Goal: Contribute content: Contribute content

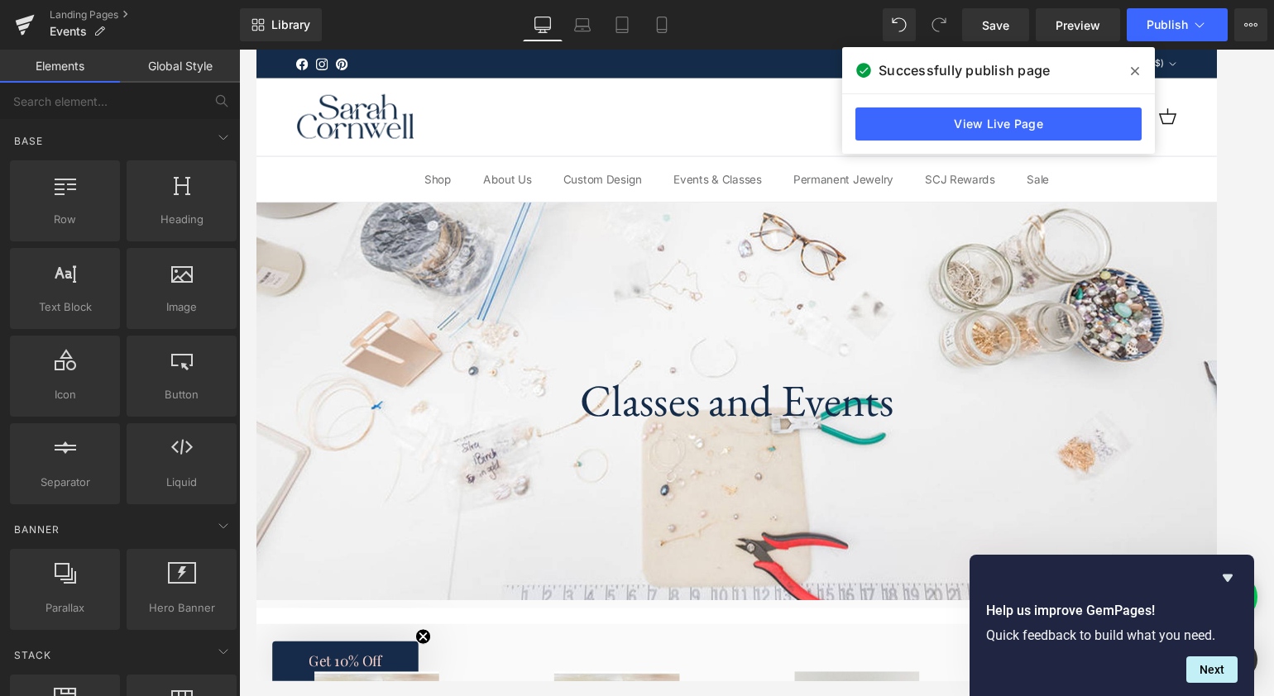
scroll to position [1815, 0]
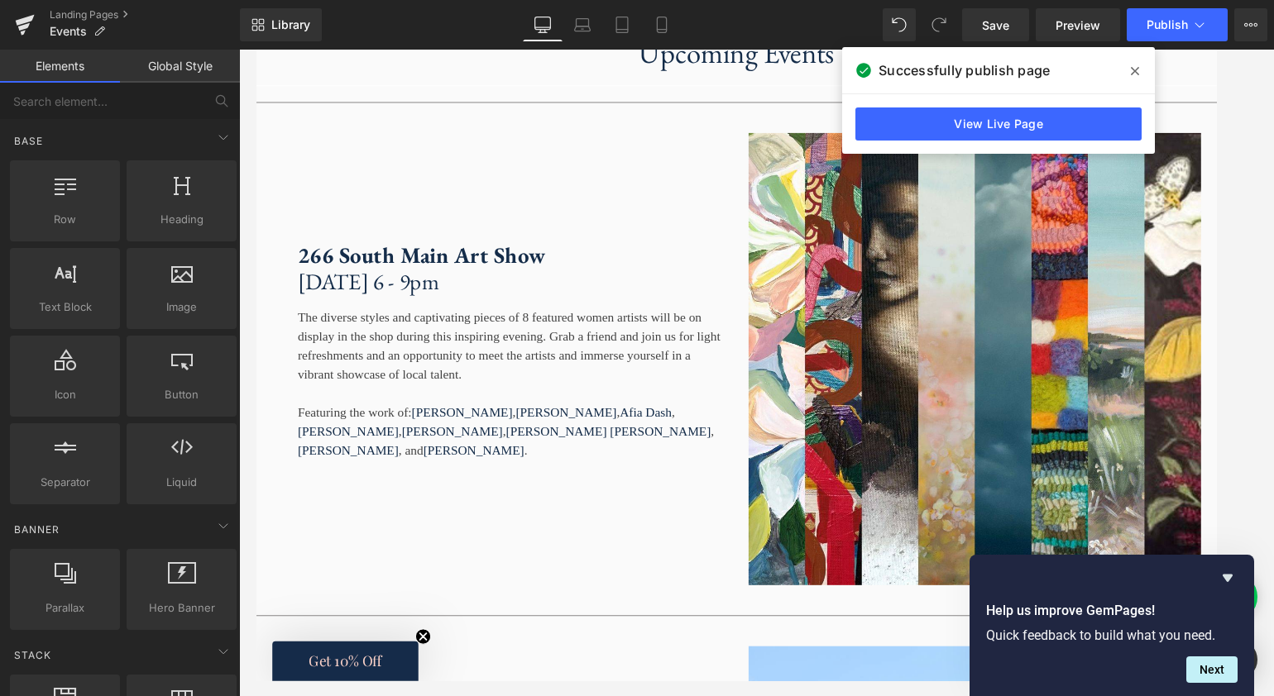
click at [1135, 72] on icon at bounding box center [1135, 71] width 8 height 8
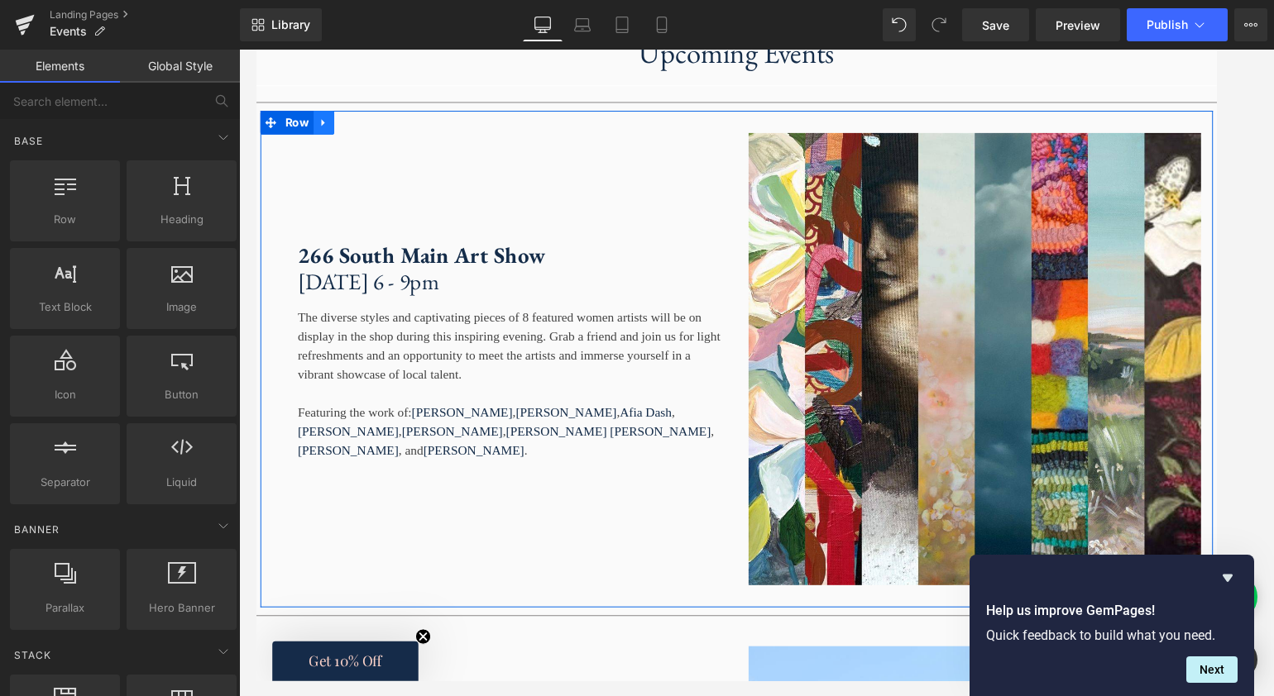
click at [329, 138] on link at bounding box center [326, 125] width 22 height 25
click at [366, 138] on link at bounding box center [369, 125] width 22 height 25
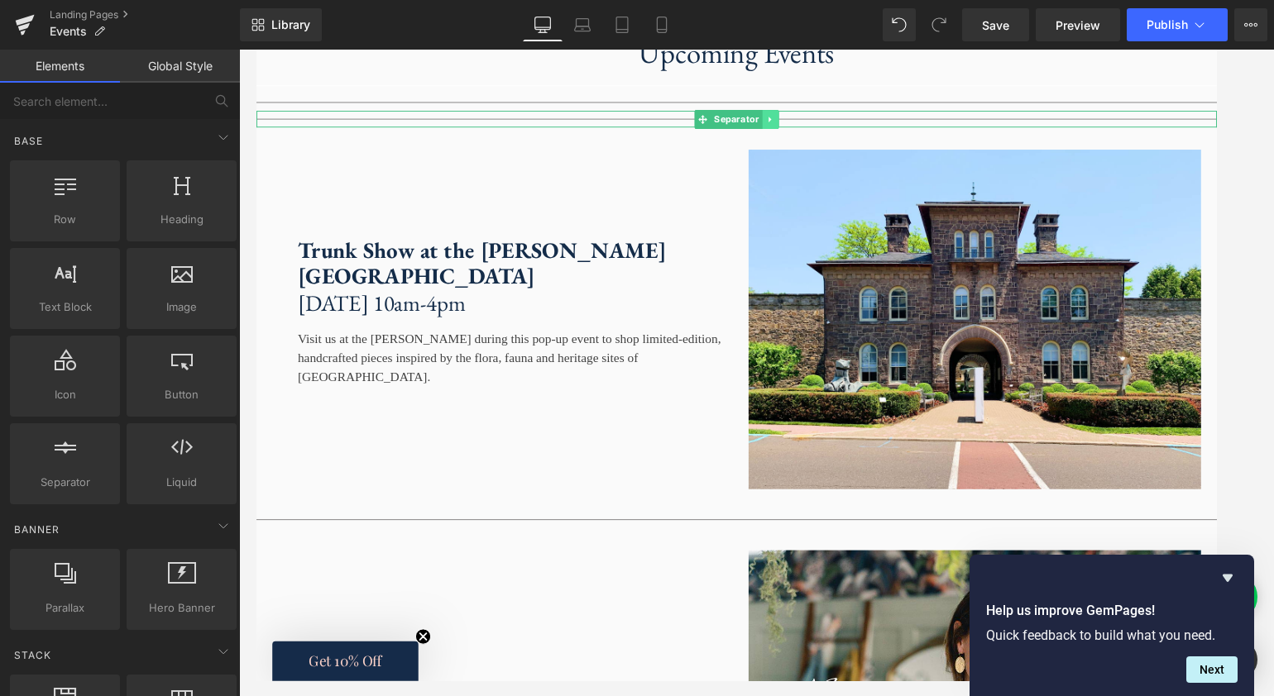
click at [791, 132] on link at bounding box center [790, 122] width 17 height 20
click at [800, 132] on link at bounding box center [800, 122] width 17 height 20
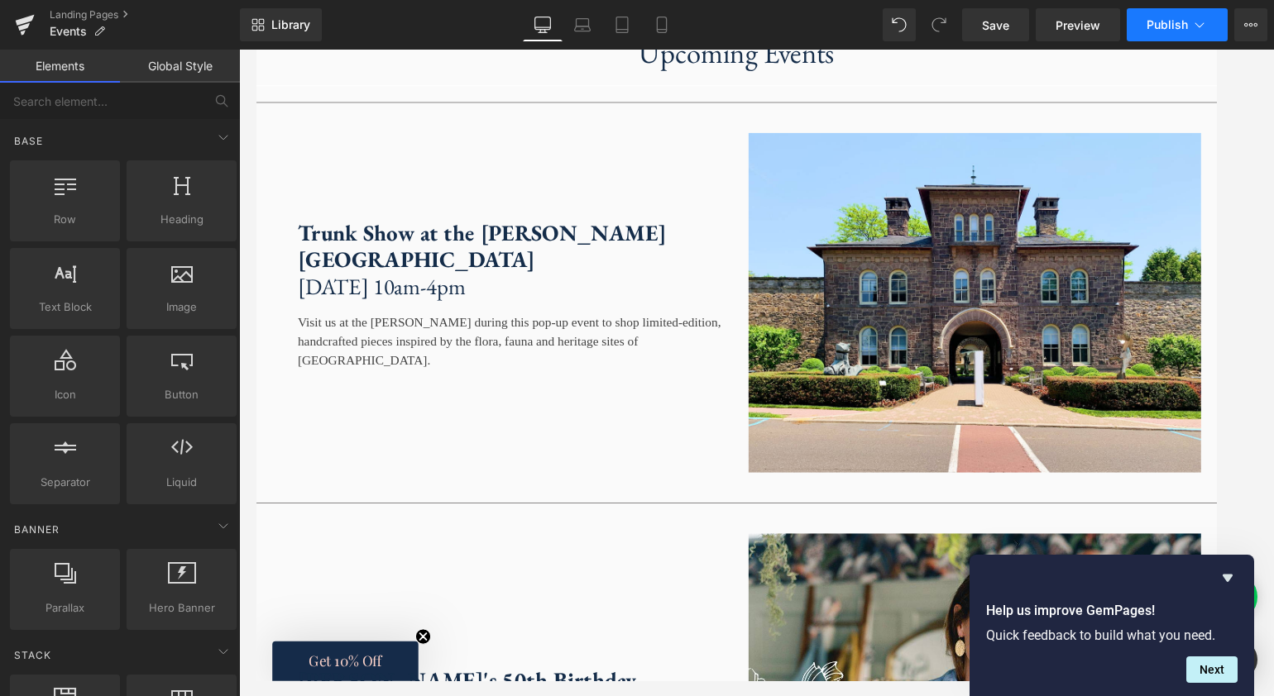
click at [1195, 23] on icon at bounding box center [1199, 24] width 9 height 5
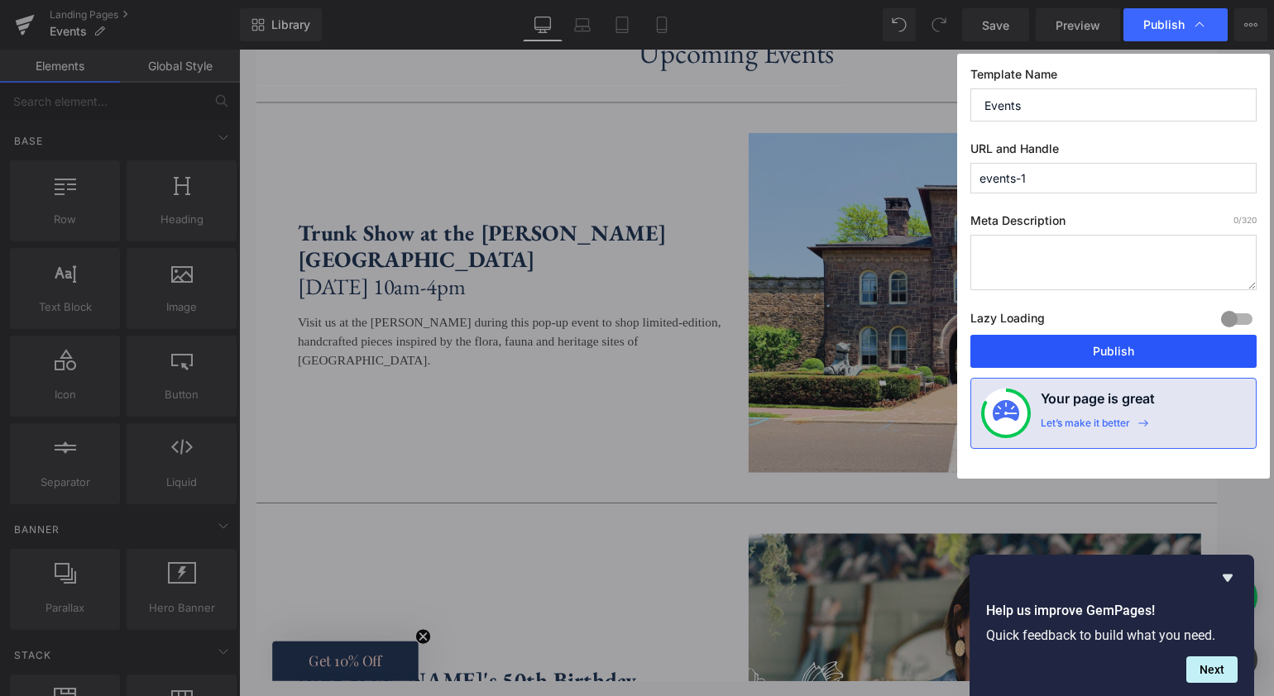
click at [1108, 350] on button "Publish" at bounding box center [1113, 351] width 286 height 33
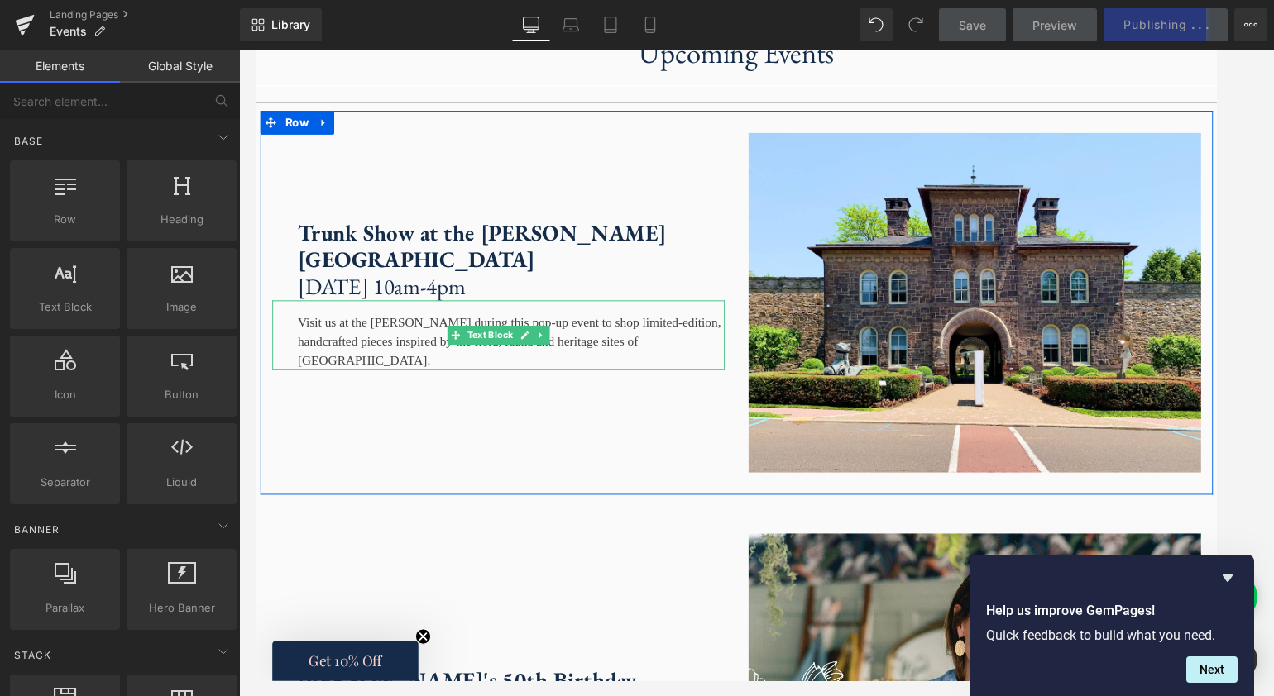
click at [354, 384] on div "Visit us at the [PERSON_NAME] during this pop-up event to shop limited-edition,…" at bounding box center [507, 347] width 471 height 73
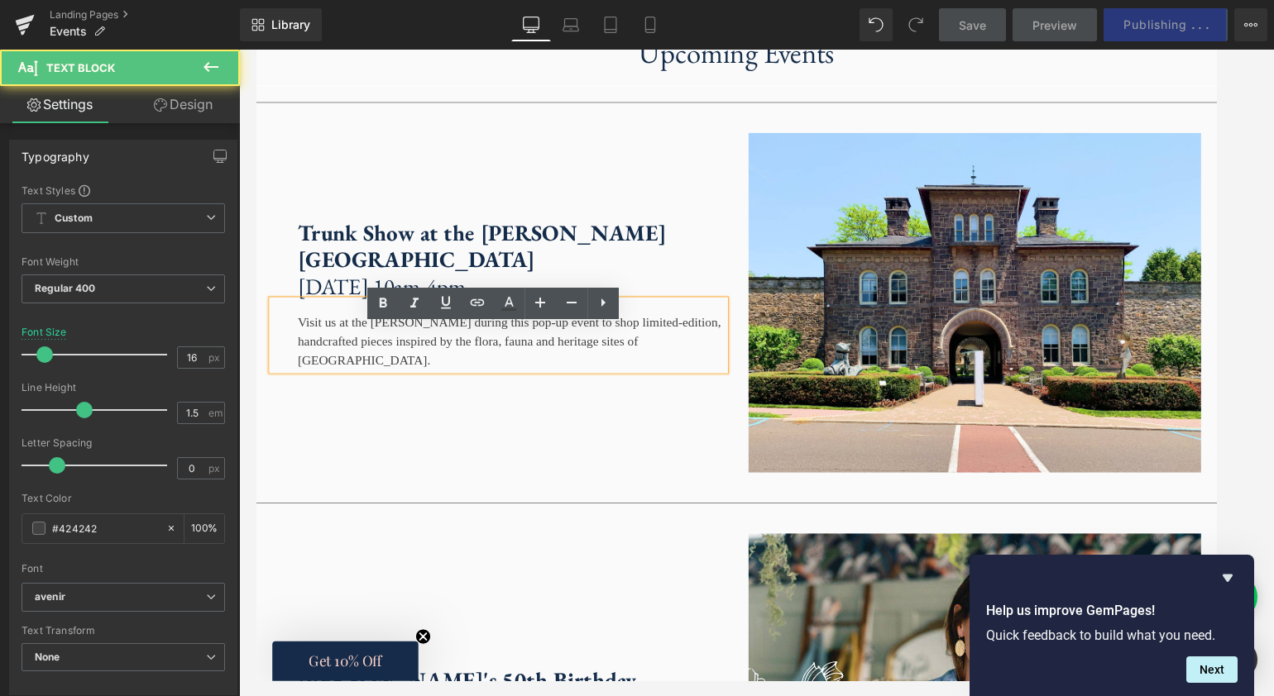
click at [354, 384] on div "Visit us at the [PERSON_NAME] during this pop-up event to shop limited-edition,…" at bounding box center [507, 347] width 471 height 73
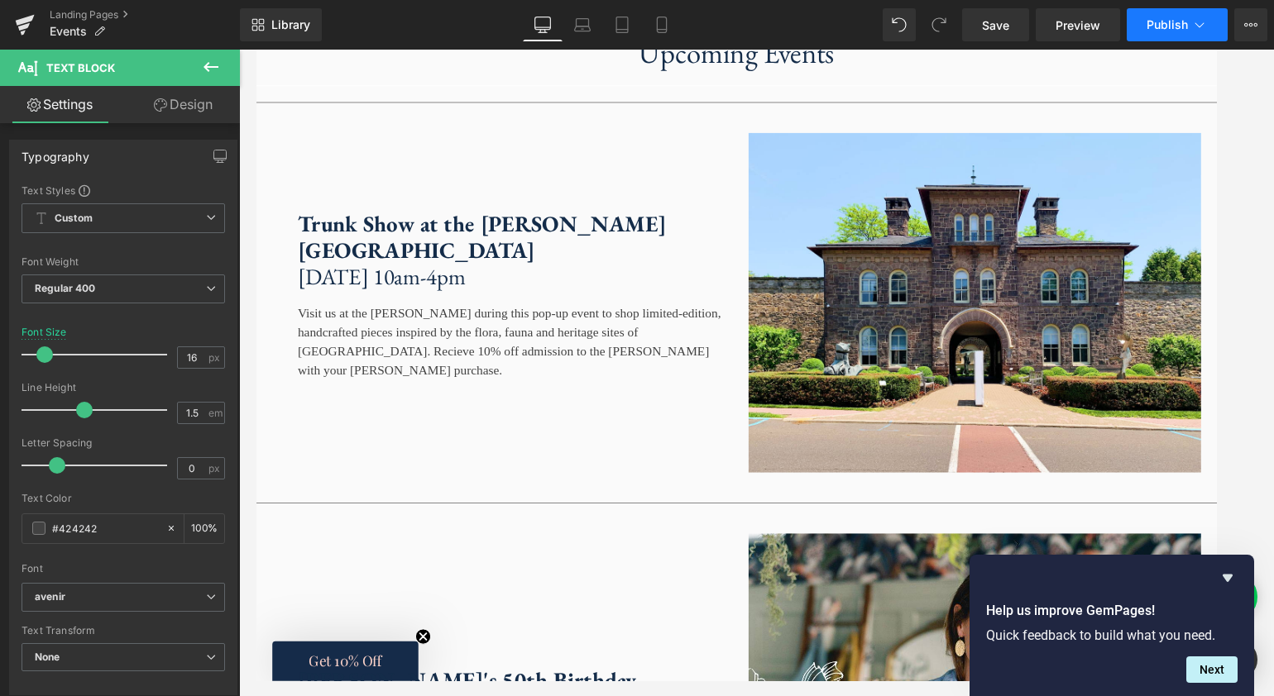
click at [1194, 26] on icon at bounding box center [1199, 25] width 17 height 17
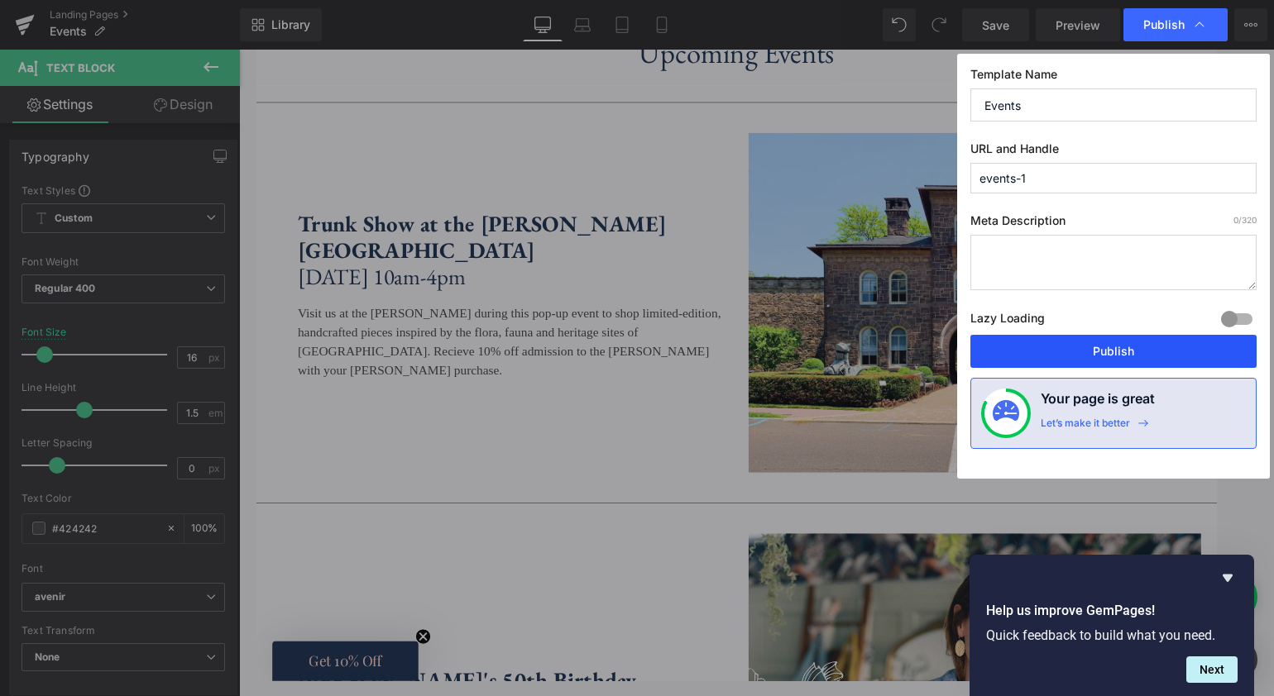
click at [1121, 348] on button "Publish" at bounding box center [1113, 351] width 286 height 33
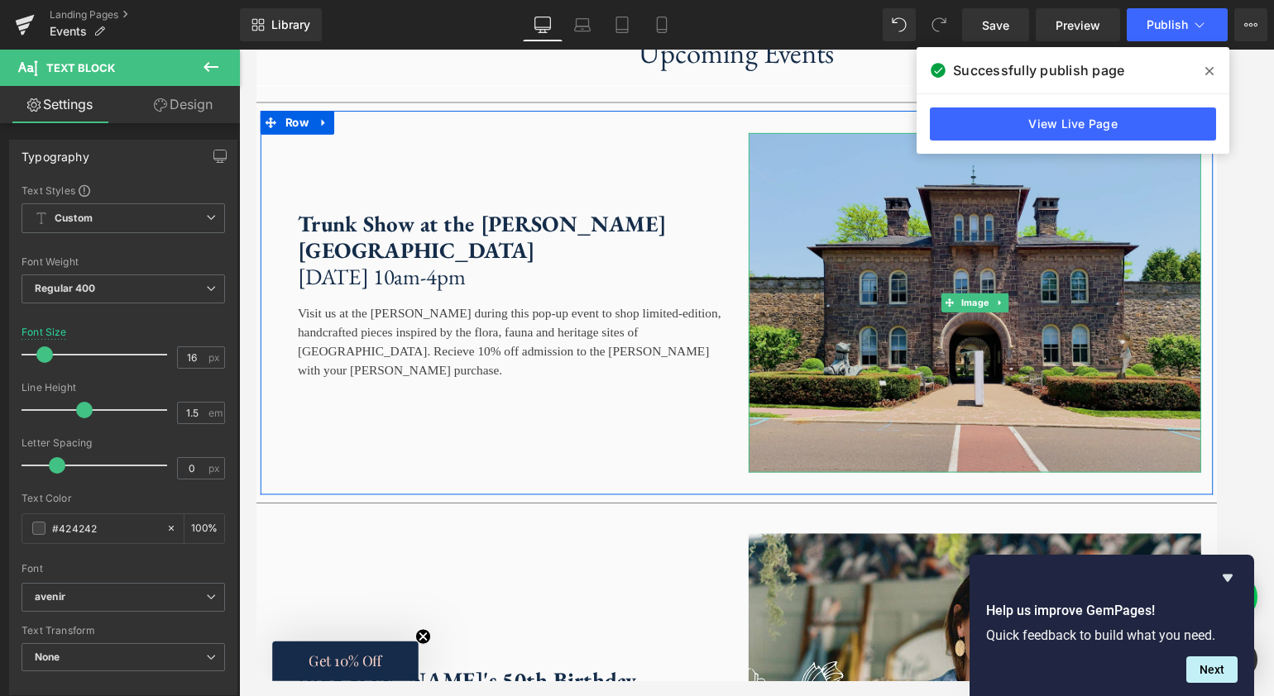
click at [1010, 281] on img at bounding box center [1003, 313] width 471 height 354
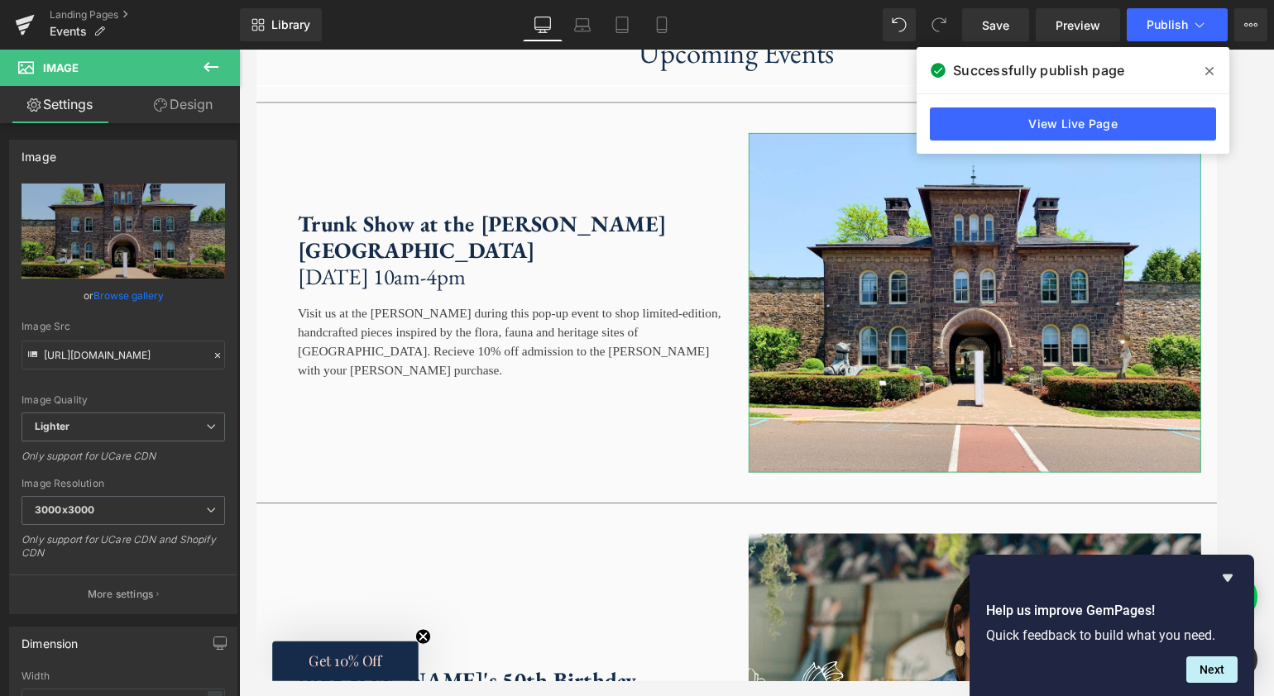
click at [130, 299] on link "Browse gallery" at bounding box center [128, 295] width 70 height 29
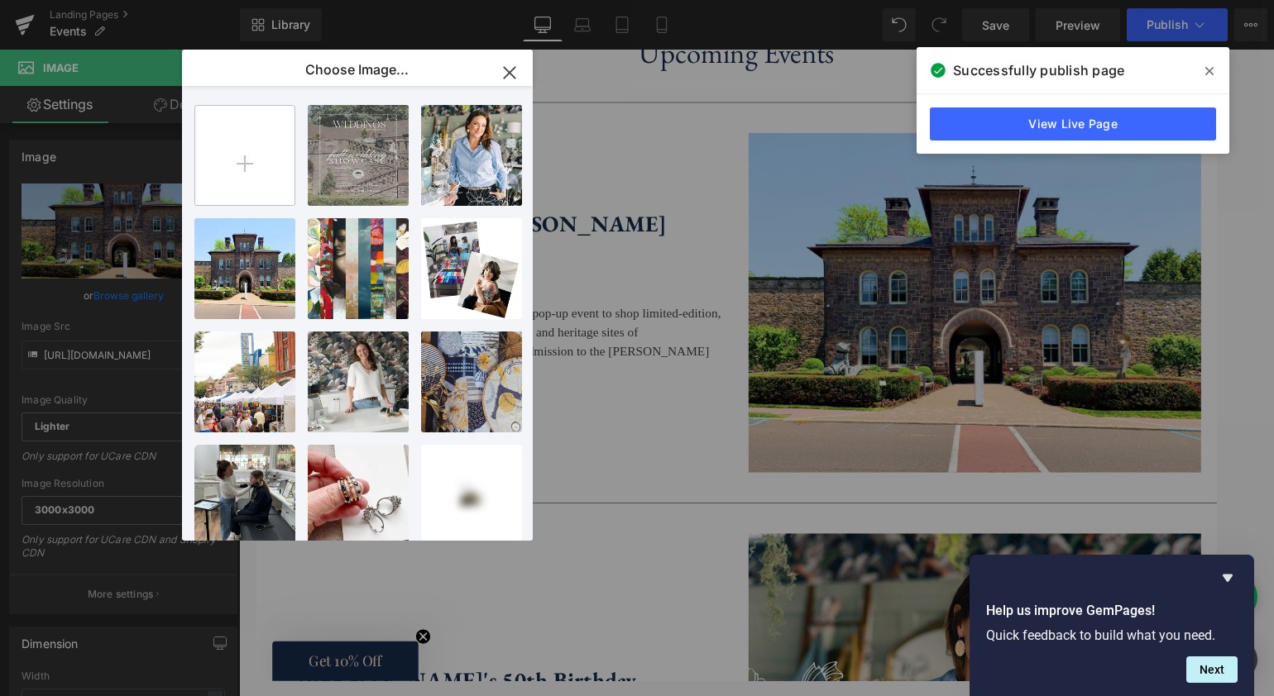
click at [244, 163] on input "file" at bounding box center [244, 155] width 99 height 99
type input "C:\fakepath\Events.png"
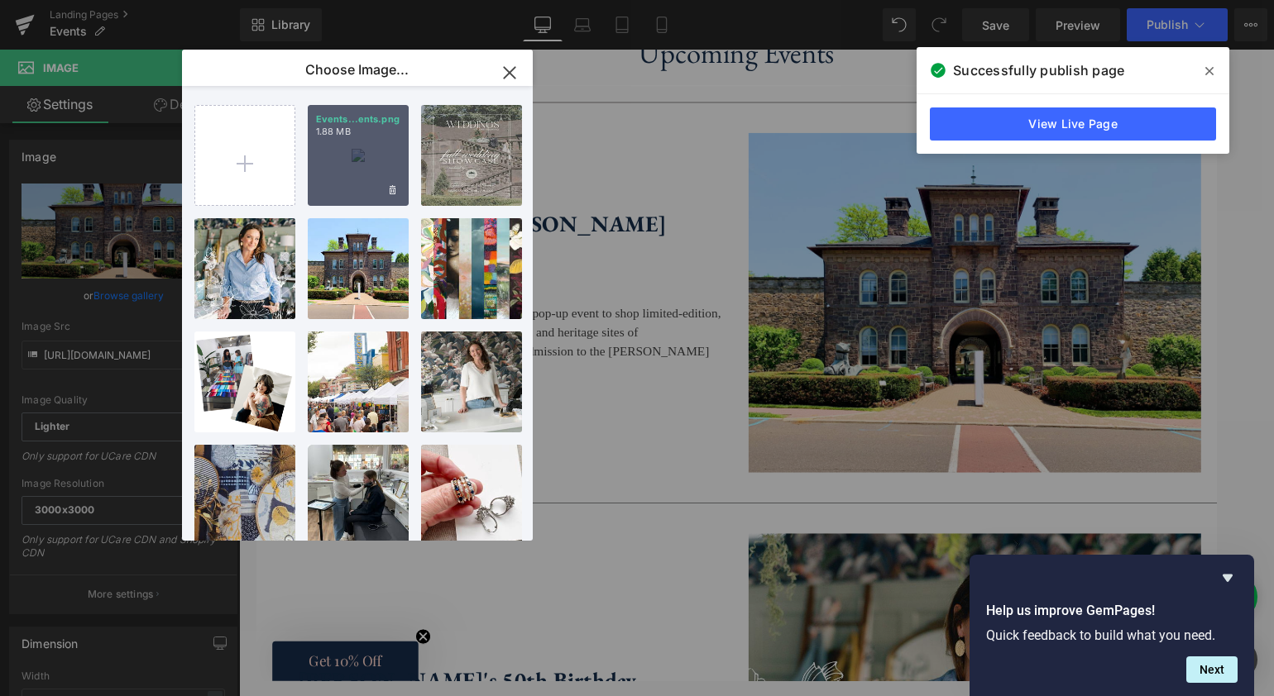
click at [359, 154] on div "Events...ents.png 1.88 MB" at bounding box center [358, 155] width 101 height 101
type input "[URL][DOMAIN_NAME]"
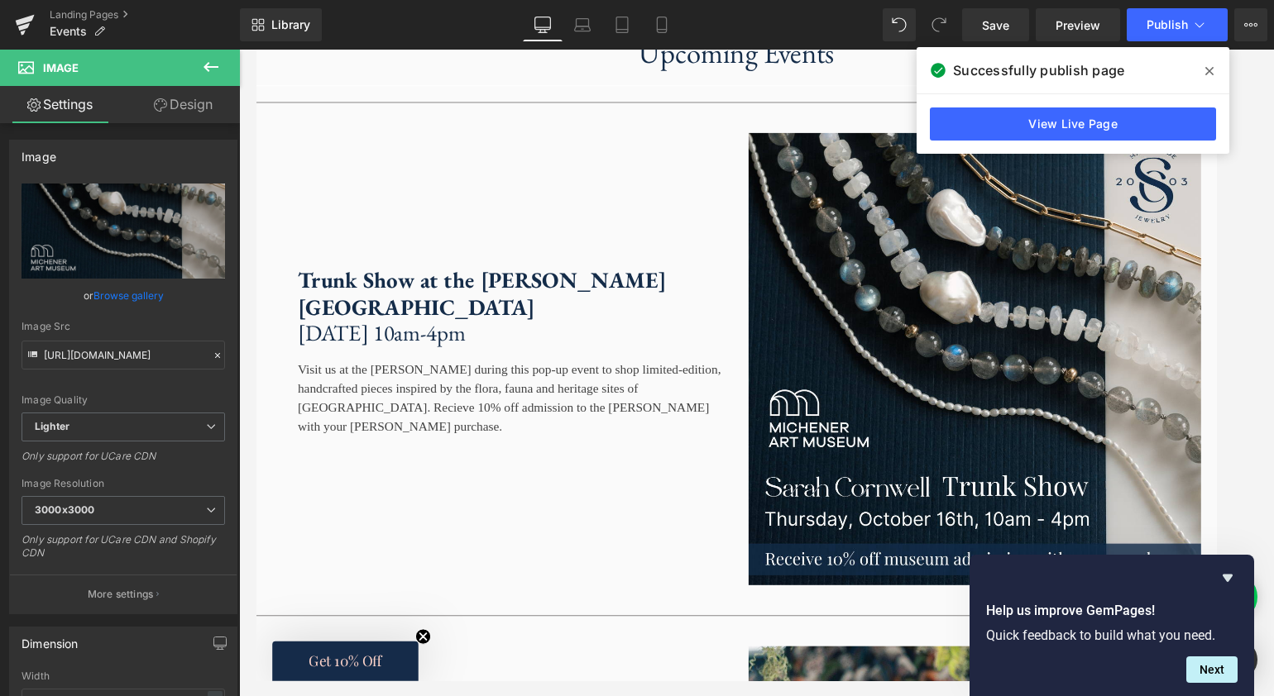
click at [256, 50] on div at bounding box center [256, 50] width 0 height 0
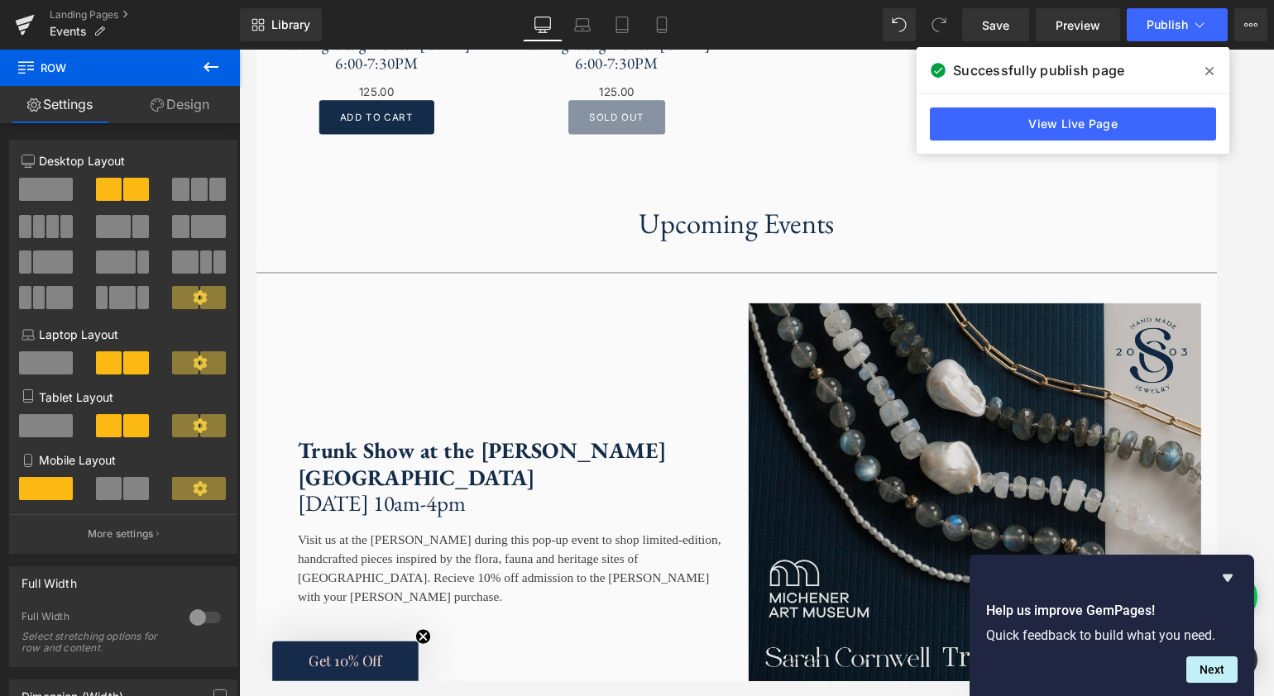
scroll to position [1623, 0]
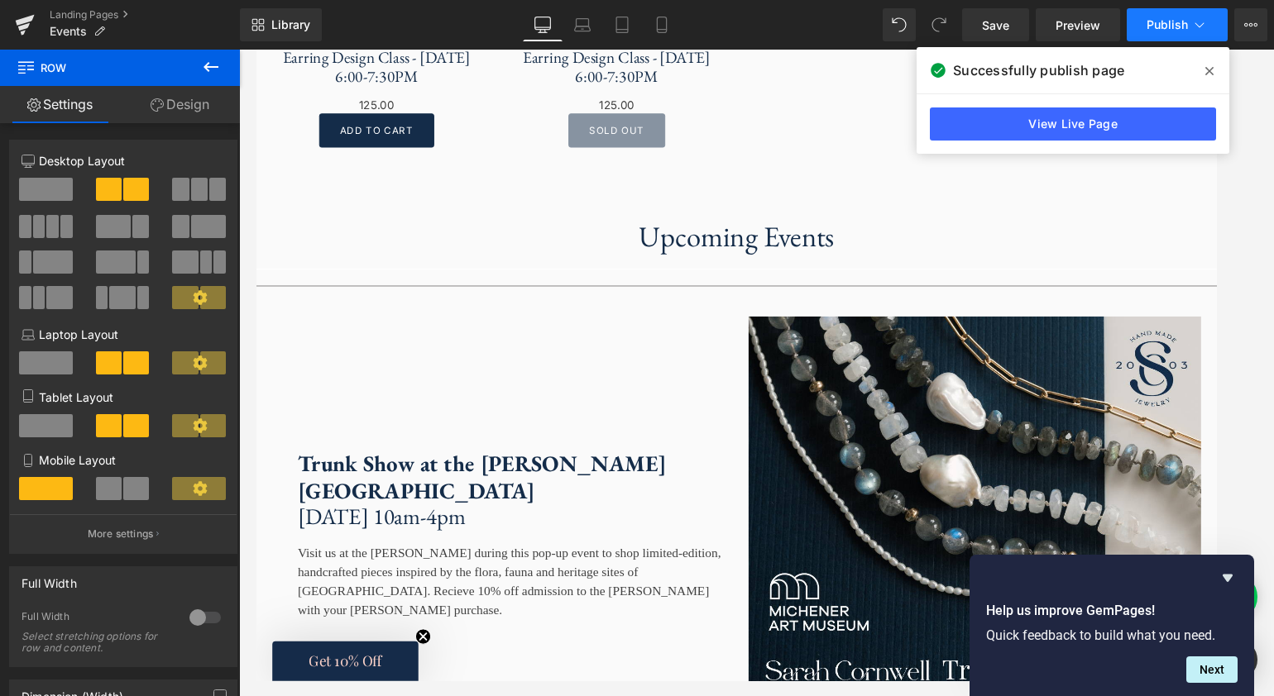
click at [1194, 26] on icon at bounding box center [1199, 25] width 17 height 17
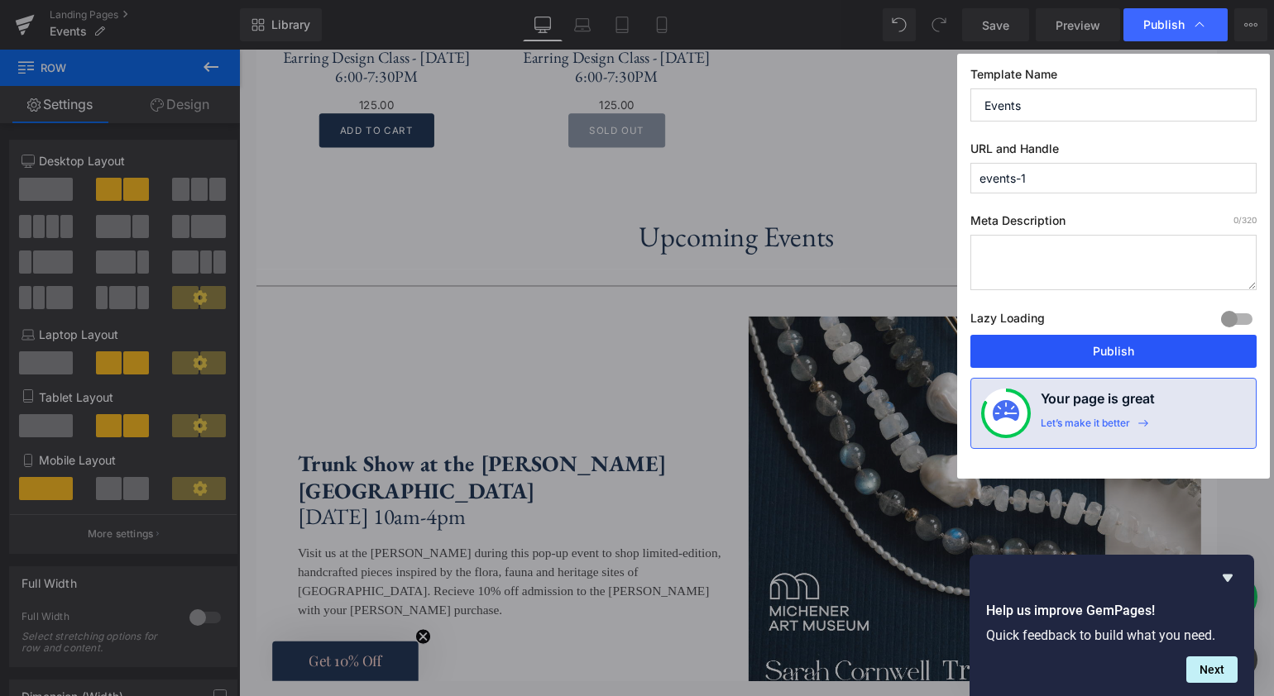
click at [1103, 349] on button "Publish" at bounding box center [1113, 351] width 286 height 33
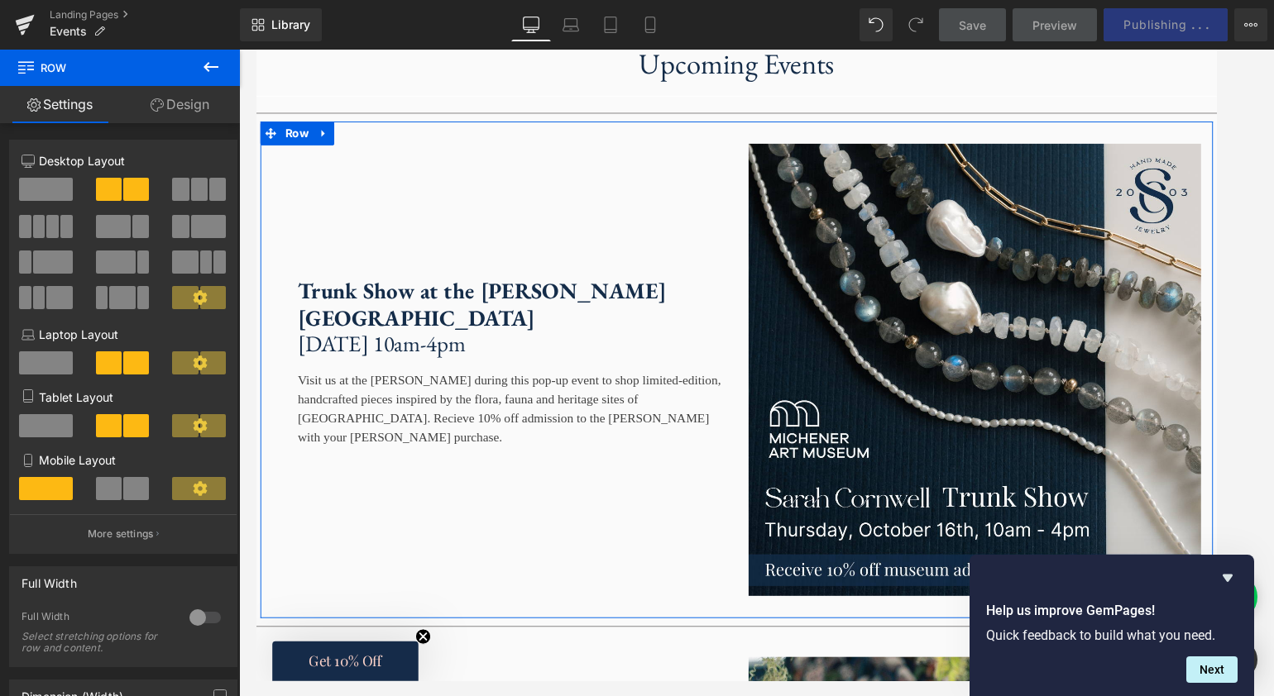
scroll to position [1817, 0]
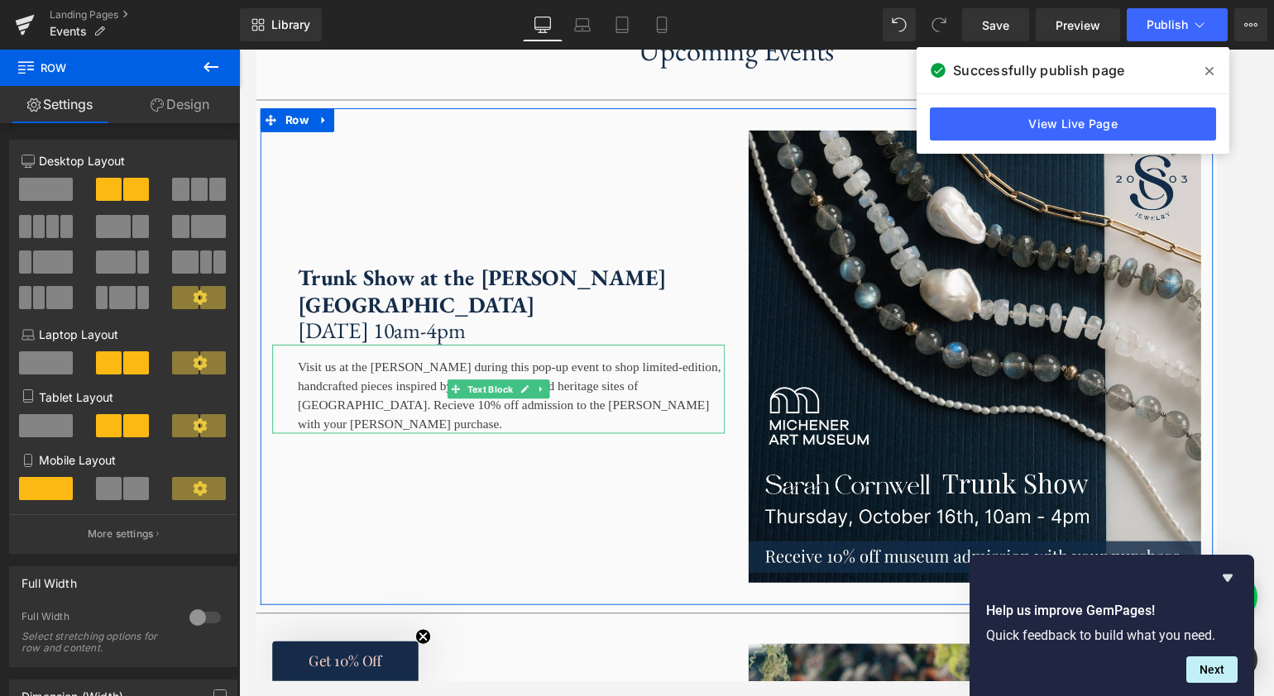
click at [375, 449] on div "Visit us at the [PERSON_NAME] during this pop-up event to shop limited-edition,…" at bounding box center [507, 403] width 471 height 93
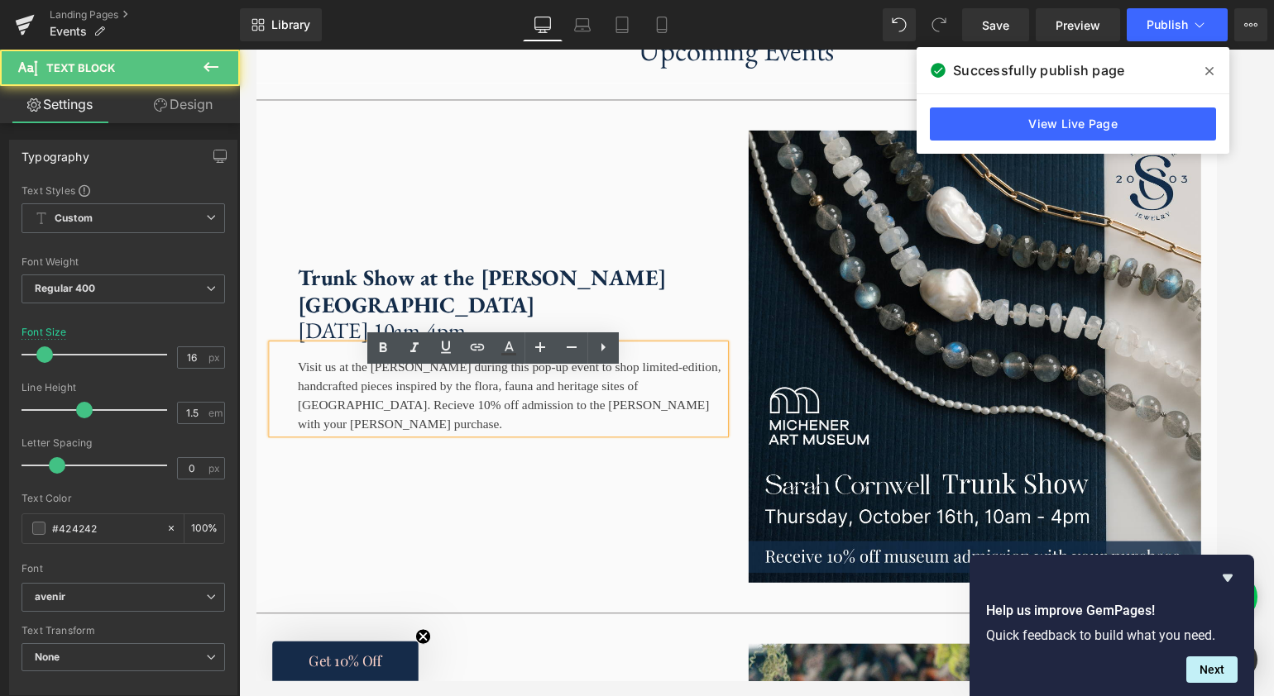
click at [380, 450] on div "Visit us at the [PERSON_NAME] during this pop-up event to shop limited-edition,…" at bounding box center [507, 403] width 471 height 93
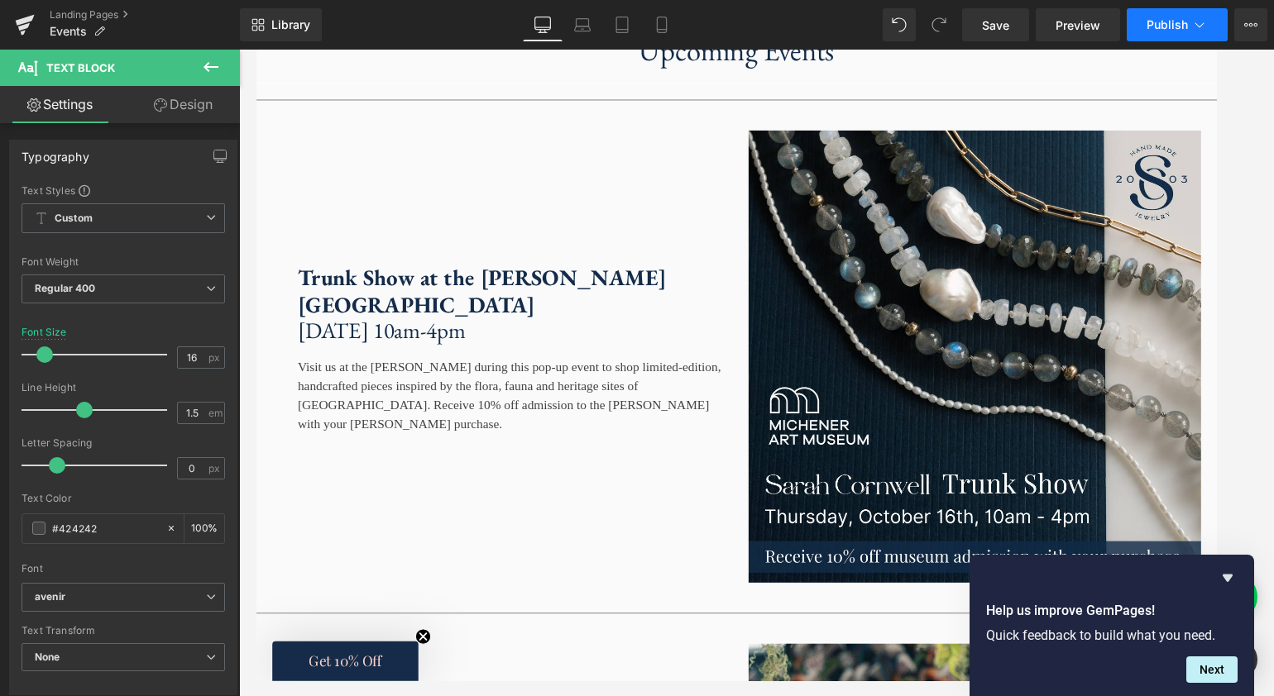
click at [1194, 29] on icon at bounding box center [1199, 25] width 17 height 17
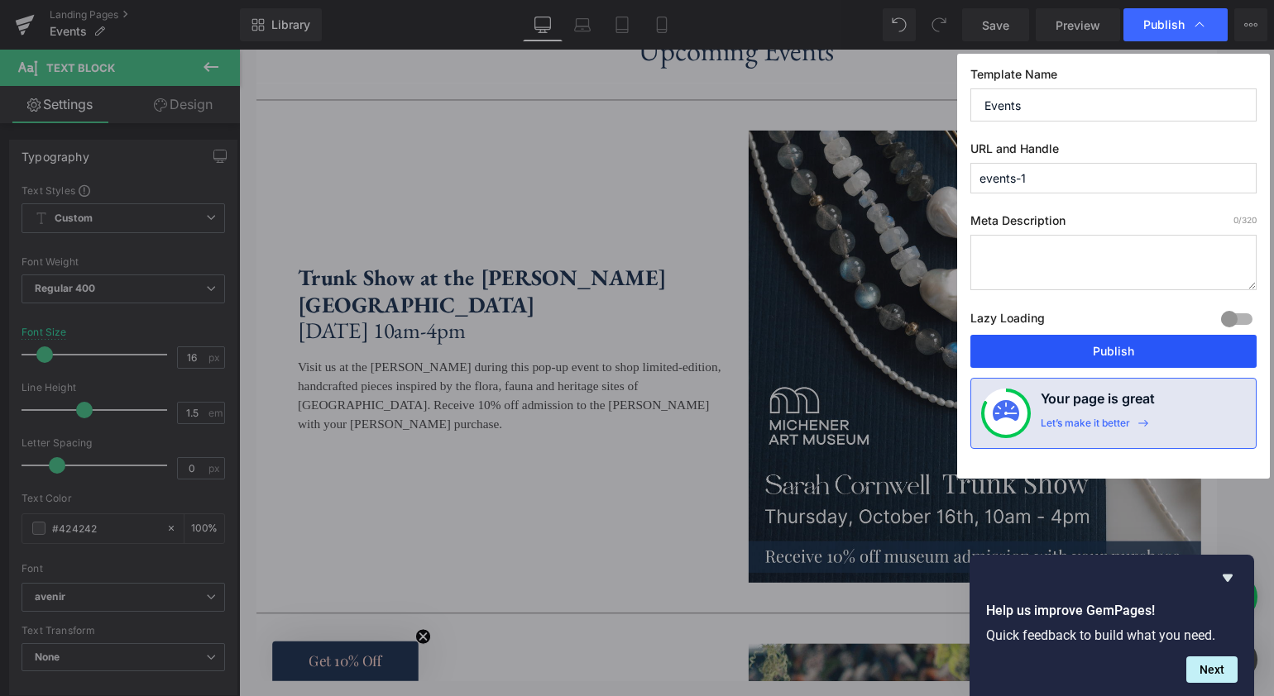
click at [1102, 354] on button "Publish" at bounding box center [1113, 351] width 286 height 33
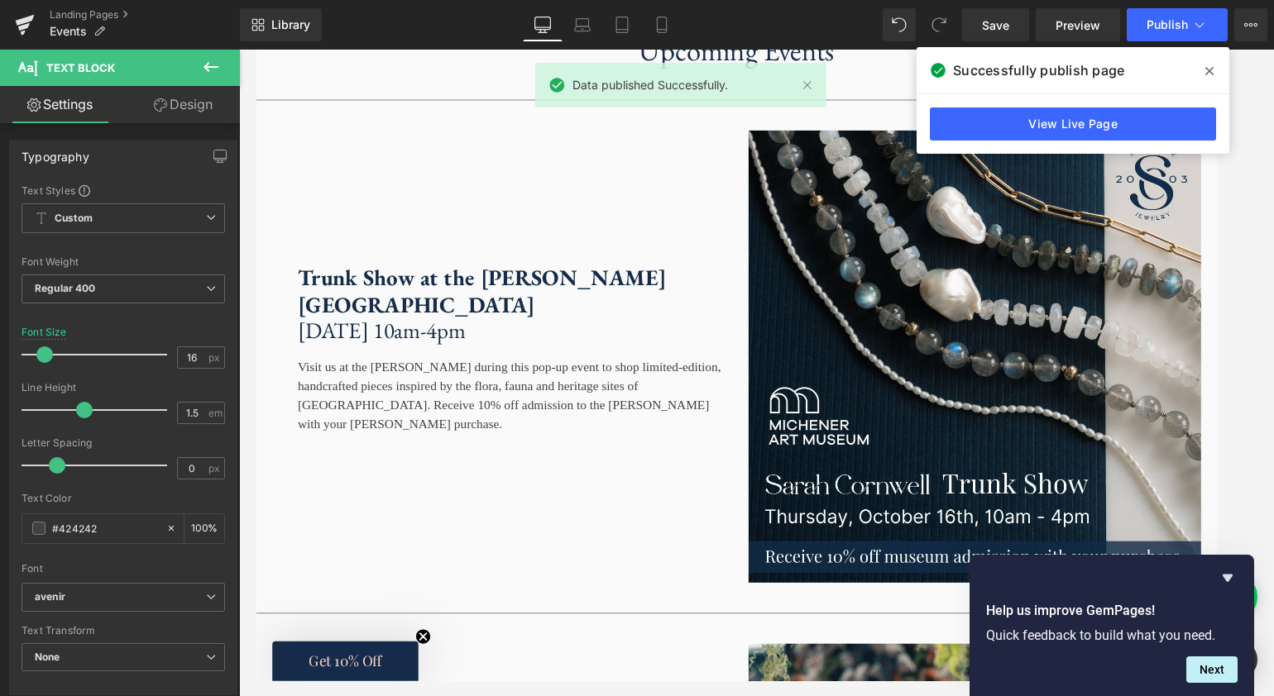
click at [1209, 73] on icon at bounding box center [1209, 71] width 8 height 8
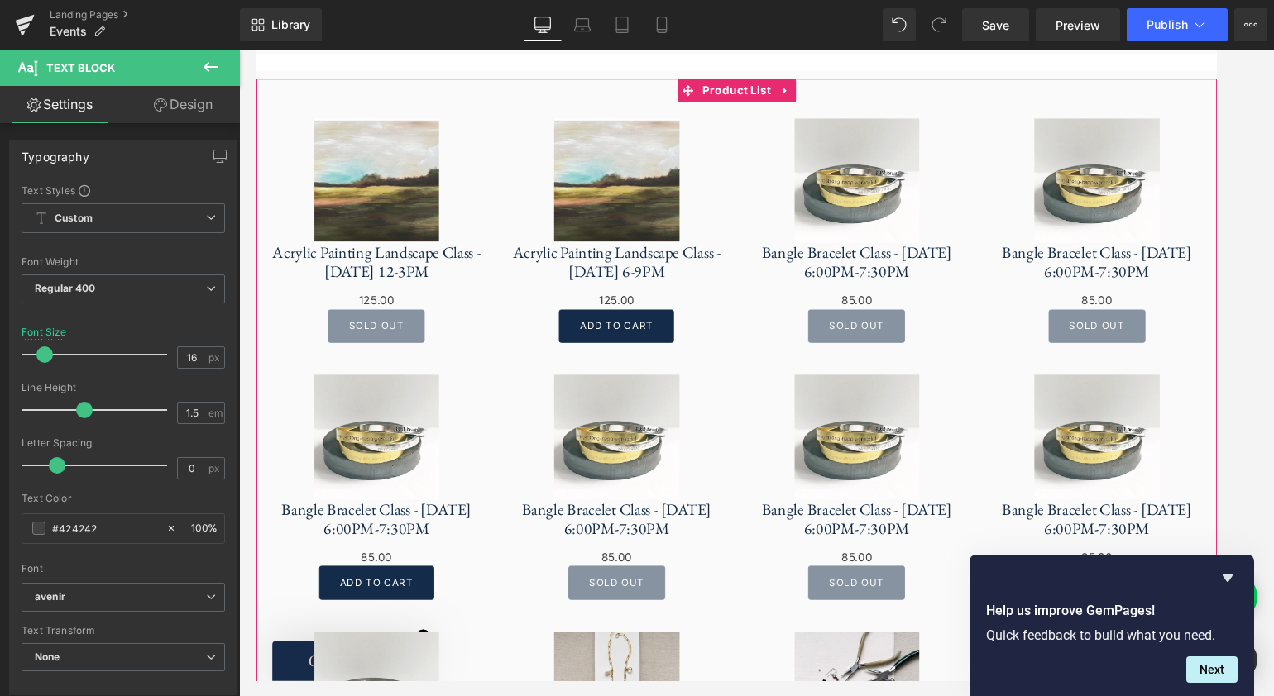
scroll to position [562, 0]
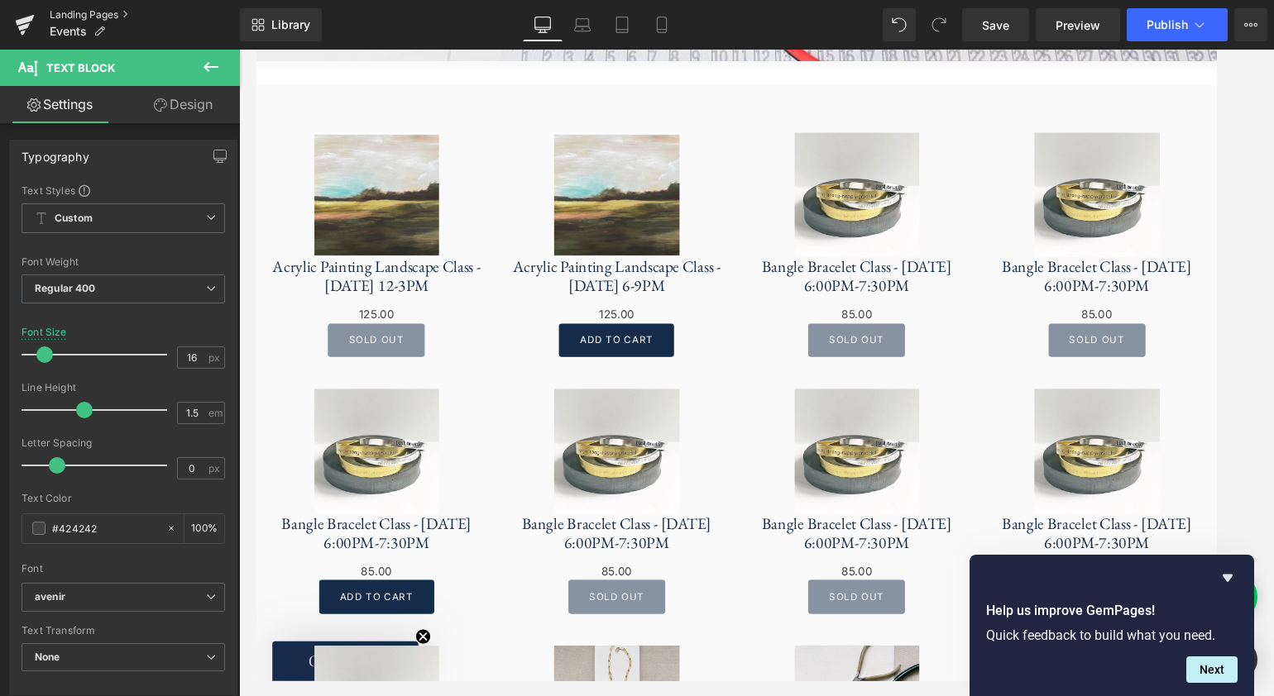
click at [68, 15] on link "Landing Pages" at bounding box center [145, 14] width 190 height 13
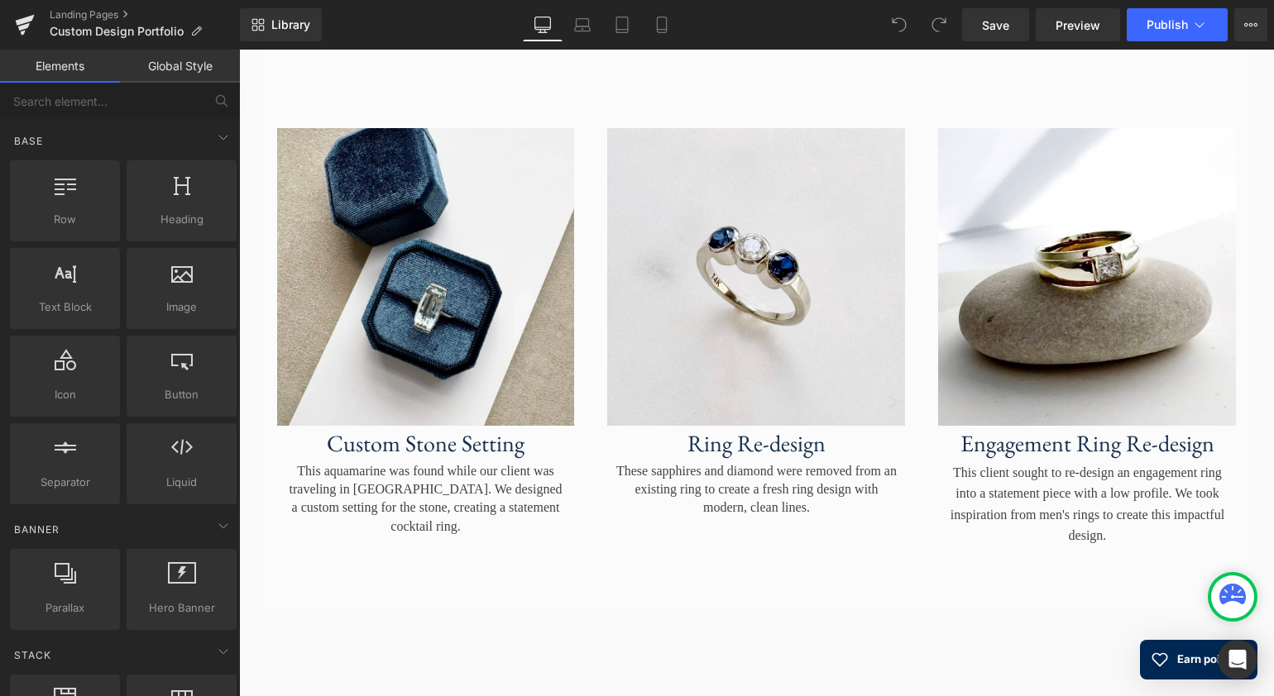
scroll to position [1848, 0]
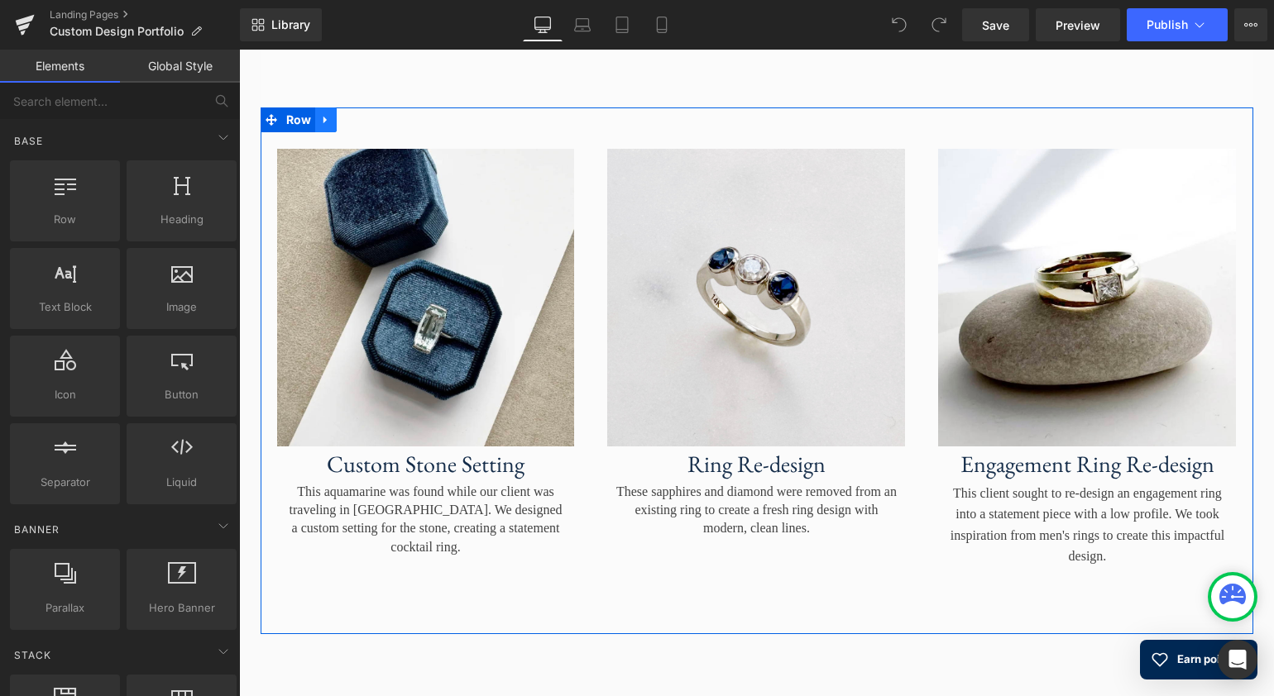
click at [331, 126] on link at bounding box center [326, 120] width 22 height 25
click at [349, 127] on link at bounding box center [348, 120] width 22 height 25
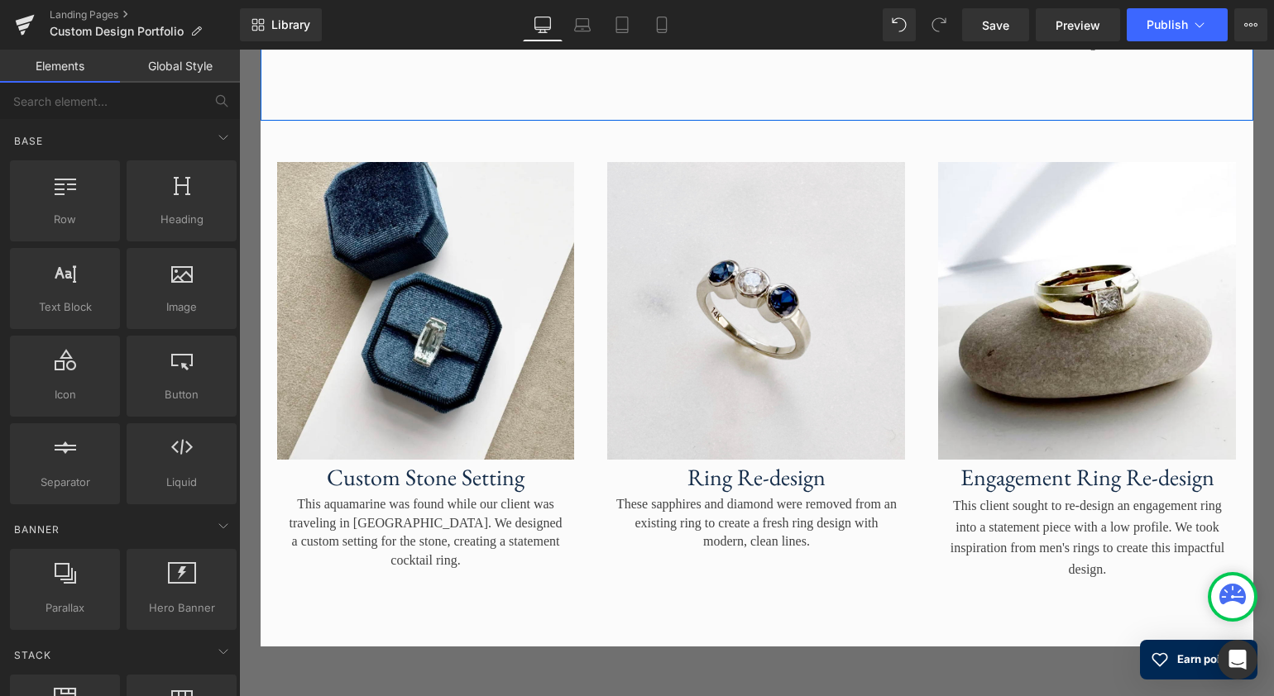
scroll to position [2374, 0]
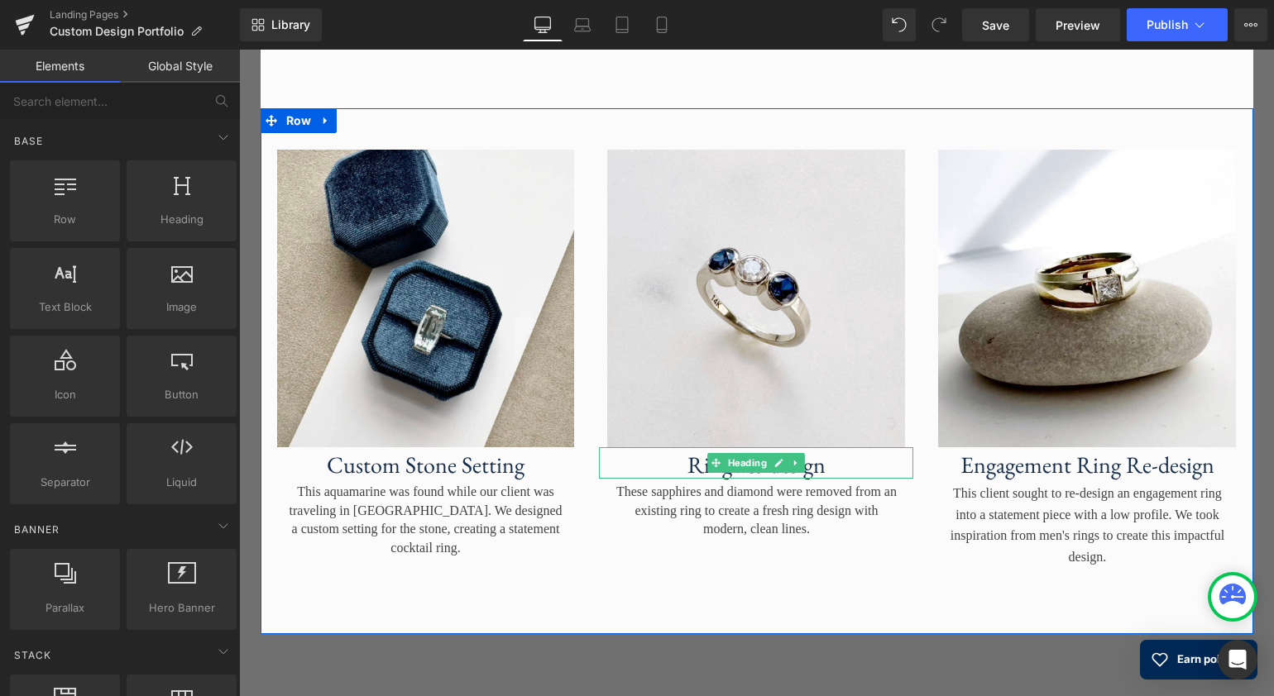
click at [820, 478] on h3 "Ring Re-design" at bounding box center [756, 466] width 314 height 28
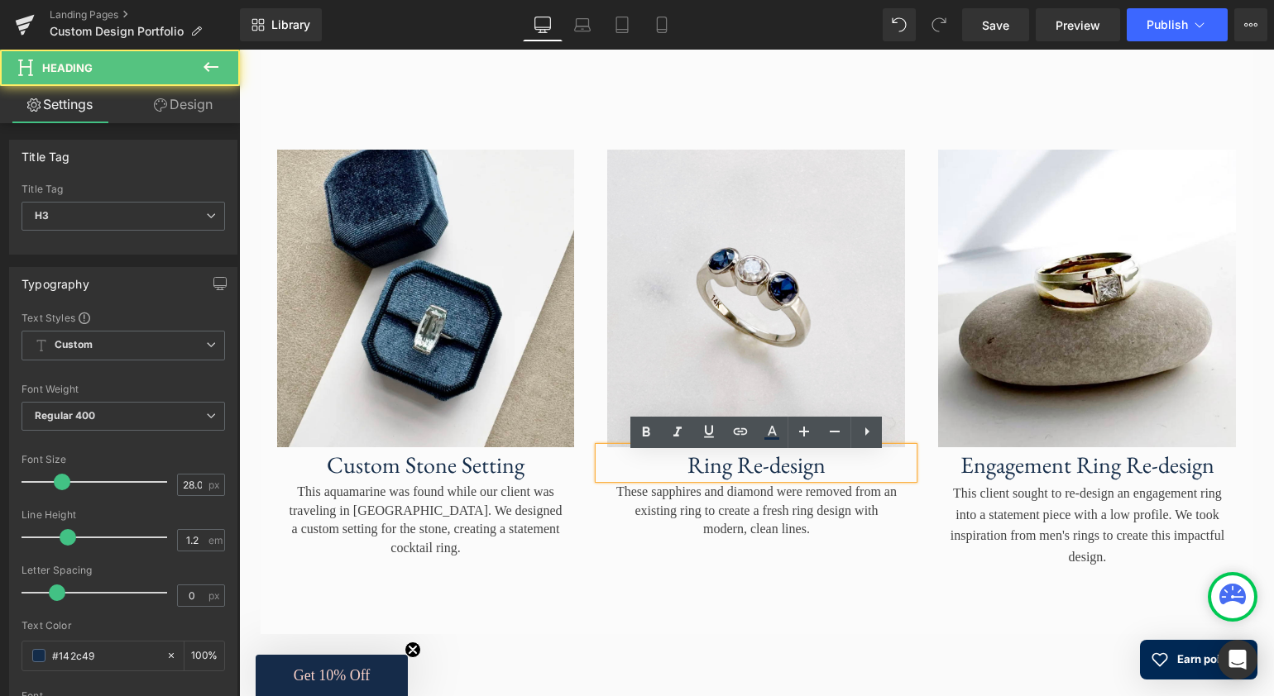
click at [822, 478] on h3 "Ring Re-design" at bounding box center [756, 466] width 314 height 28
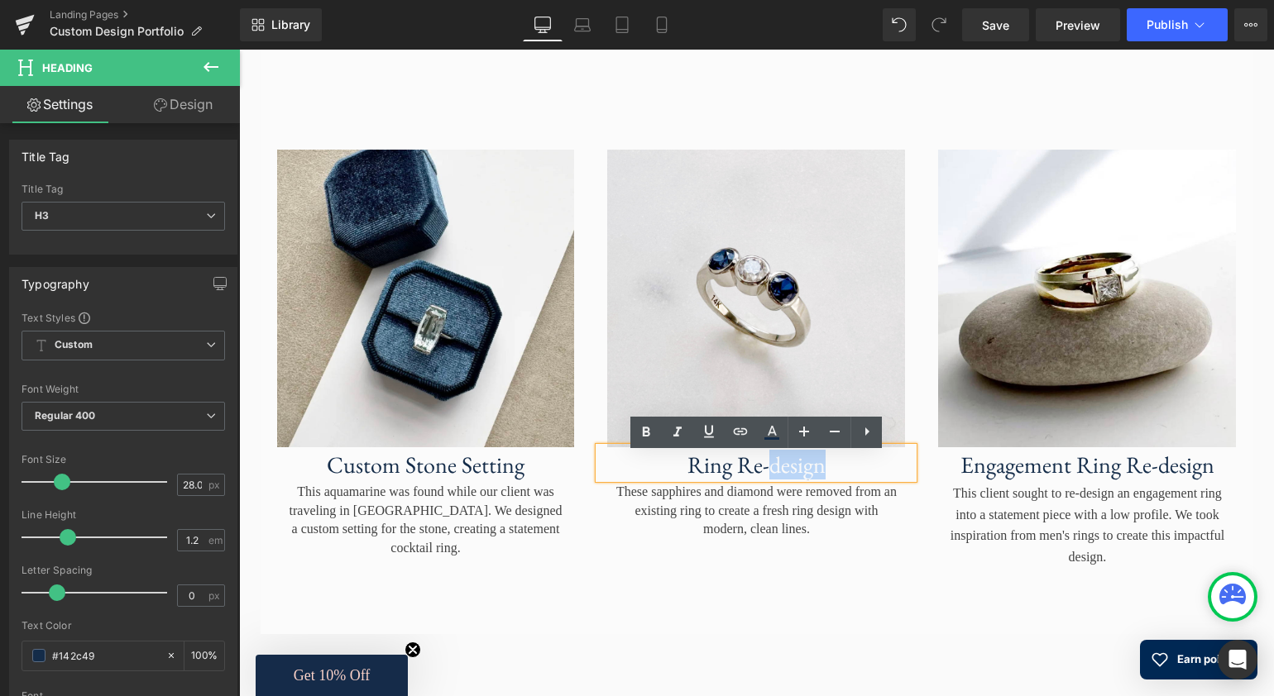
click at [822, 478] on h3 "Ring Re-design" at bounding box center [756, 466] width 314 height 28
click at [818, 476] on h3 "Ring Re-design" at bounding box center [756, 466] width 314 height 28
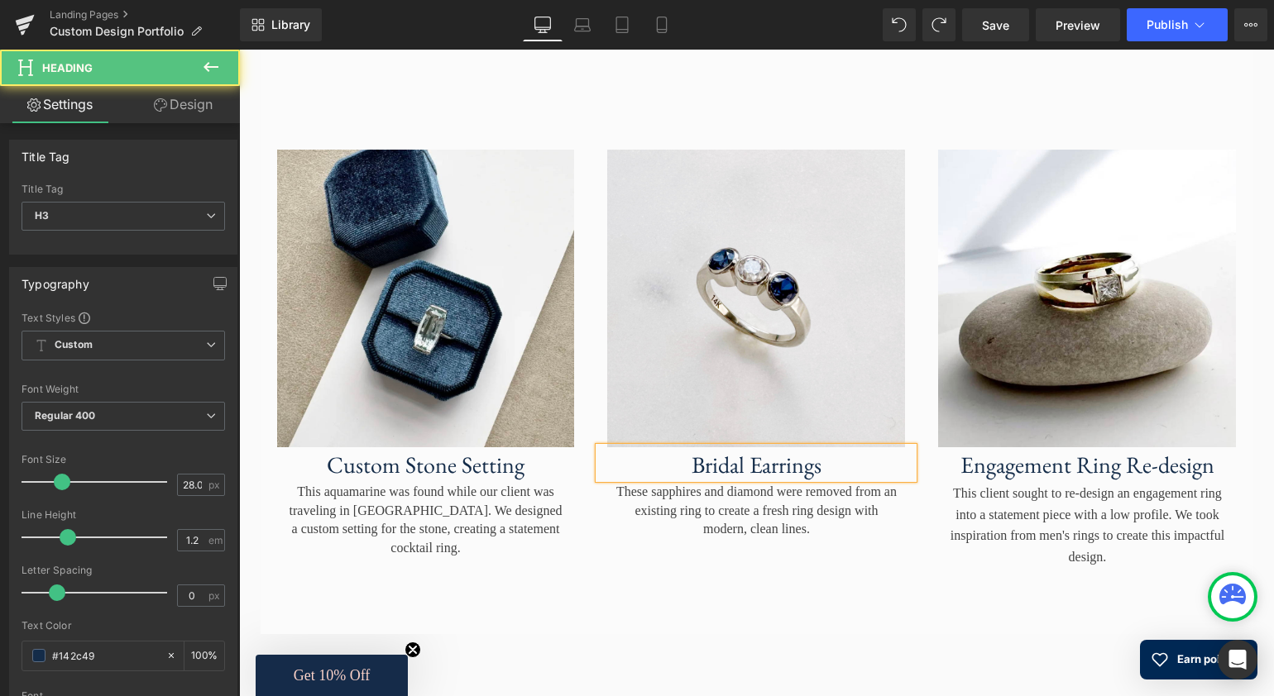
click at [693, 476] on h3 "Bridal Earrings" at bounding box center [756, 466] width 314 height 28
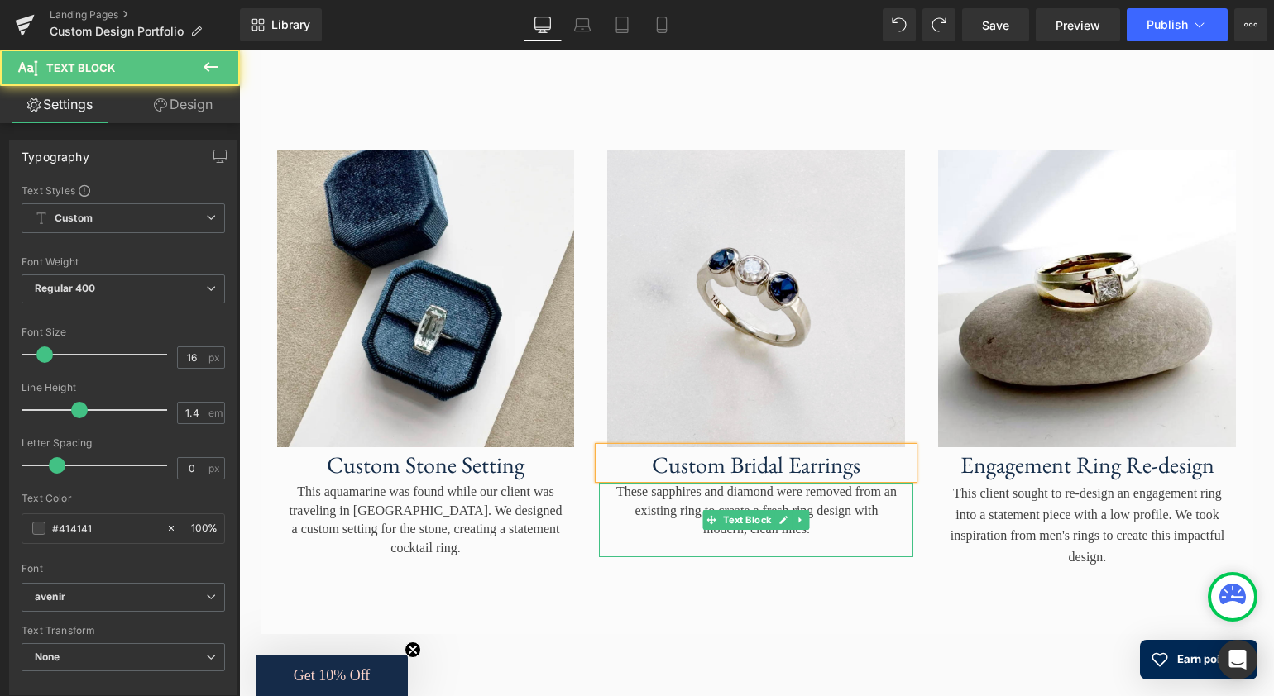
click at [844, 529] on p "These sapphires and diamond were removed from an existing ring to create a fres…" at bounding box center [755, 510] width 281 height 55
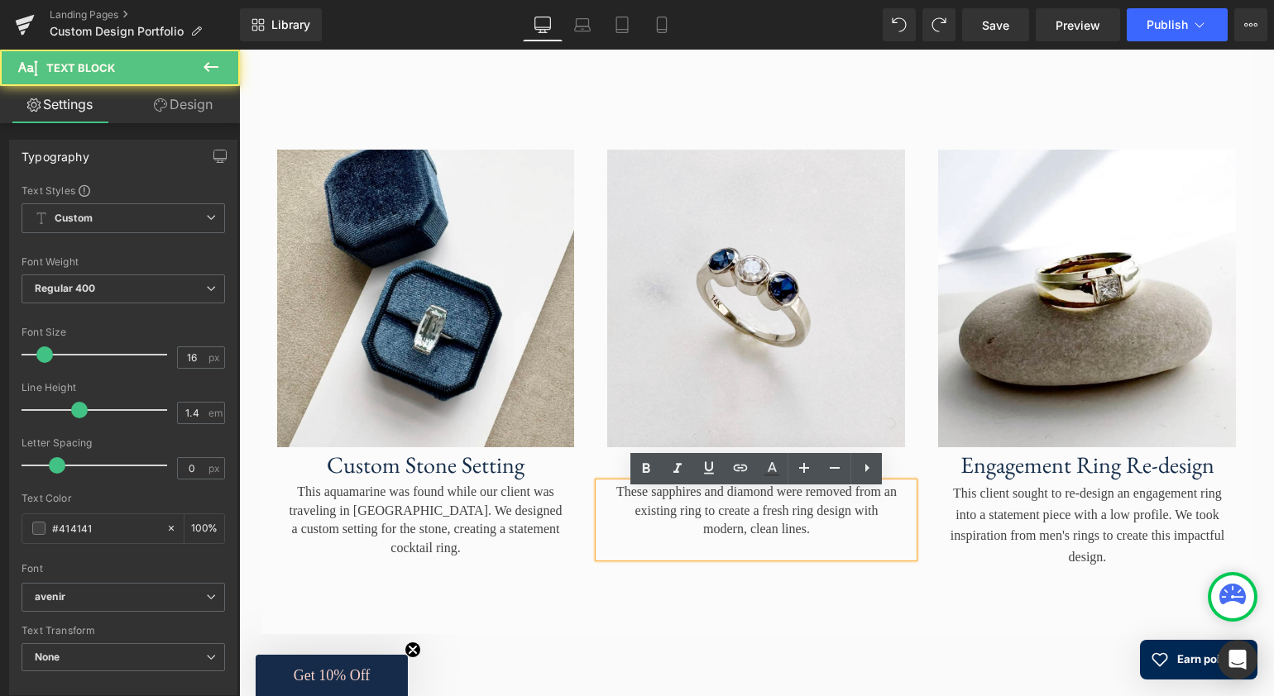
click at [834, 538] on p "These sapphires and diamond were removed from an existing ring to create a fres…" at bounding box center [755, 510] width 281 height 55
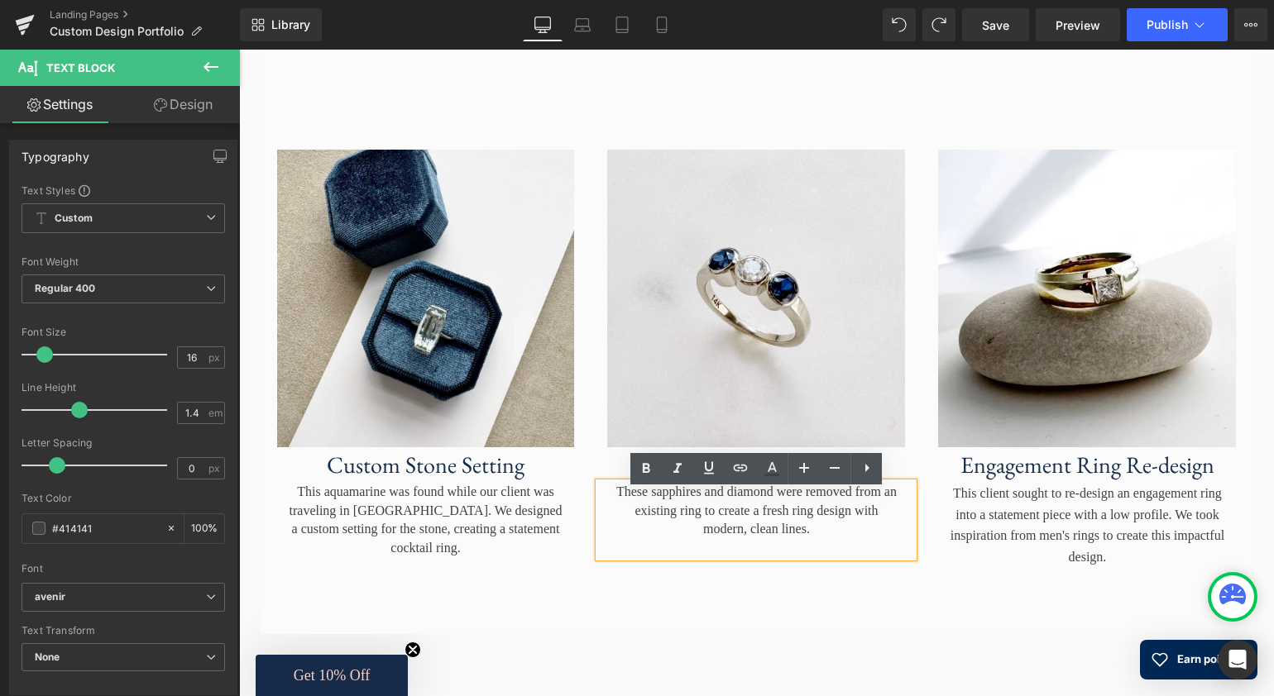
click at [858, 538] on p "These sapphires and diamond were removed from an existing ring to create a fres…" at bounding box center [755, 510] width 281 height 55
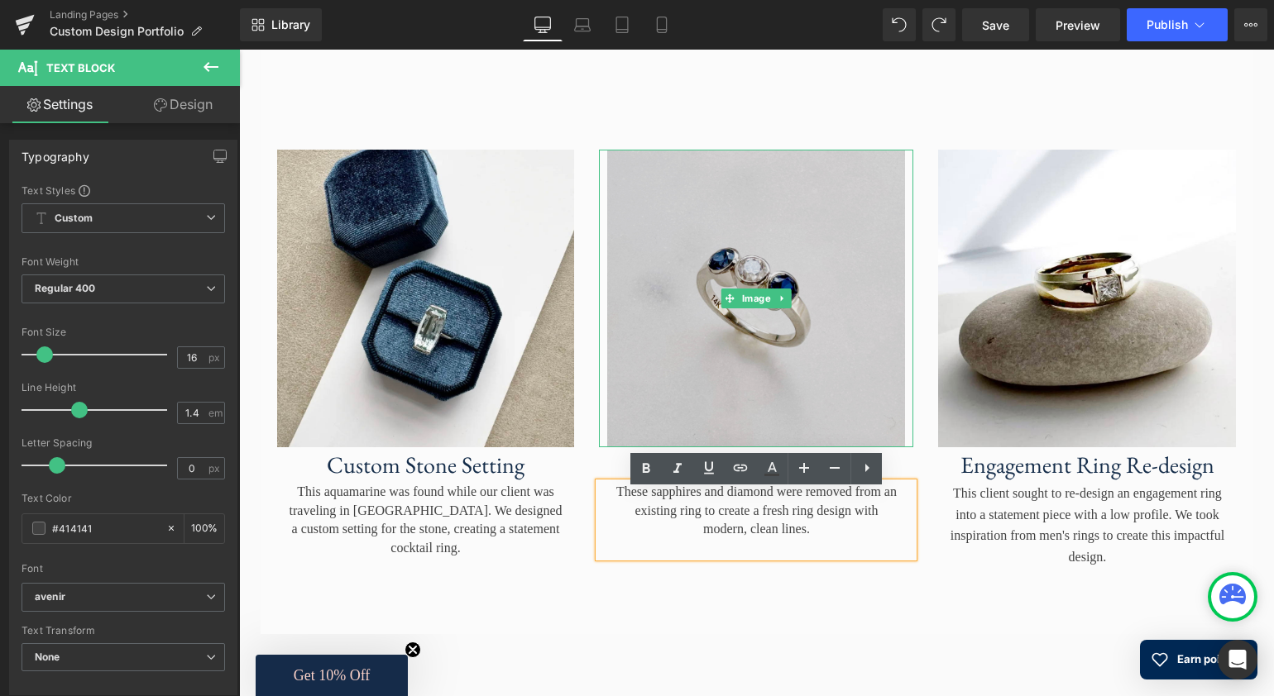
click at [714, 222] on img at bounding box center [756, 299] width 314 height 298
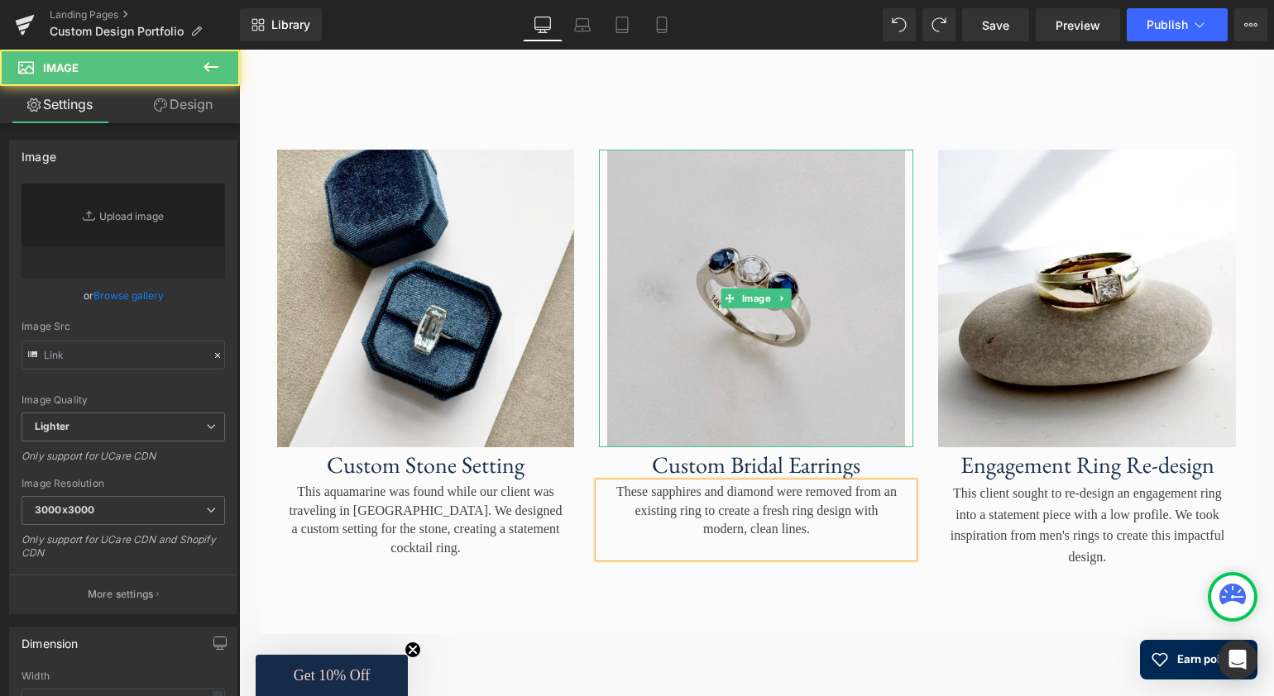
type input "[URL][DOMAIN_NAME]"
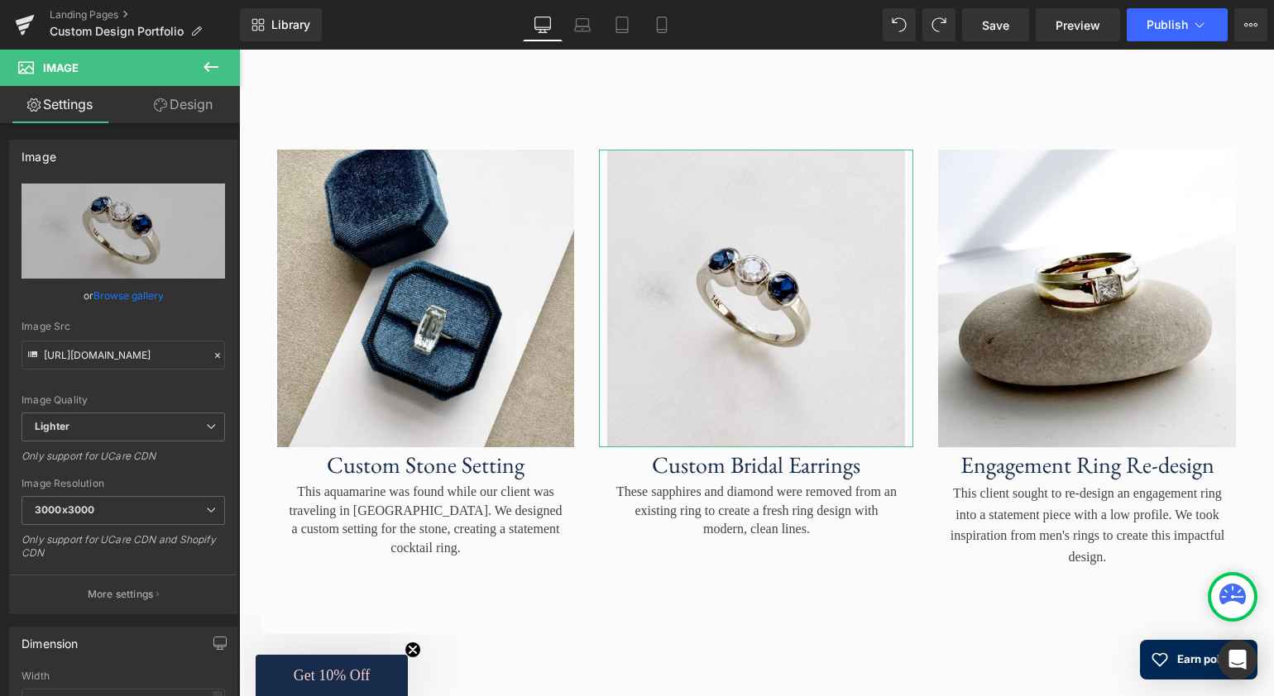
click at [136, 295] on link "Browse gallery" at bounding box center [128, 295] width 70 height 29
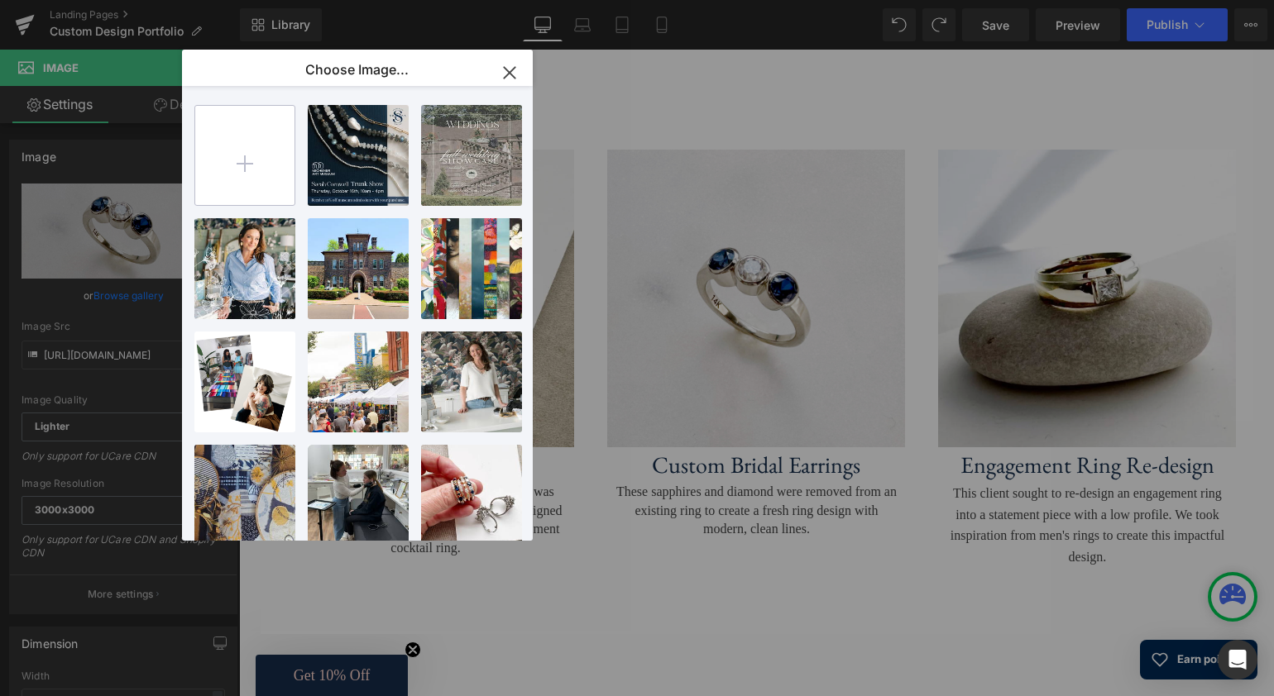
click at [245, 161] on input "file" at bounding box center [244, 155] width 99 height 99
type input "C:\fakepath\butterfly_sq.jpg"
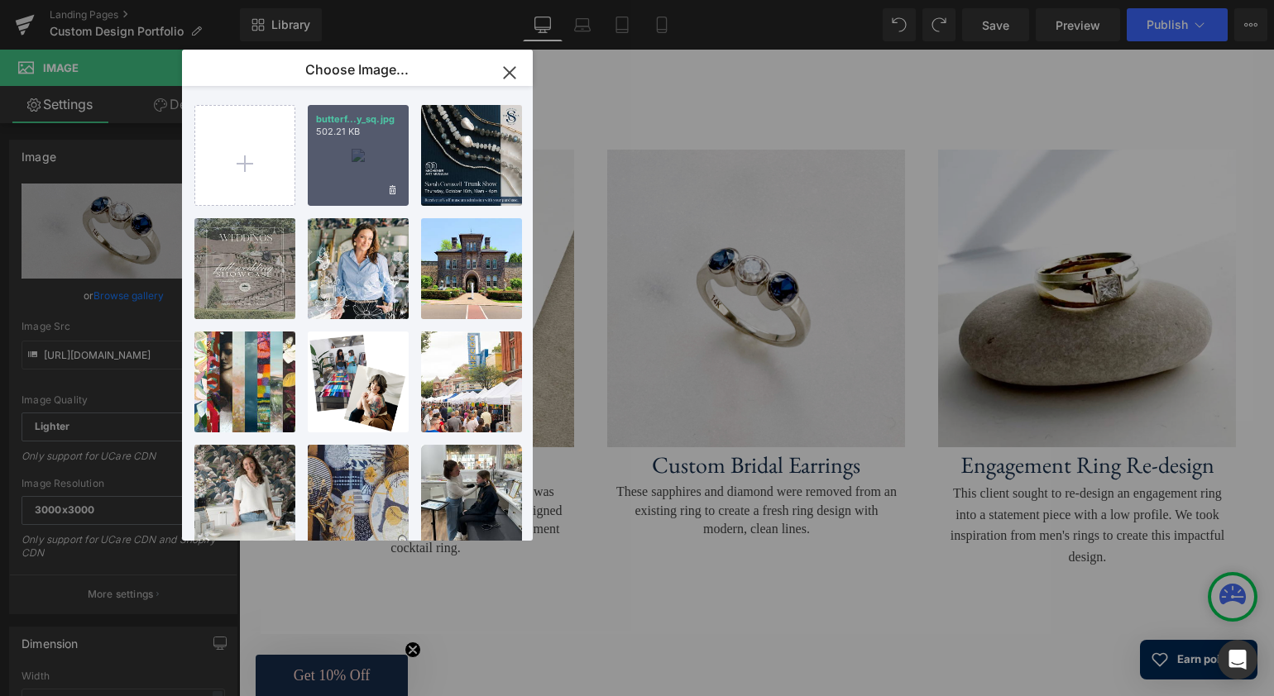
click at [372, 161] on div "butterf...y_sq.jpg 502.21 KB" at bounding box center [358, 155] width 101 height 101
type input "[URL][DOMAIN_NAME]"
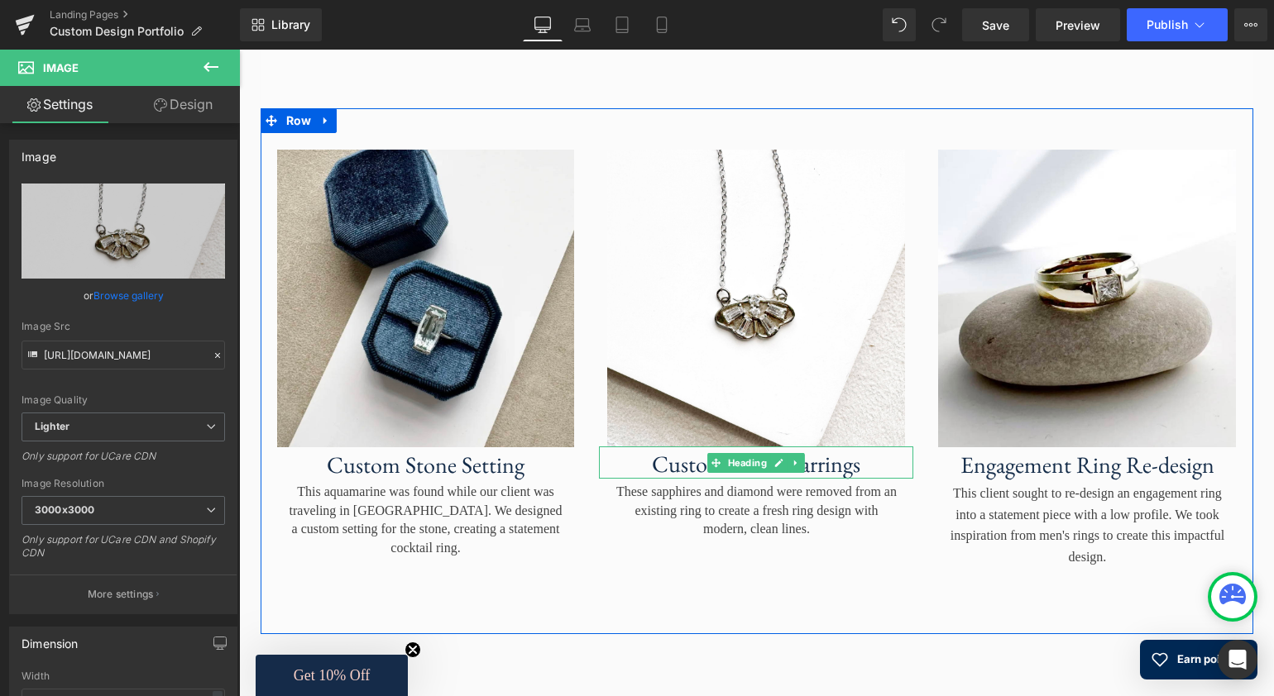
click at [816, 478] on h3 "Custom Bridal Earrings" at bounding box center [756, 465] width 314 height 28
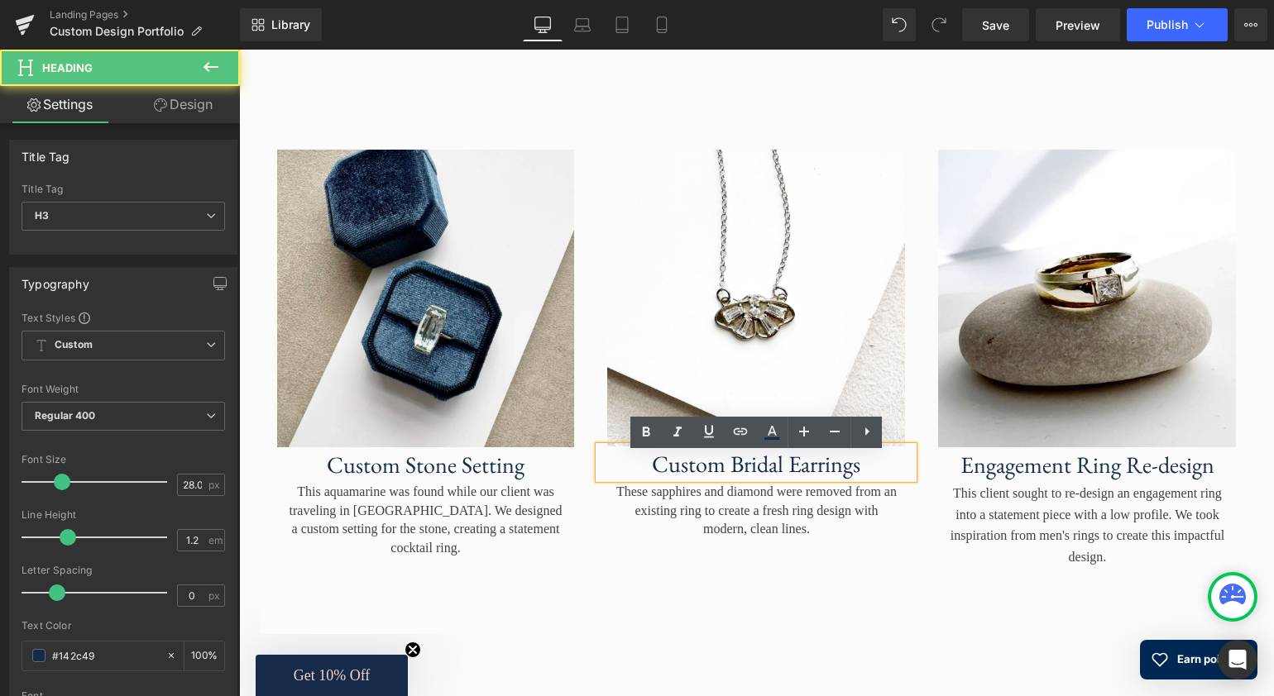
click at [842, 475] on h3 "Custom Bridal Earrings" at bounding box center [756, 465] width 314 height 28
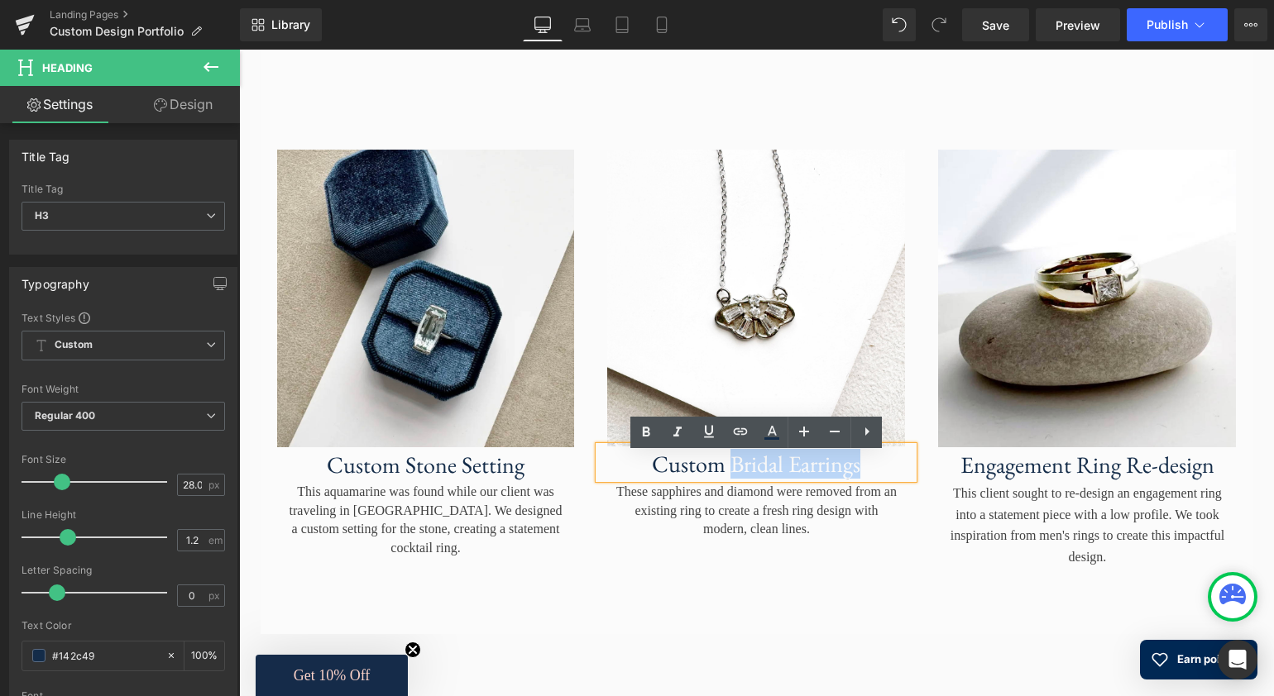
drag, startPoint x: 862, startPoint y: 477, endPoint x: 731, endPoint y: 474, distance: 130.7
click at [731, 474] on h3 "Custom Bridal Earrings" at bounding box center [756, 465] width 314 height 28
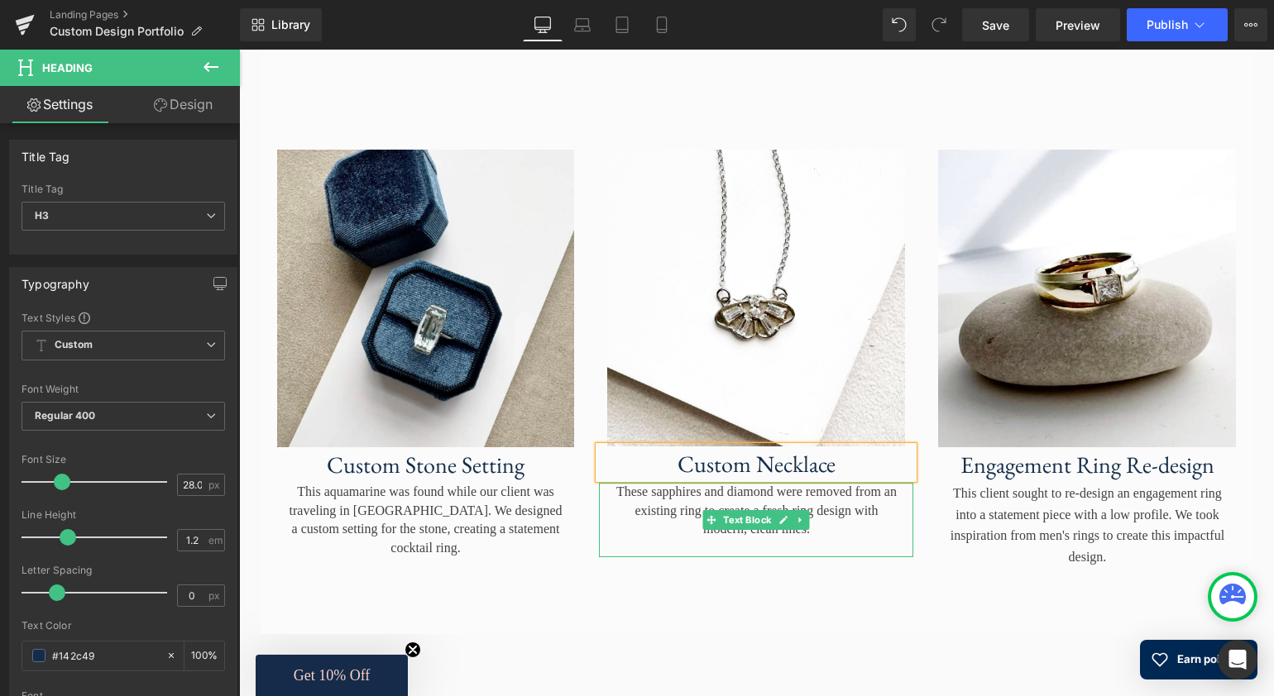
click at [842, 522] on p "These sapphires and diamond were removed from an existing ring to create a fres…" at bounding box center [755, 510] width 281 height 55
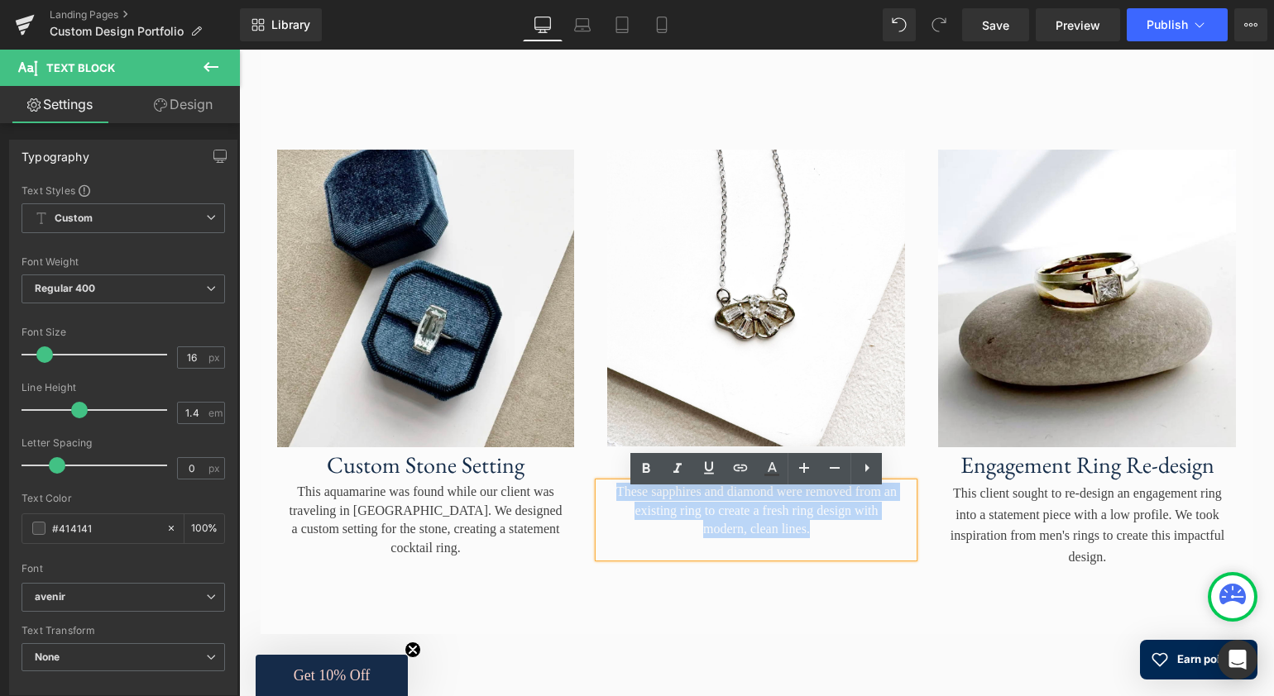
drag, startPoint x: 854, startPoint y: 538, endPoint x: 622, endPoint y: 505, distance: 233.9
click at [622, 505] on p "These sapphires and diamond were removed from an existing ring to create a fres…" at bounding box center [755, 510] width 281 height 55
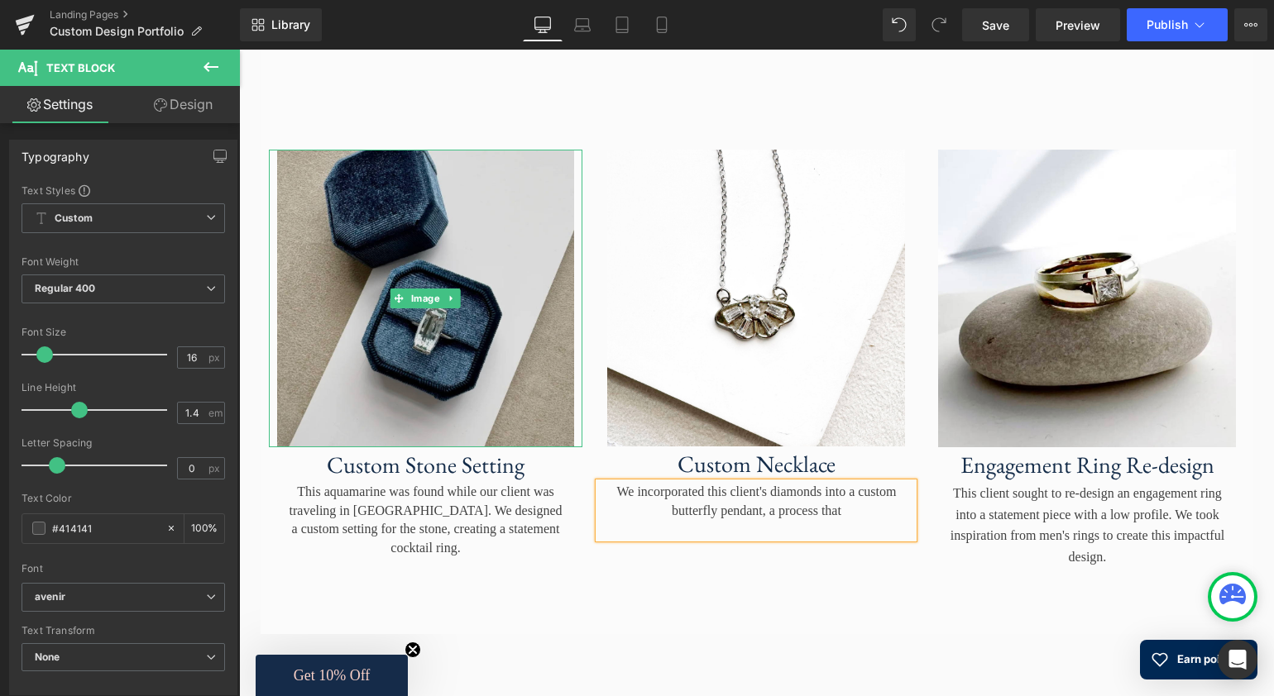
click at [421, 380] on img at bounding box center [426, 299] width 314 height 298
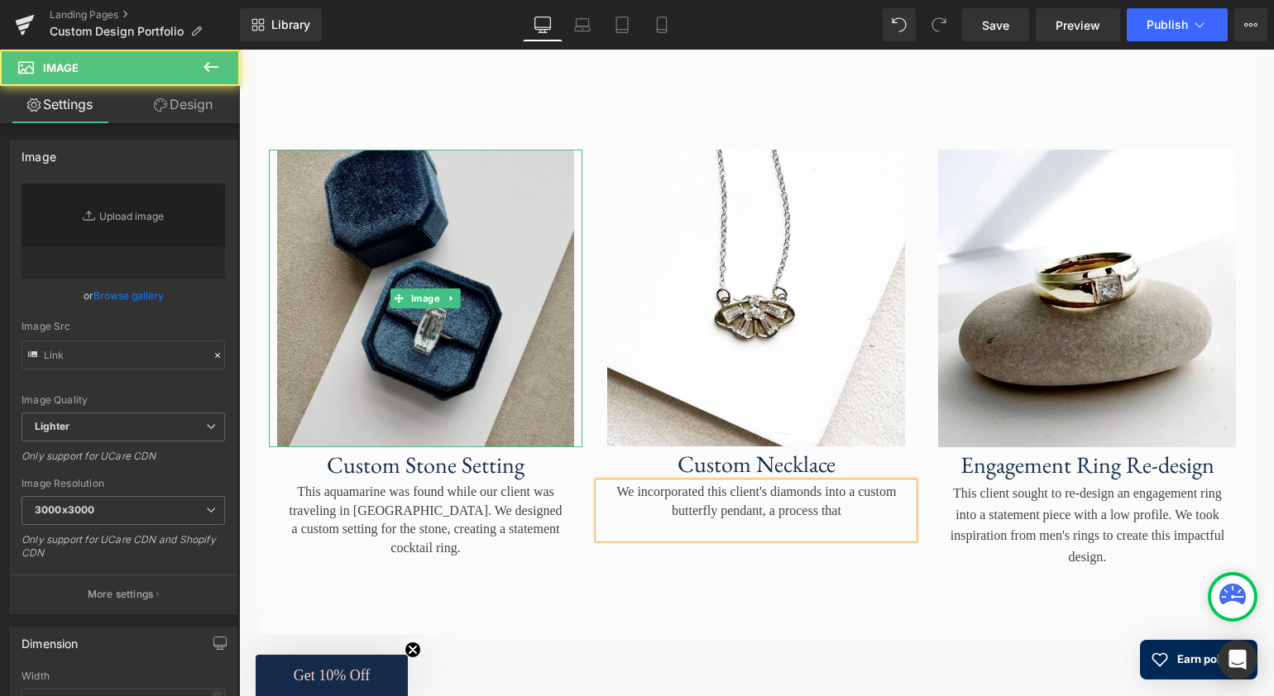
type input "[URL][DOMAIN_NAME]"
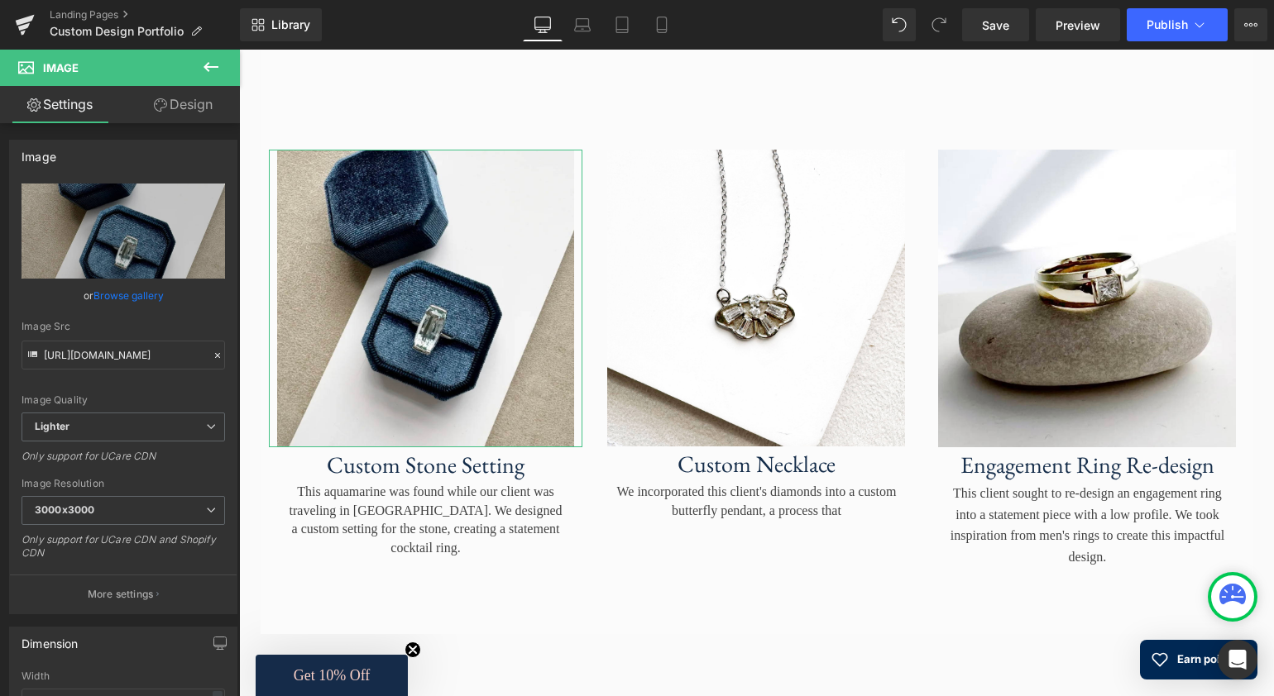
click at [118, 298] on link "Browse gallery" at bounding box center [128, 295] width 70 height 29
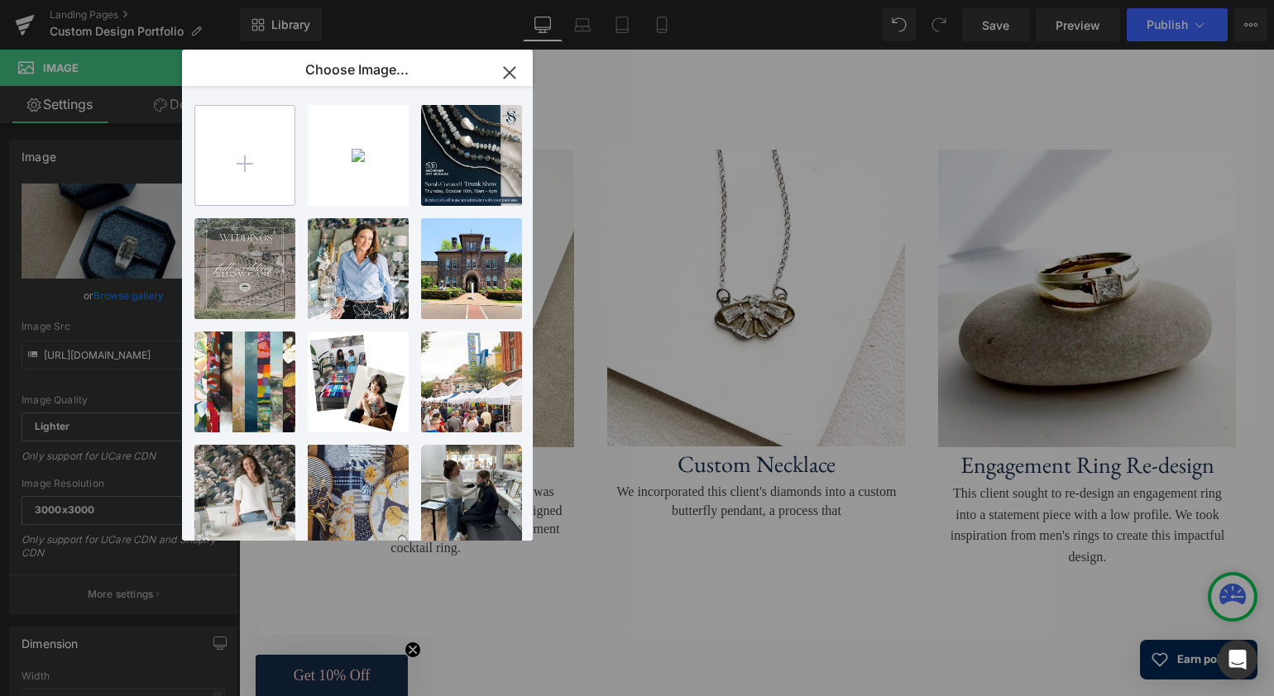
click at [246, 165] on input "file" at bounding box center [244, 155] width 99 height 99
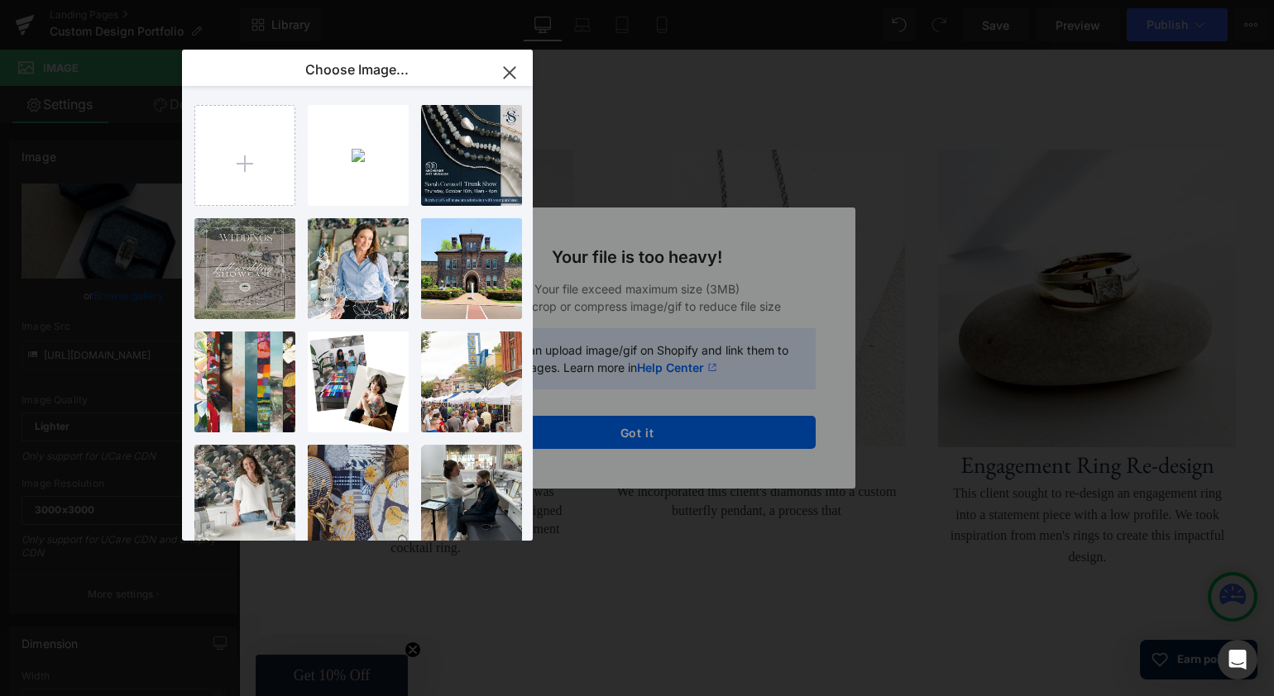
click at [509, 73] on icon "button" at bounding box center [509, 72] width 11 height 11
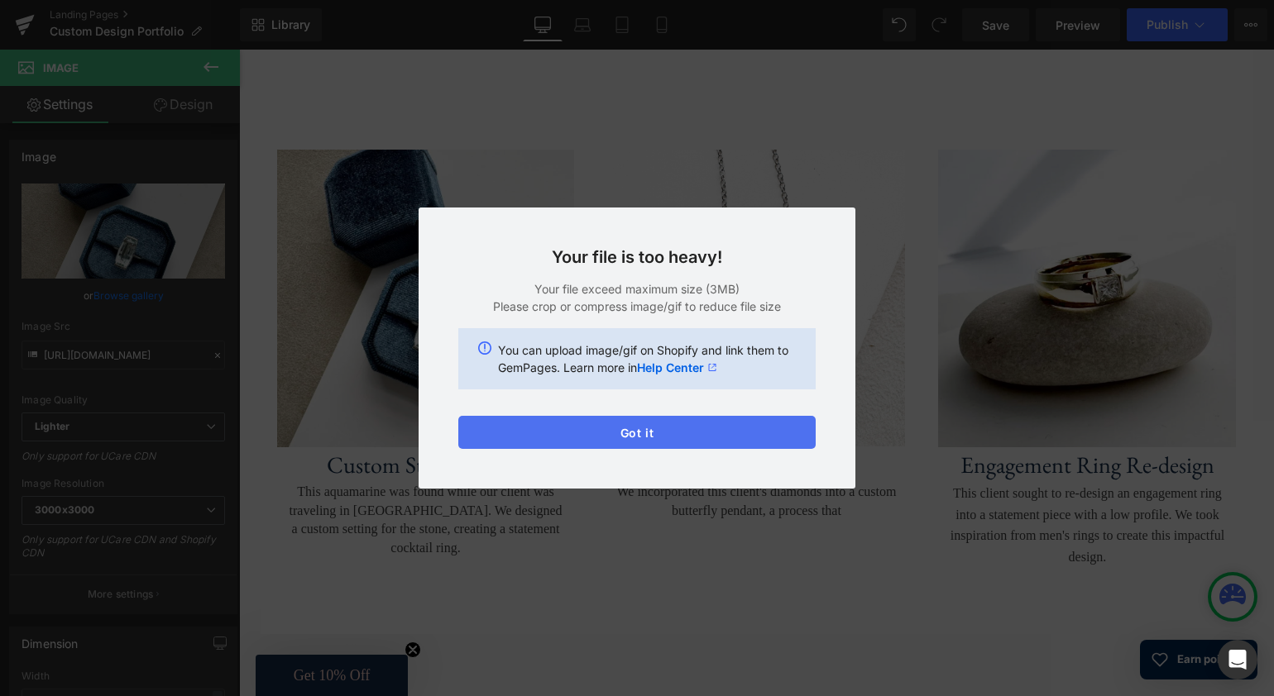
click at [640, 433] on button "Got it" at bounding box center [636, 432] width 357 height 33
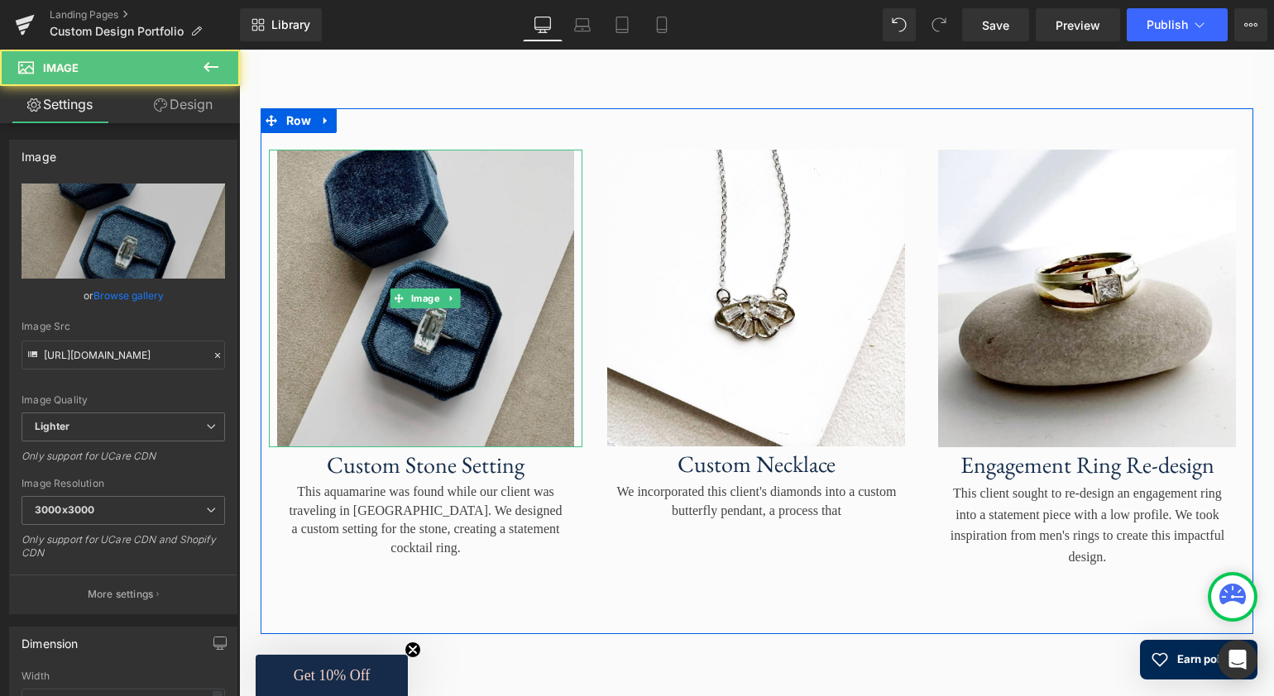
click at [390, 261] on img at bounding box center [426, 299] width 314 height 298
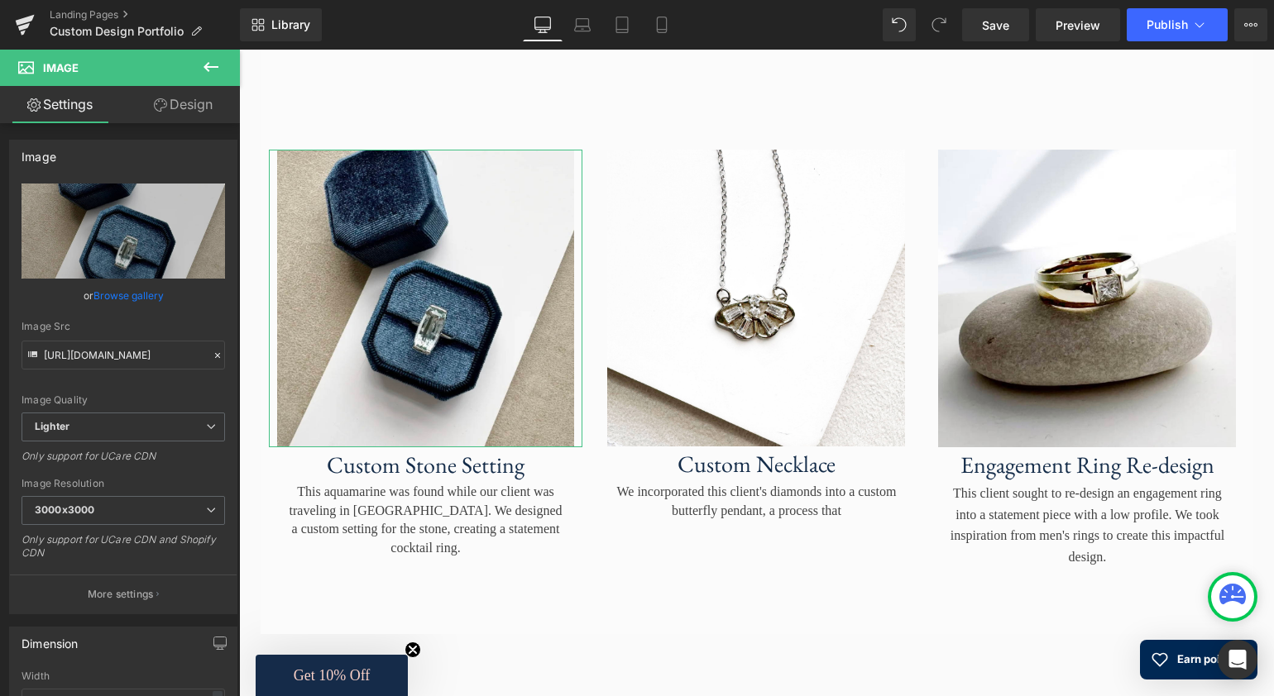
click at [132, 299] on link "Browse gallery" at bounding box center [128, 295] width 70 height 29
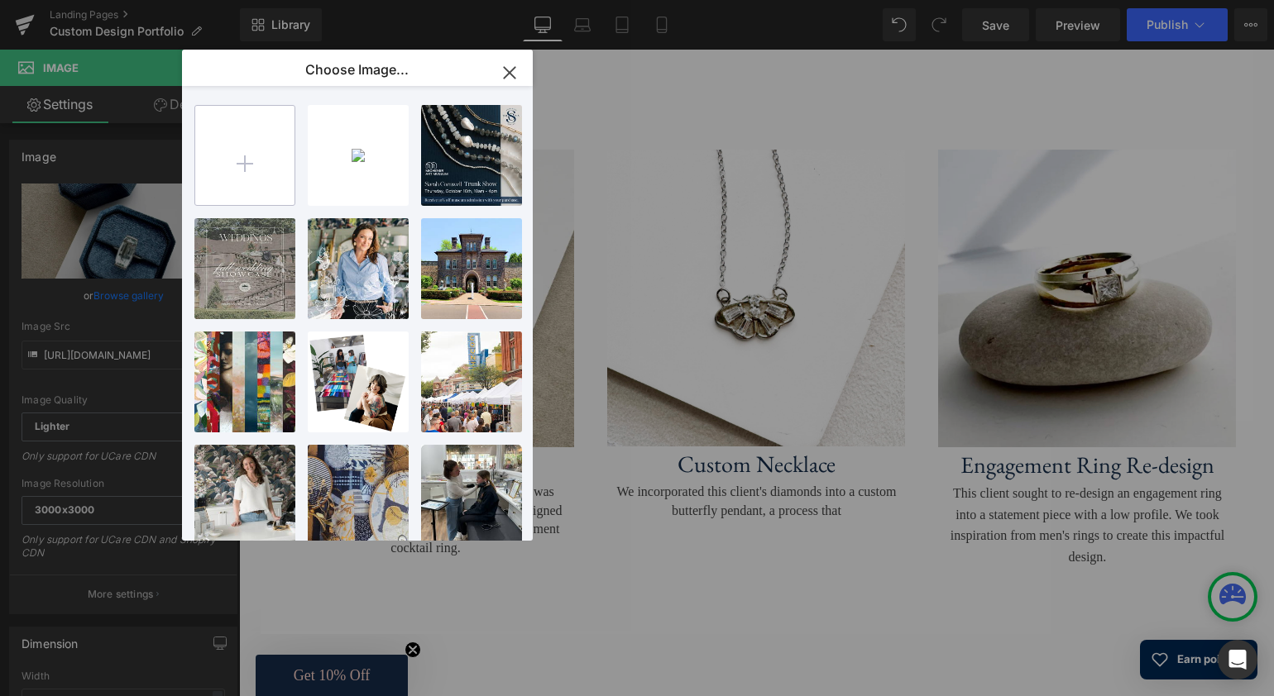
click at [240, 161] on input "file" at bounding box center [244, 155] width 99 height 99
type input "C:\fakepath\[PERSON_NAME] Wedding_sq.jpg"
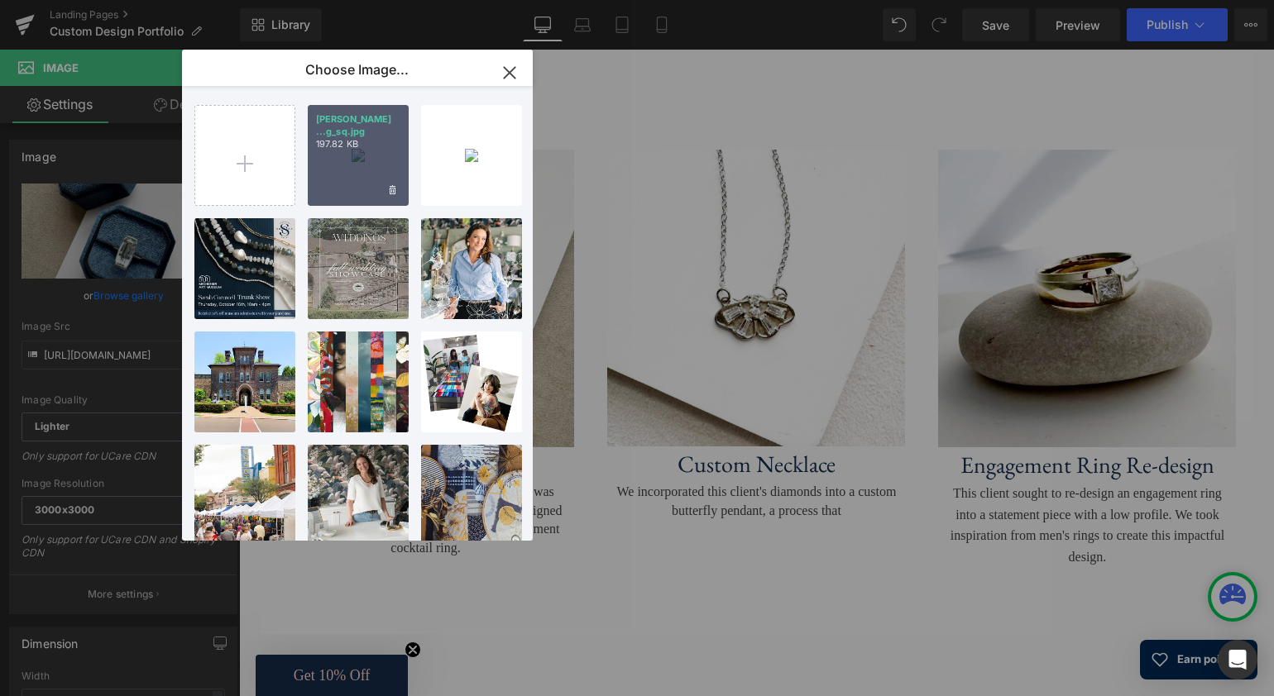
click at [359, 162] on div "[PERSON_NAME] ...g_sq.jpg 197.82 KB" at bounding box center [358, 155] width 101 height 101
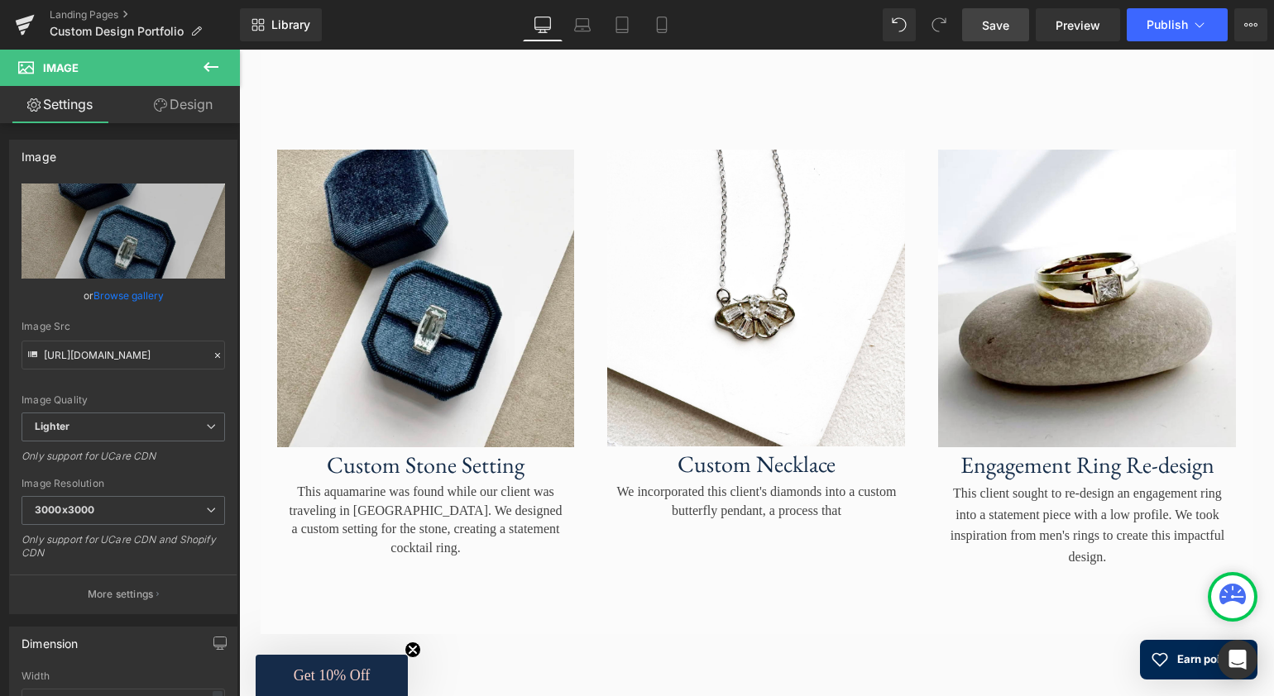
click at [992, 25] on span "Save" at bounding box center [995, 25] width 27 height 17
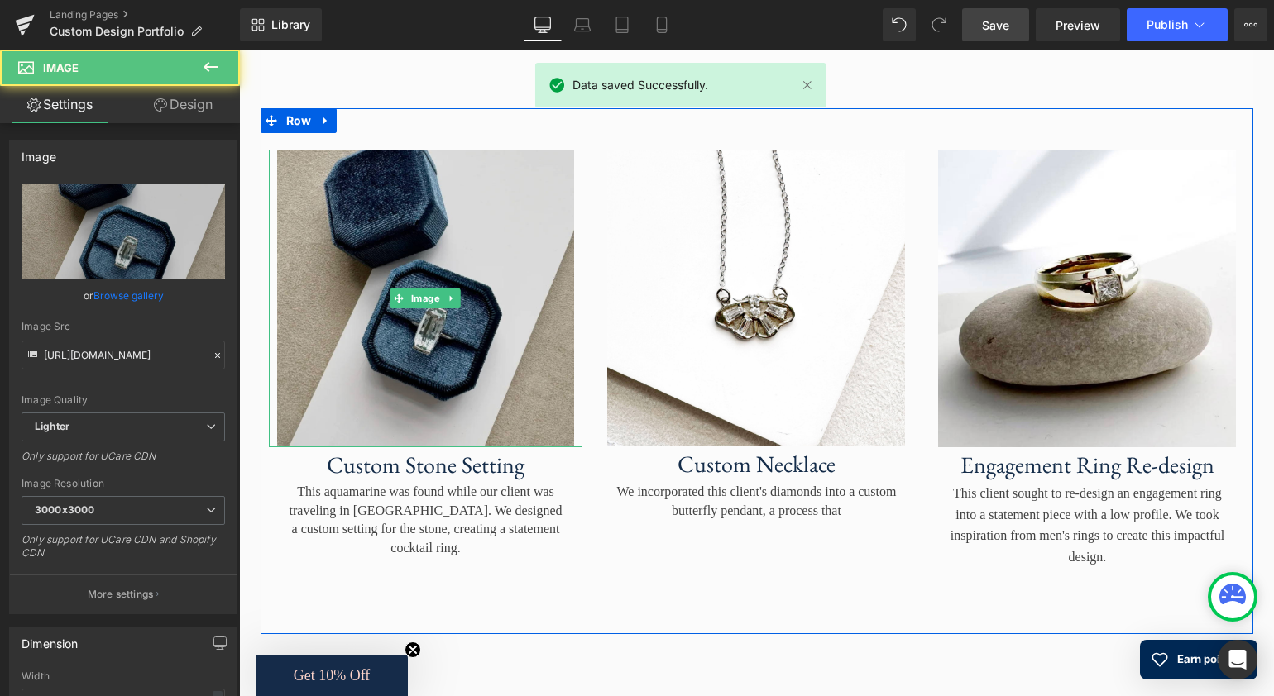
click at [385, 251] on img at bounding box center [426, 299] width 314 height 298
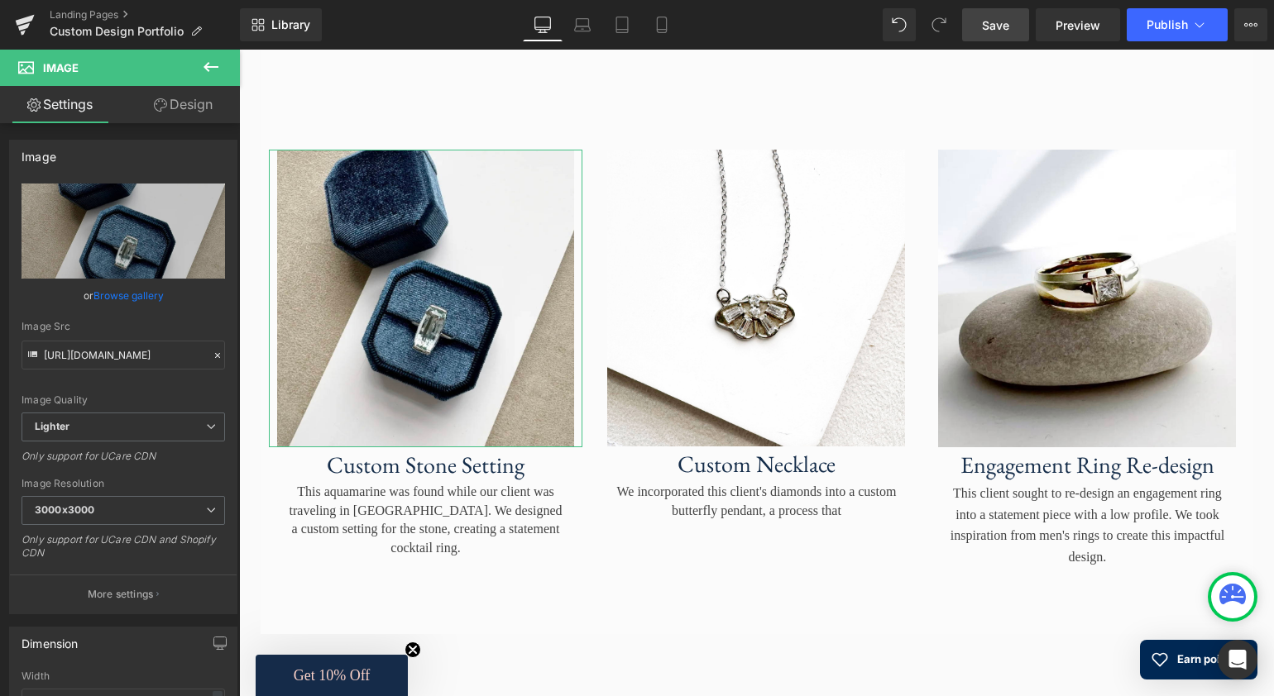
click at [133, 300] on link "Browse gallery" at bounding box center [128, 295] width 70 height 29
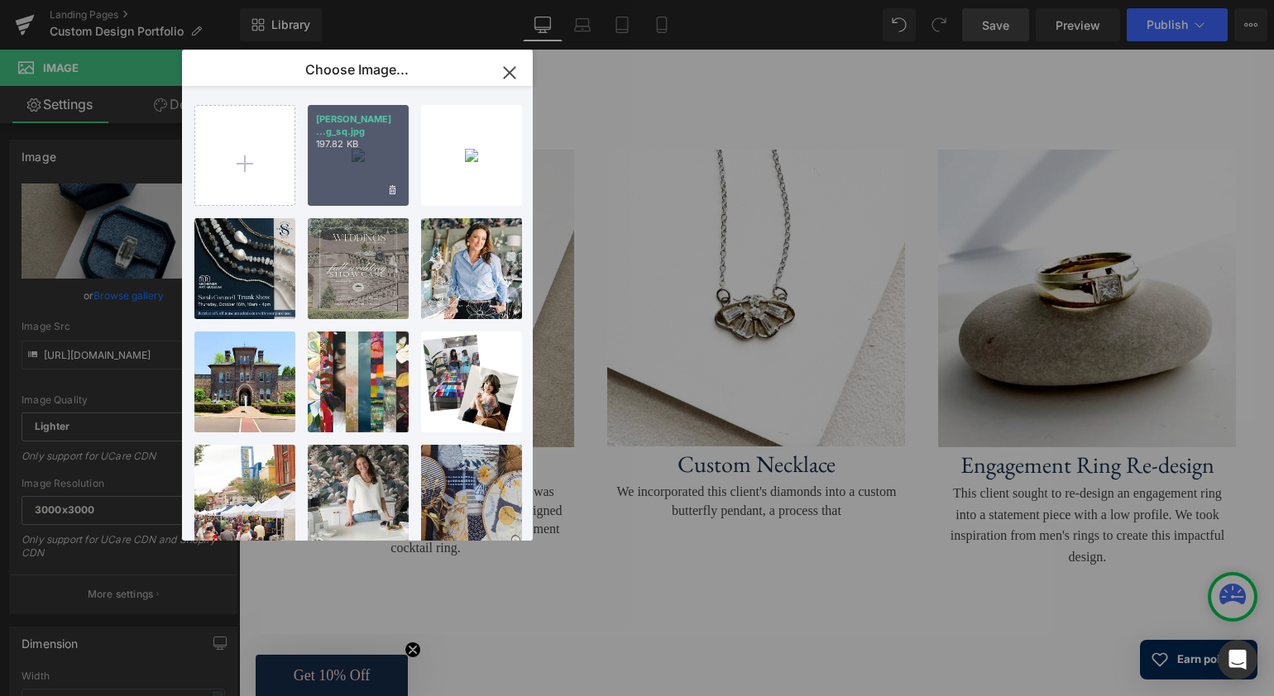
click at [350, 177] on div "[PERSON_NAME] ...g_sq.jpg 197.82 KB" at bounding box center [358, 155] width 101 height 101
type input "[URL][DOMAIN_NAME][PERSON_NAME]"
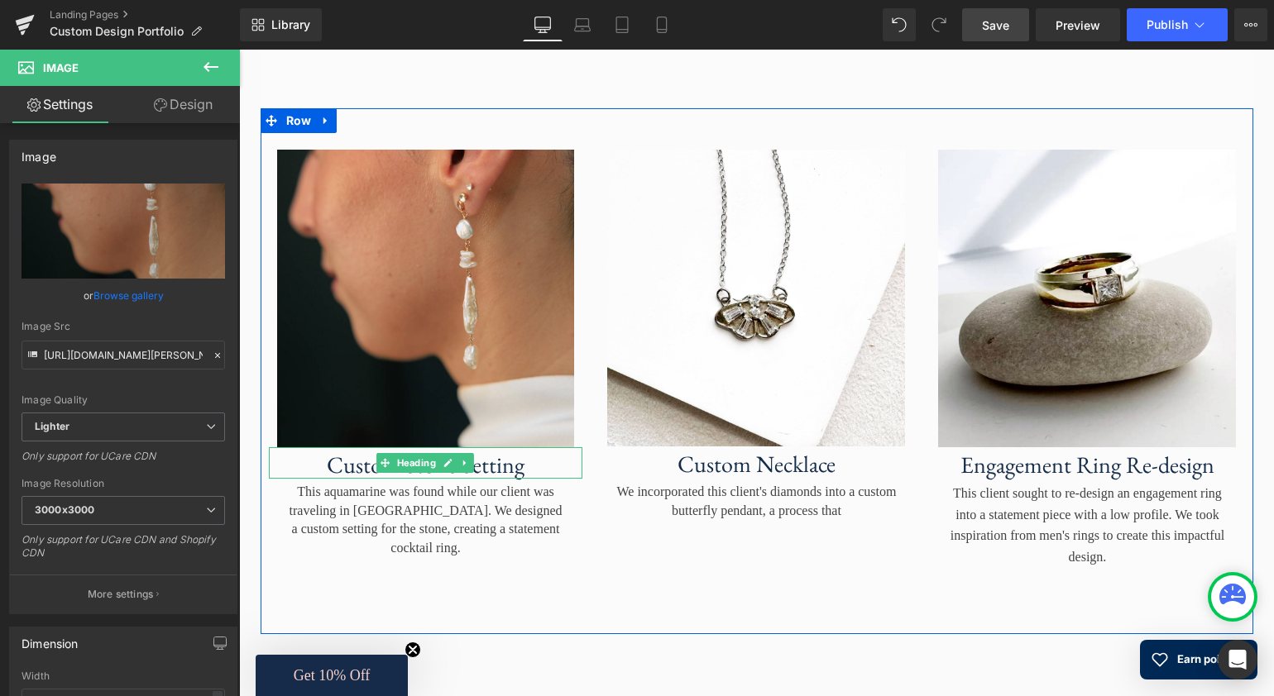
click at [486, 476] on h3 "Custom Stone Setting" at bounding box center [425, 466] width 281 height 28
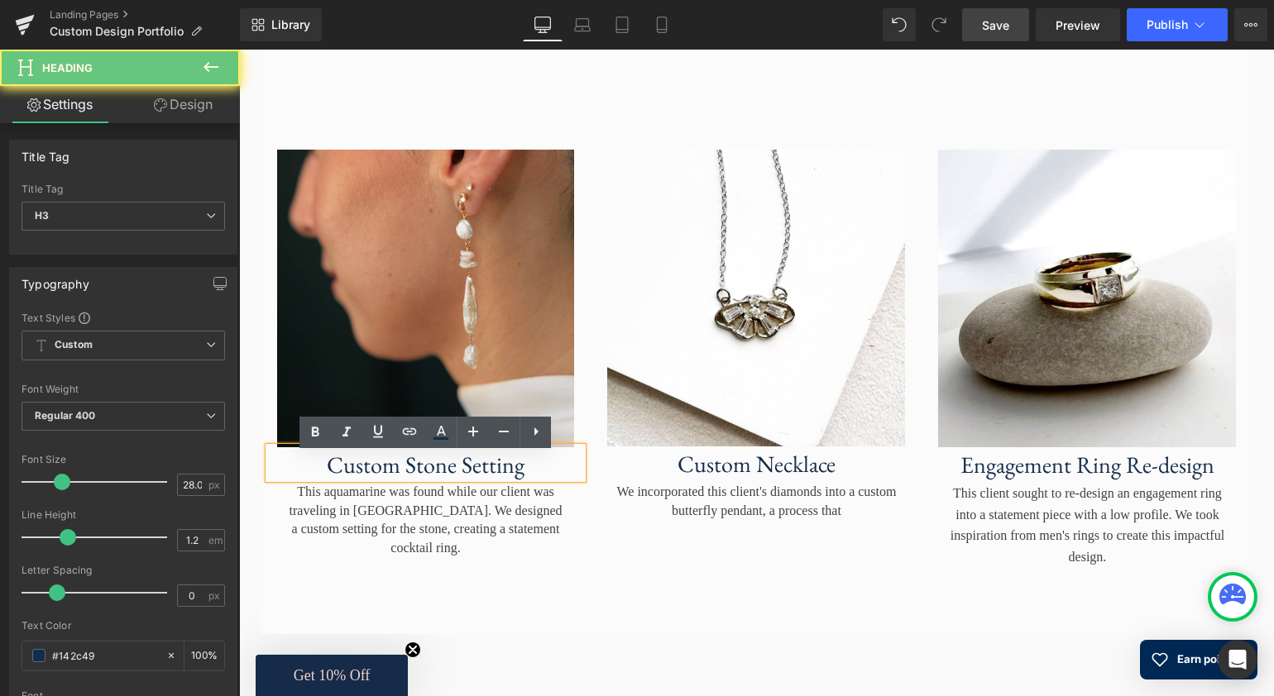
click at [511, 479] on h3 "Custom Stone Setting" at bounding box center [425, 466] width 281 height 28
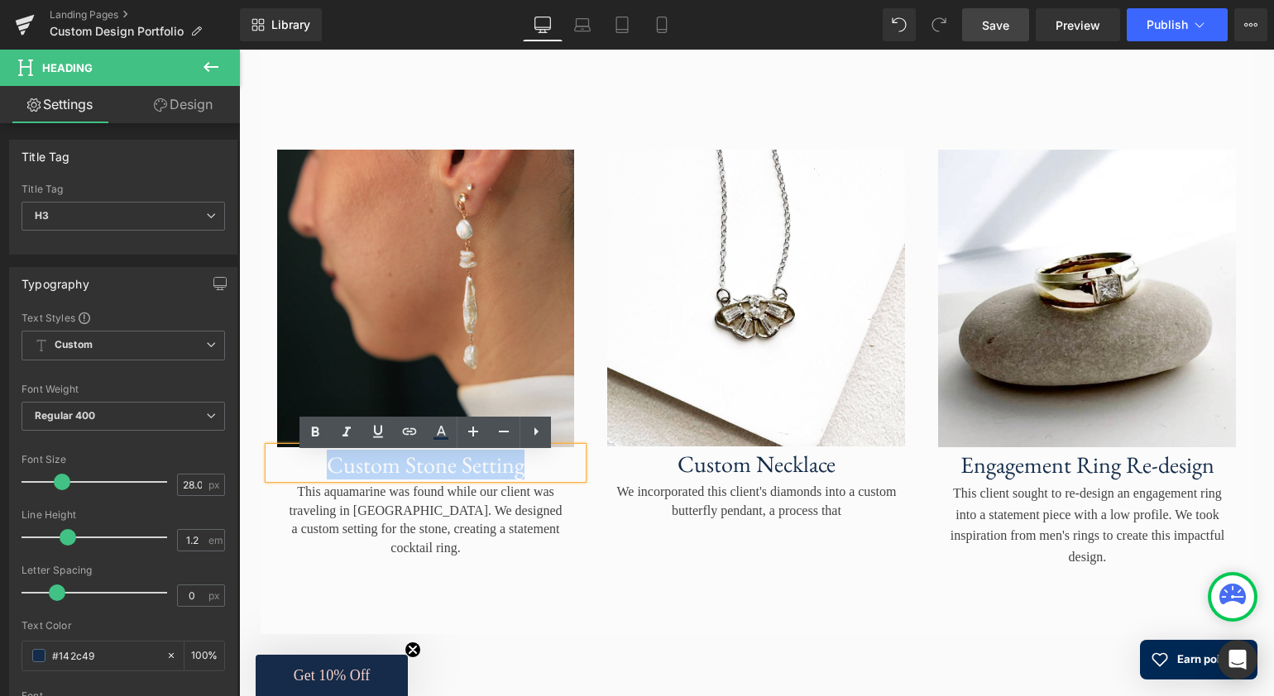
drag, startPoint x: 530, startPoint y: 481, endPoint x: 332, endPoint y: 470, distance: 198.0
click at [332, 470] on h3 "Custom Stone Setting" at bounding box center [425, 466] width 281 height 28
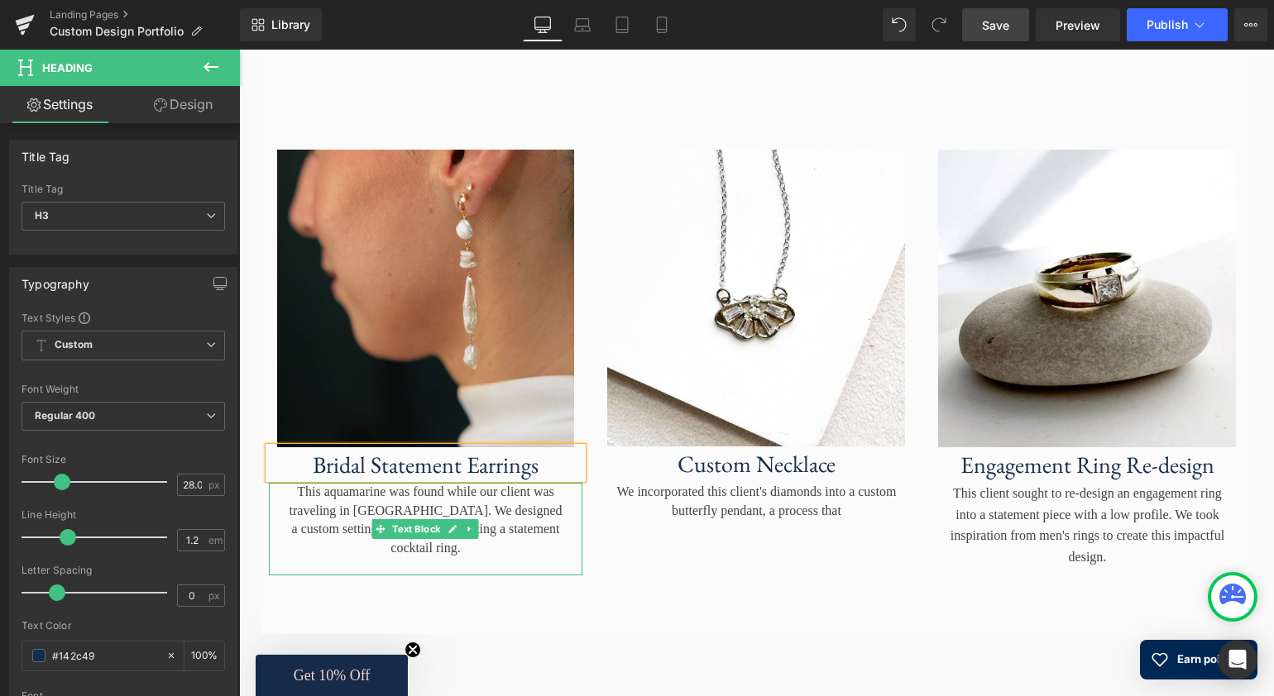
click at [538, 519] on span "This aquamarine was found while our client was traveling in Sri Lanka. We desig…" at bounding box center [425, 519] width 273 height 69
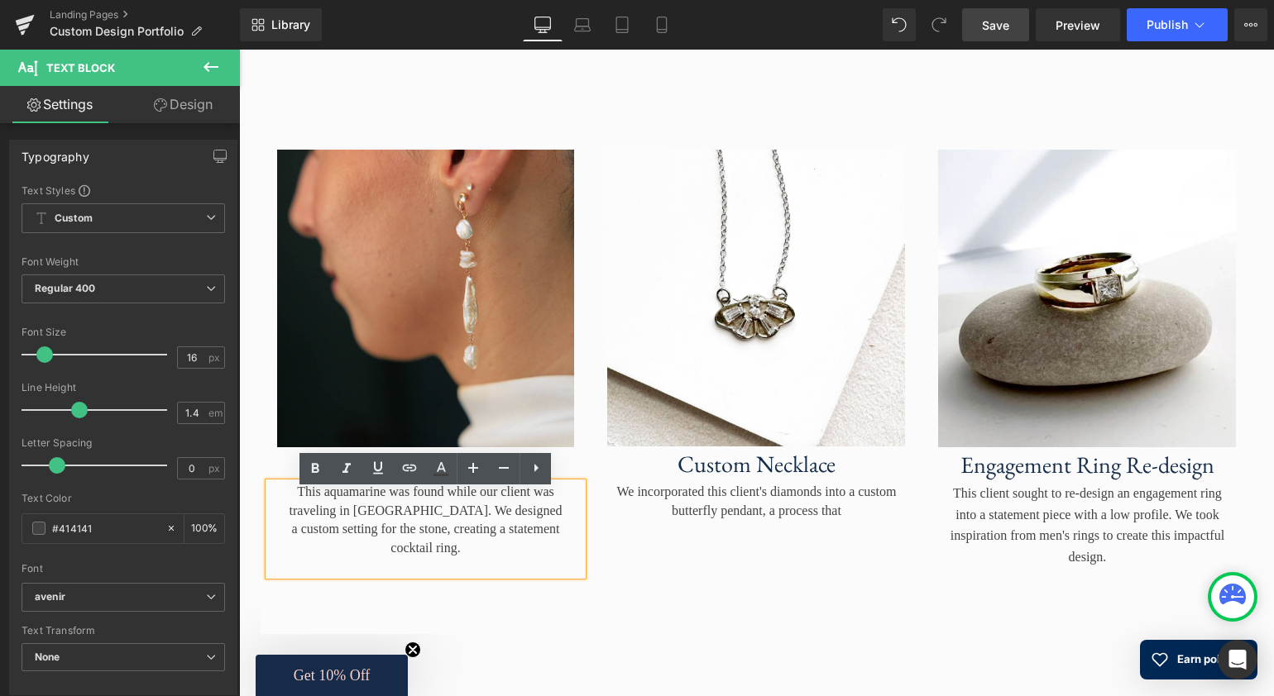
click at [508, 543] on span "This aquamarine was found while our client was traveling in Sri Lanka. We desig…" at bounding box center [425, 519] width 273 height 69
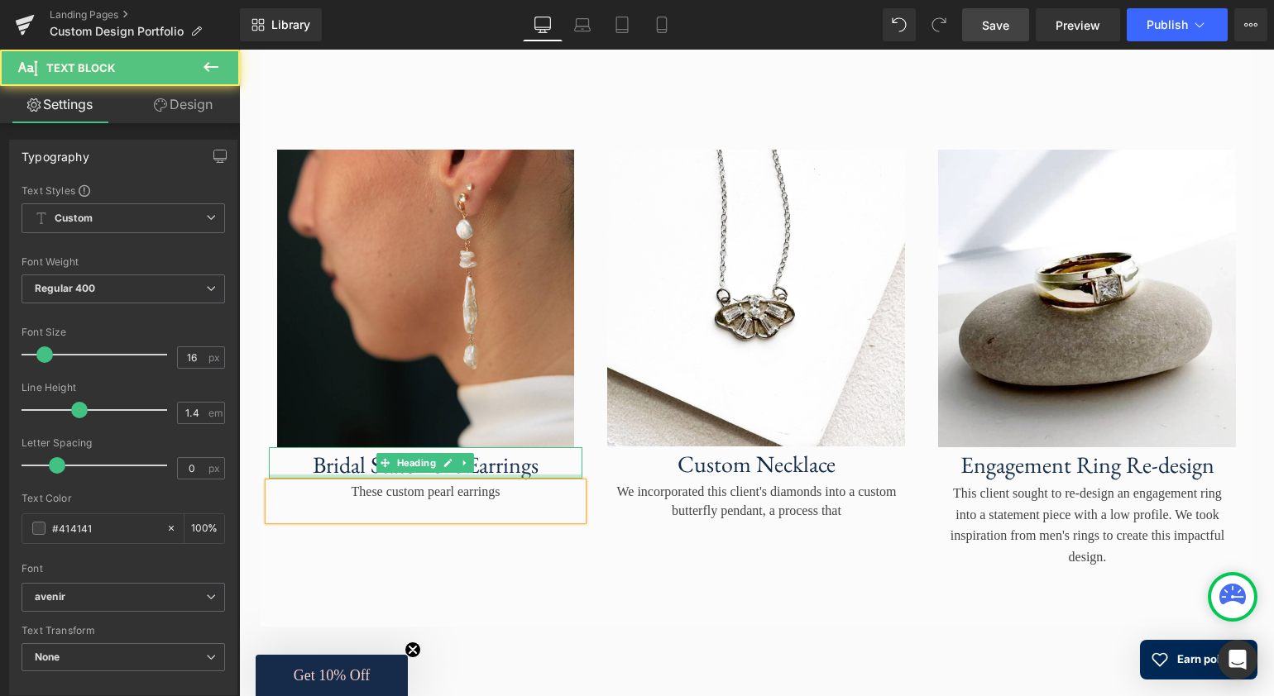
drag, startPoint x: 513, startPoint y: 501, endPoint x: 320, endPoint y: 487, distance: 193.2
click at [319, 487] on div "These custom pearl earrings" at bounding box center [426, 501] width 314 height 37
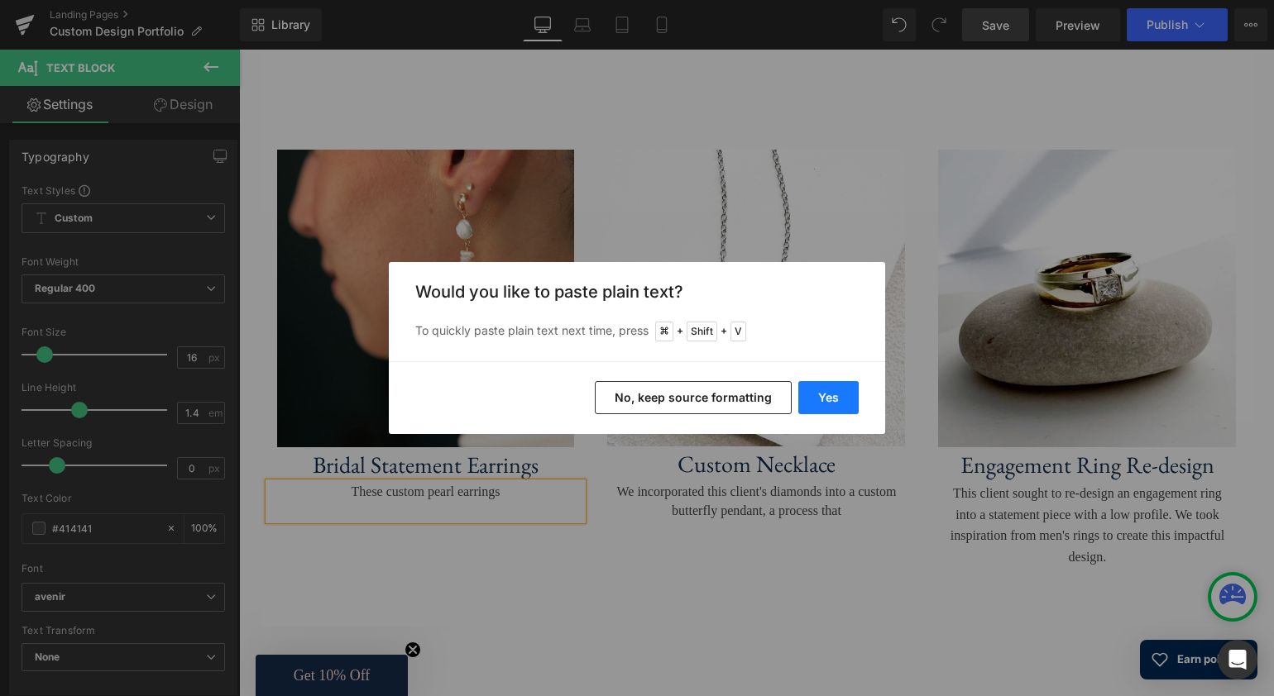
click at [825, 401] on button "Yes" at bounding box center [828, 397] width 60 height 33
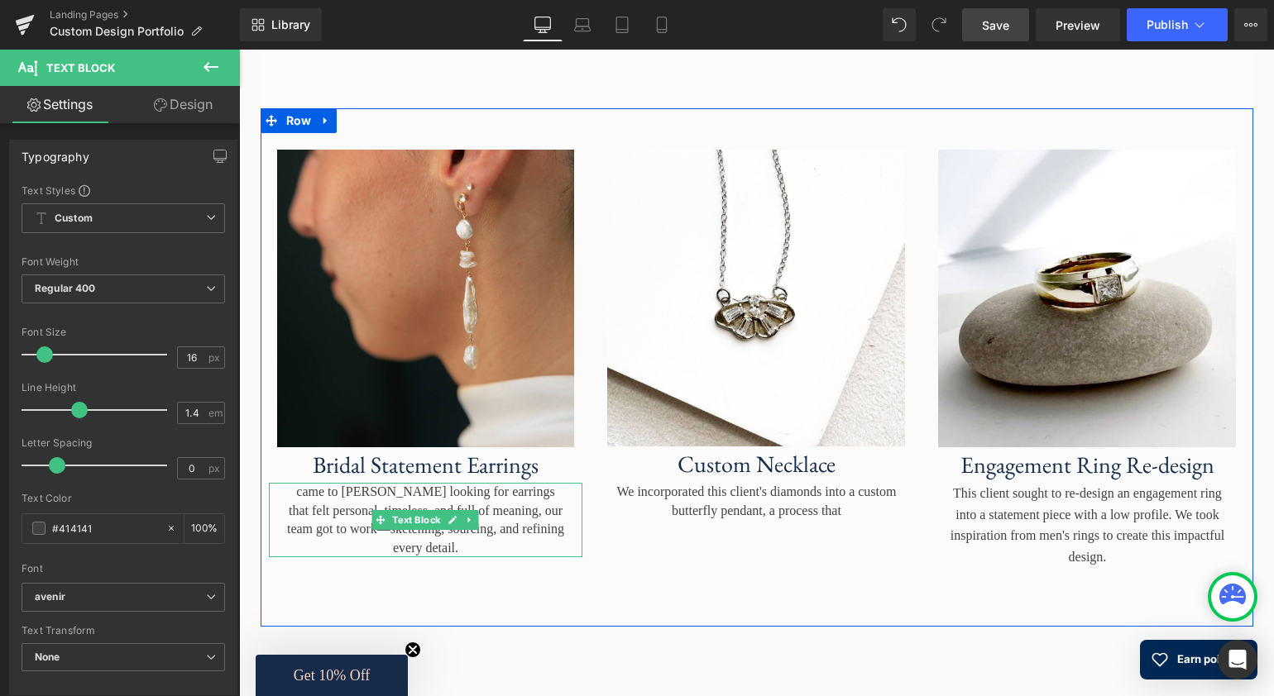
click at [536, 505] on div "came to Sarah looking for earrings that felt personal, timeless, and full of me…" at bounding box center [426, 520] width 314 height 74
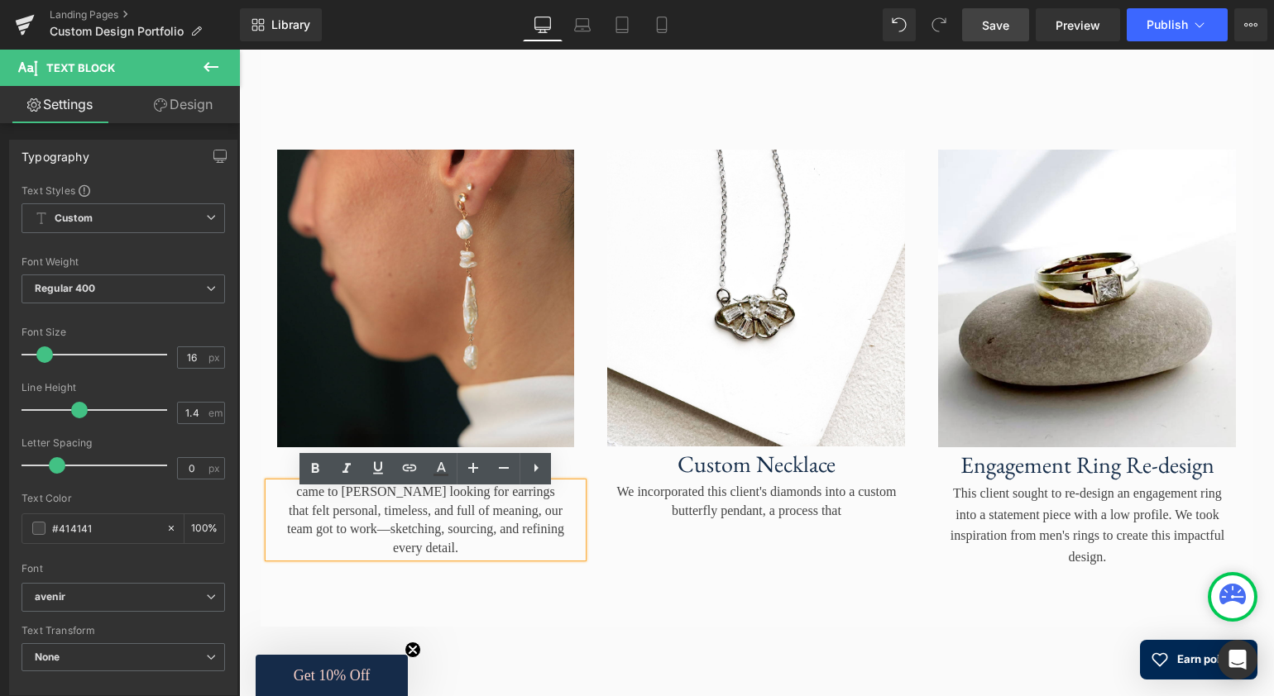
click at [322, 502] on div "came to Sarah looking for earrings that felt personal, timeless, and full of me…" at bounding box center [426, 520] width 314 height 74
drag, startPoint x: 527, startPoint y: 520, endPoint x: 438, endPoint y: 521, distance: 88.5
click at [438, 521] on div "came to Sarah looking for earrings that felt personal, timeless, and full of me…" at bounding box center [426, 520] width 314 height 74
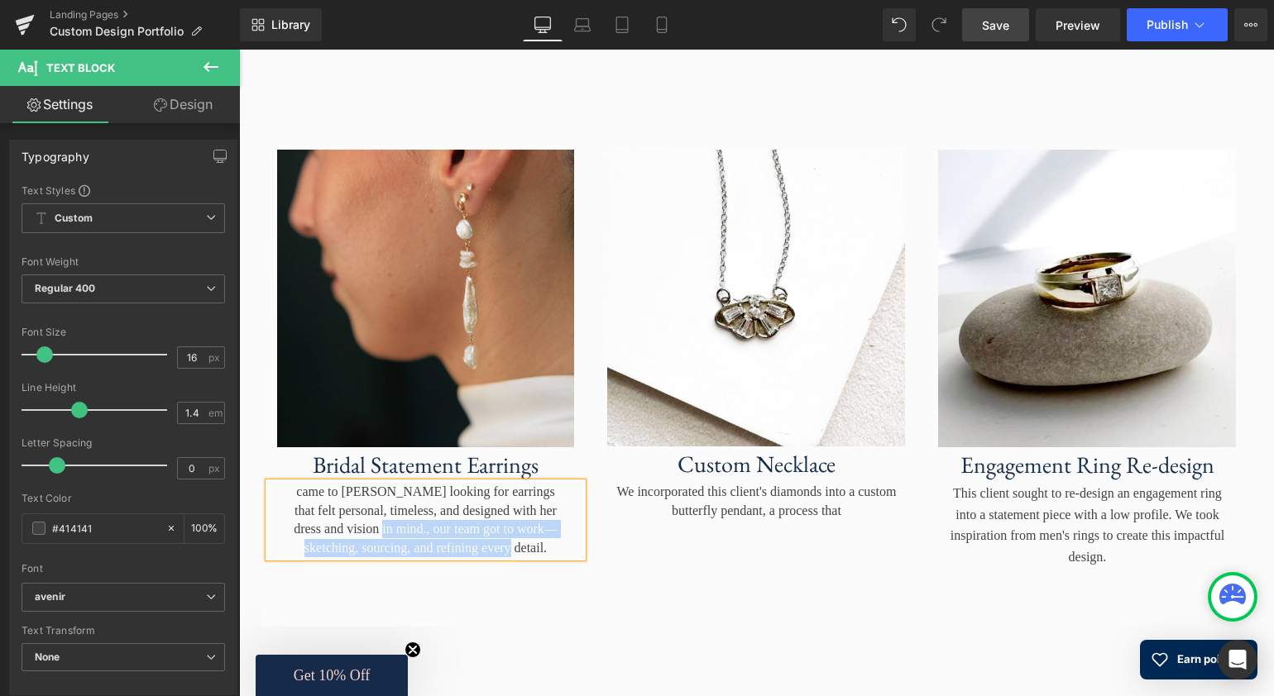
drag, startPoint x: 452, startPoint y: 578, endPoint x: 432, endPoint y: 546, distance: 38.3
click at [432, 546] on div "came to Sarah looking for earrings that felt personal, timeless, and designed w…" at bounding box center [426, 520] width 314 height 74
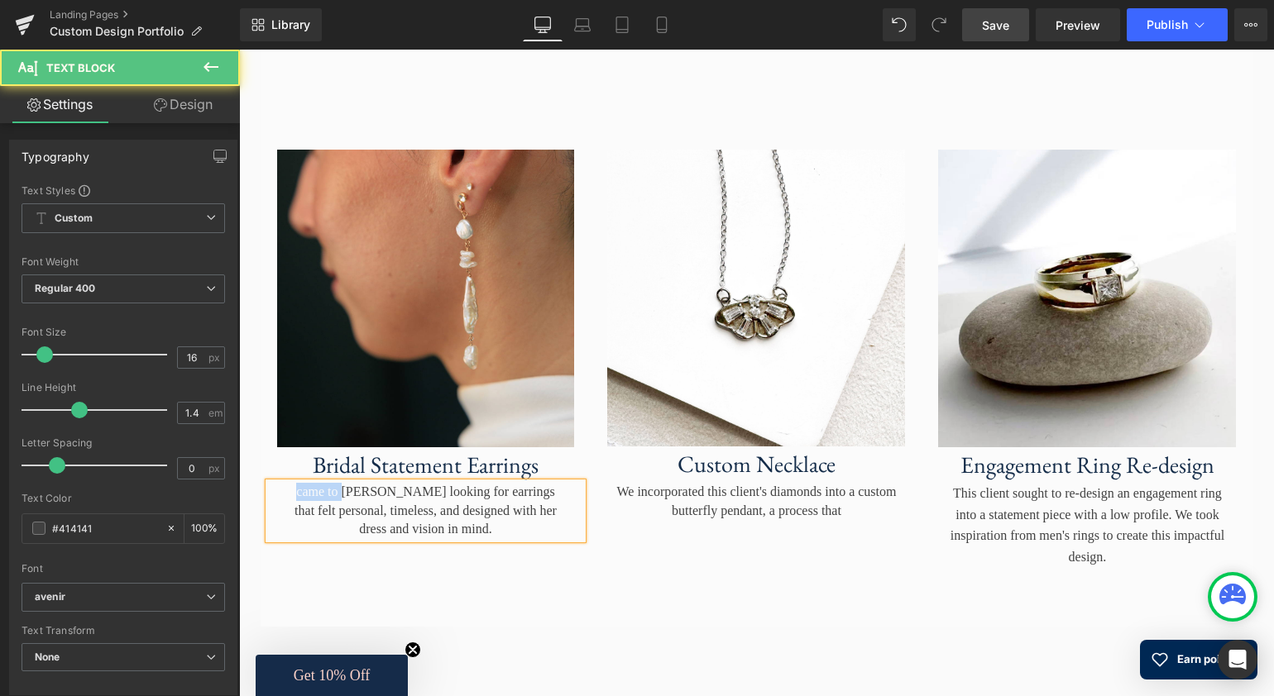
drag, startPoint x: 352, startPoint y: 502, endPoint x: 301, endPoint y: 504, distance: 50.5
click at [301, 504] on div "came to Sarah looking for earrings that felt personal, timeless, and designed w…" at bounding box center [426, 510] width 314 height 55
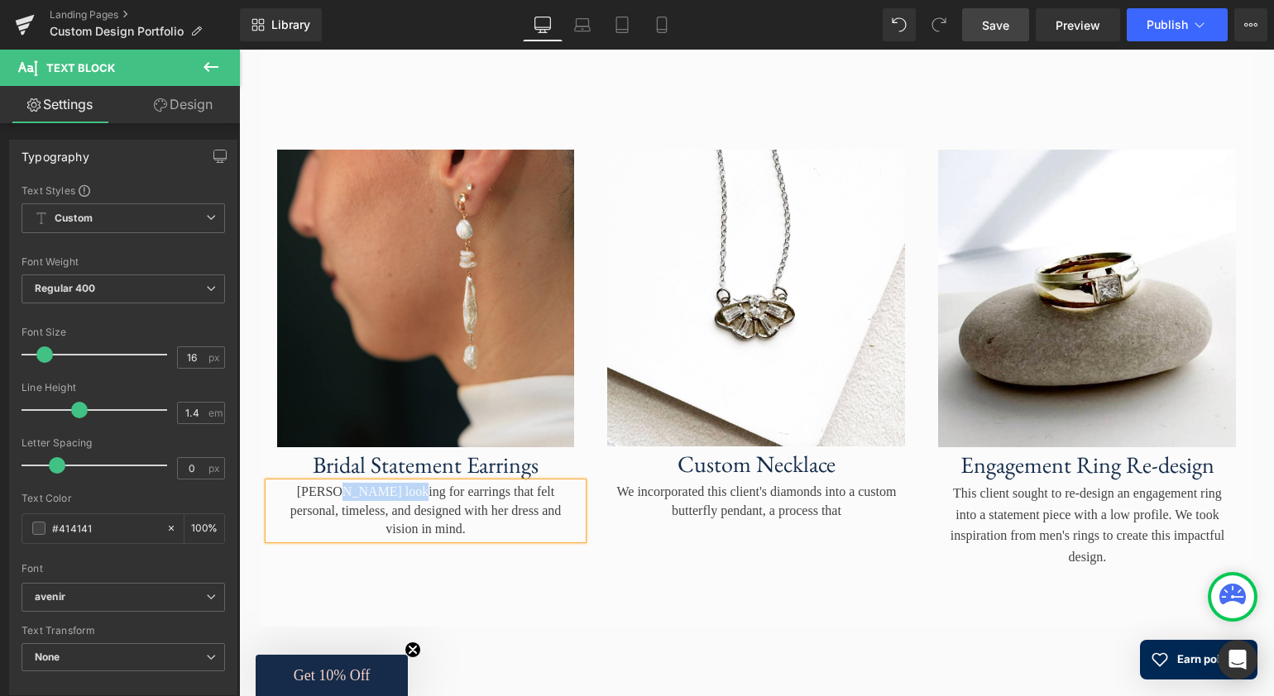
drag, startPoint x: 332, startPoint y: 502, endPoint x: 401, endPoint y: 505, distance: 68.7
click at [401, 505] on div "Sarah looking for earrings that felt personal, timeless, and designed with her …" at bounding box center [426, 510] width 314 height 55
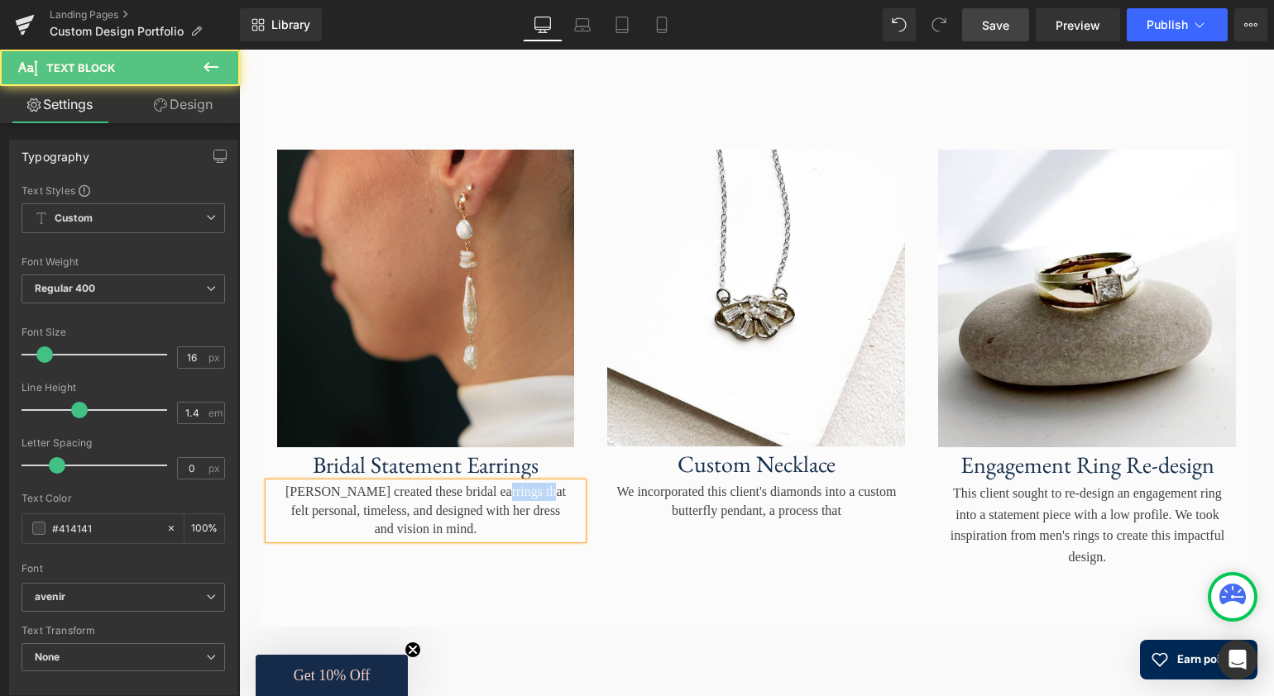
drag, startPoint x: 557, startPoint y: 500, endPoint x: 516, endPoint y: 504, distance: 40.7
click at [516, 504] on div "Sarah created these bridal earrings that felt personal, timeless, and designed …" at bounding box center [426, 510] width 314 height 55
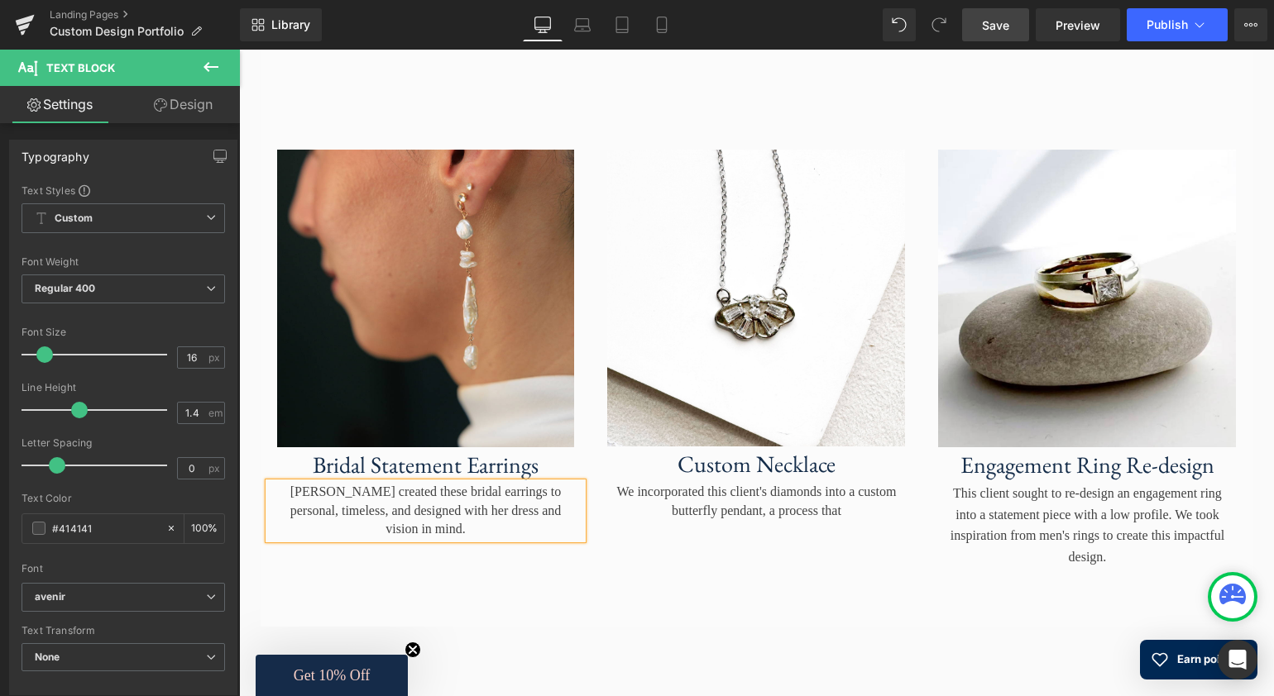
click at [352, 503] on div "Sarah created these bridal earrings to personal, timeless, and designed with he…" at bounding box center [426, 510] width 314 height 55
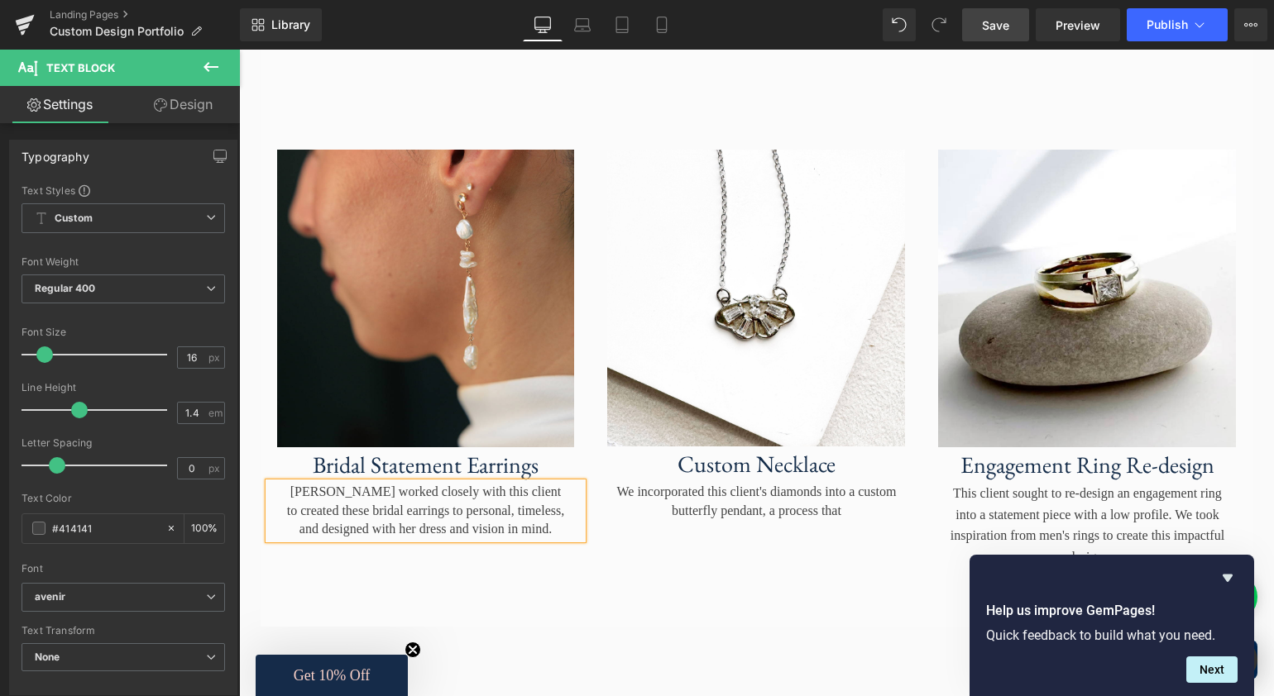
click at [562, 501] on div "Sarah worked closely with this client to created these bridal earrings to perso…" at bounding box center [426, 510] width 314 height 55
click at [323, 521] on div "Sarah worked closely with this client to create these bridal earrings to person…" at bounding box center [426, 510] width 314 height 55
click at [399, 522] on div "Sarah worked closely with this client to create bridal earrings to personal, ti…" at bounding box center [426, 510] width 314 height 55
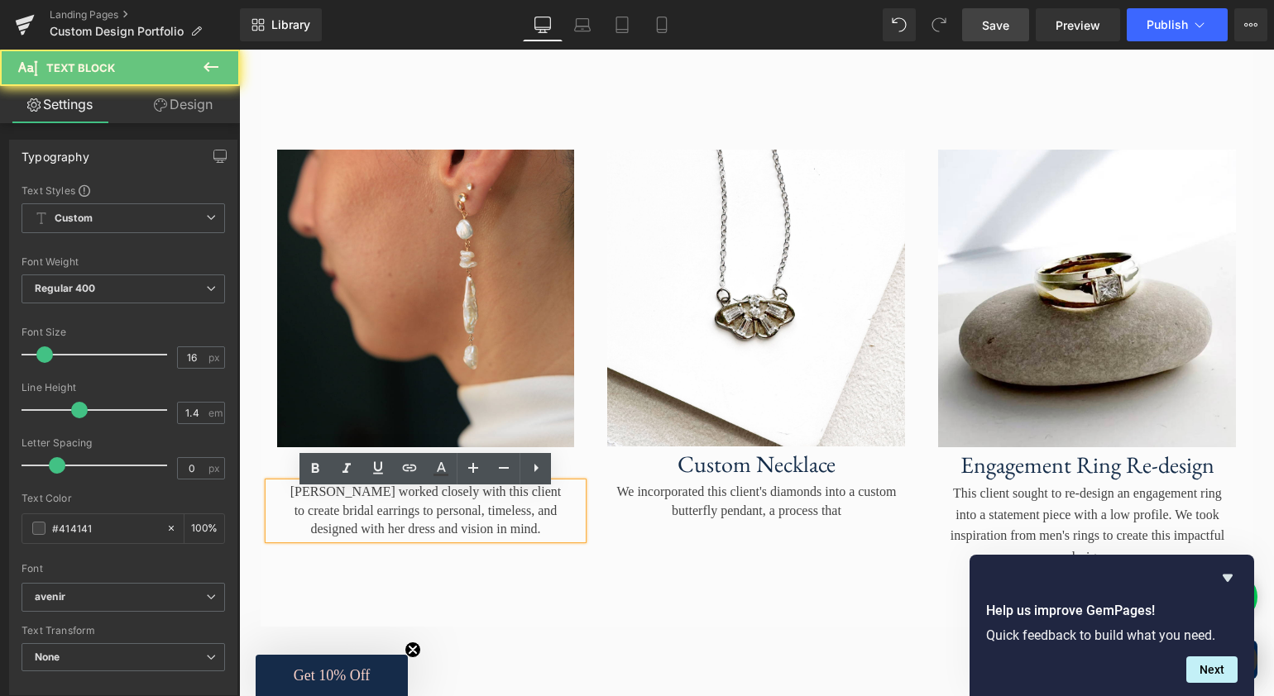
click at [404, 521] on div "Sarah worked closely with this client to create bridal earrings to personal, ti…" at bounding box center [426, 510] width 314 height 55
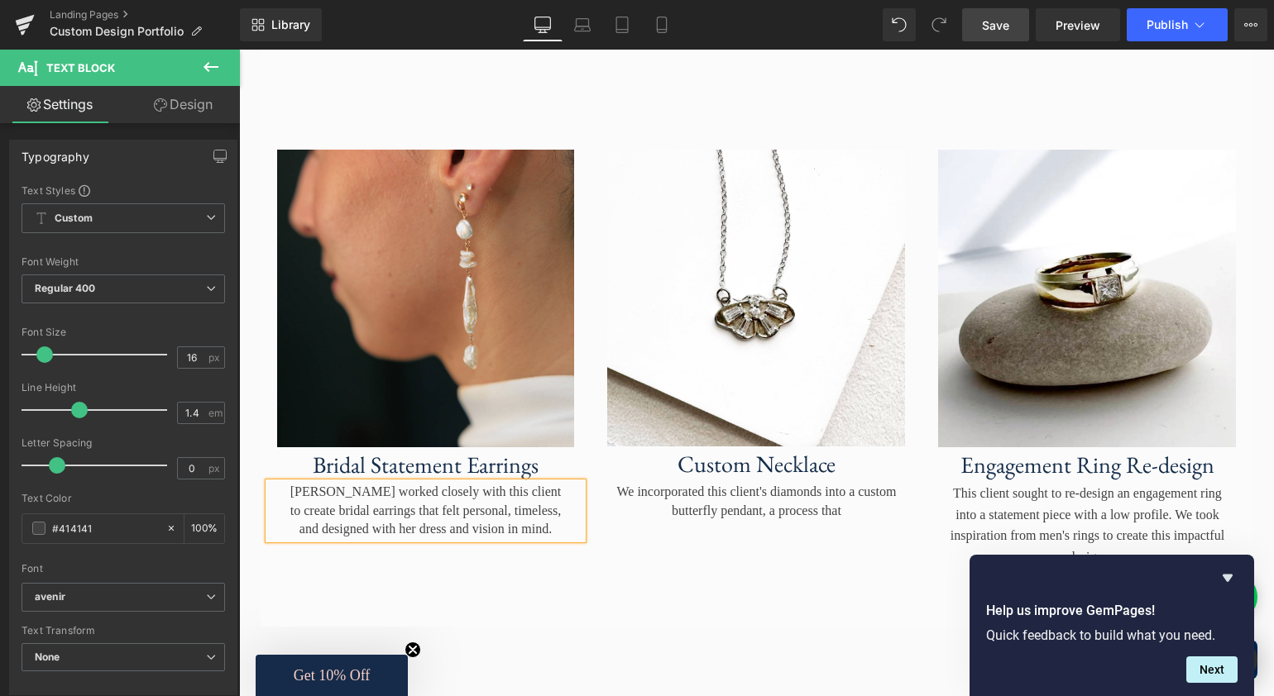
click at [407, 538] on div "Sarah worked closely with this client to create bridal earrings that felt perso…" at bounding box center [426, 510] width 314 height 55
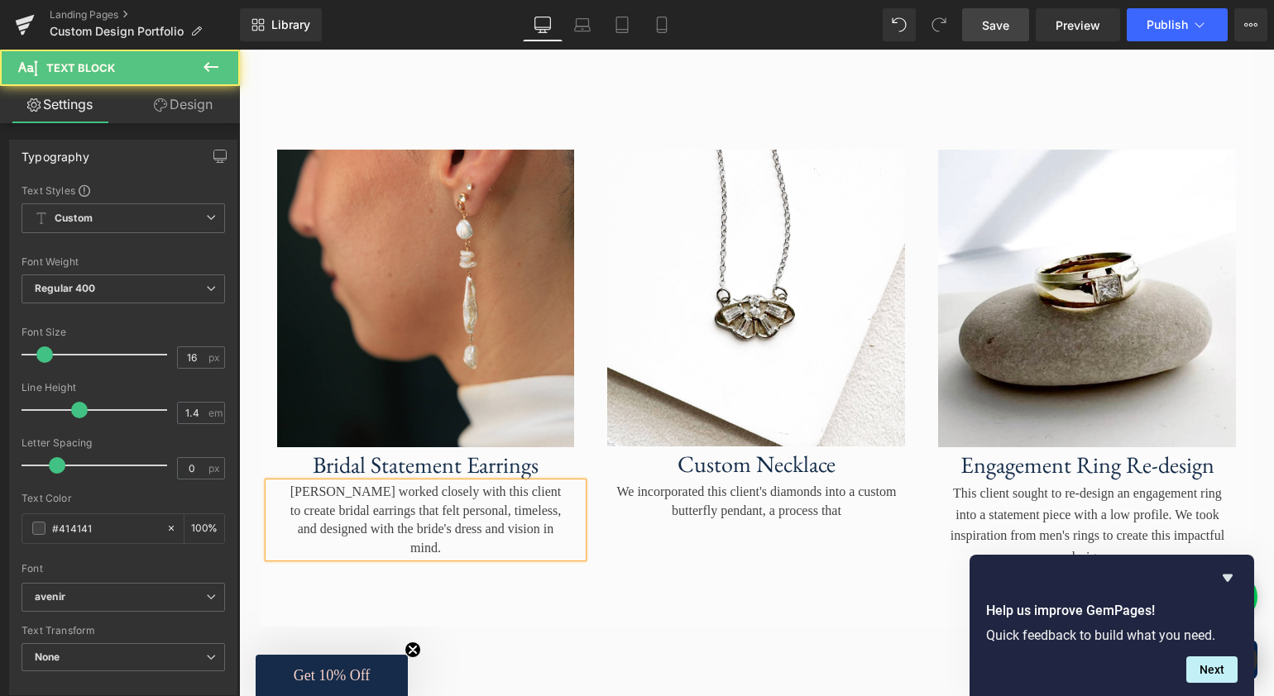
click at [542, 521] on div "Sarah worked closely with this client to create bridal earrings that felt perso…" at bounding box center [426, 520] width 314 height 74
click at [327, 520] on div "Sarah worked closely with this client to create bridal earrings that felt perso…" at bounding box center [426, 520] width 314 height 74
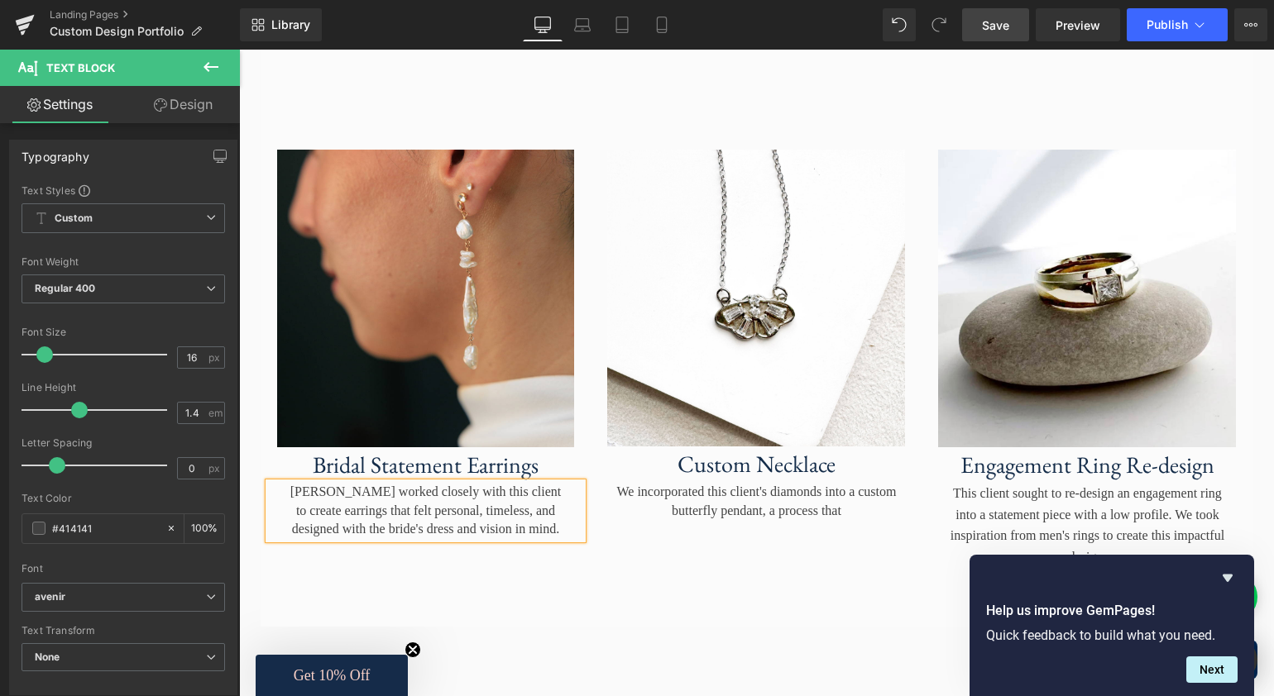
click at [993, 27] on span "Save" at bounding box center [995, 25] width 27 height 17
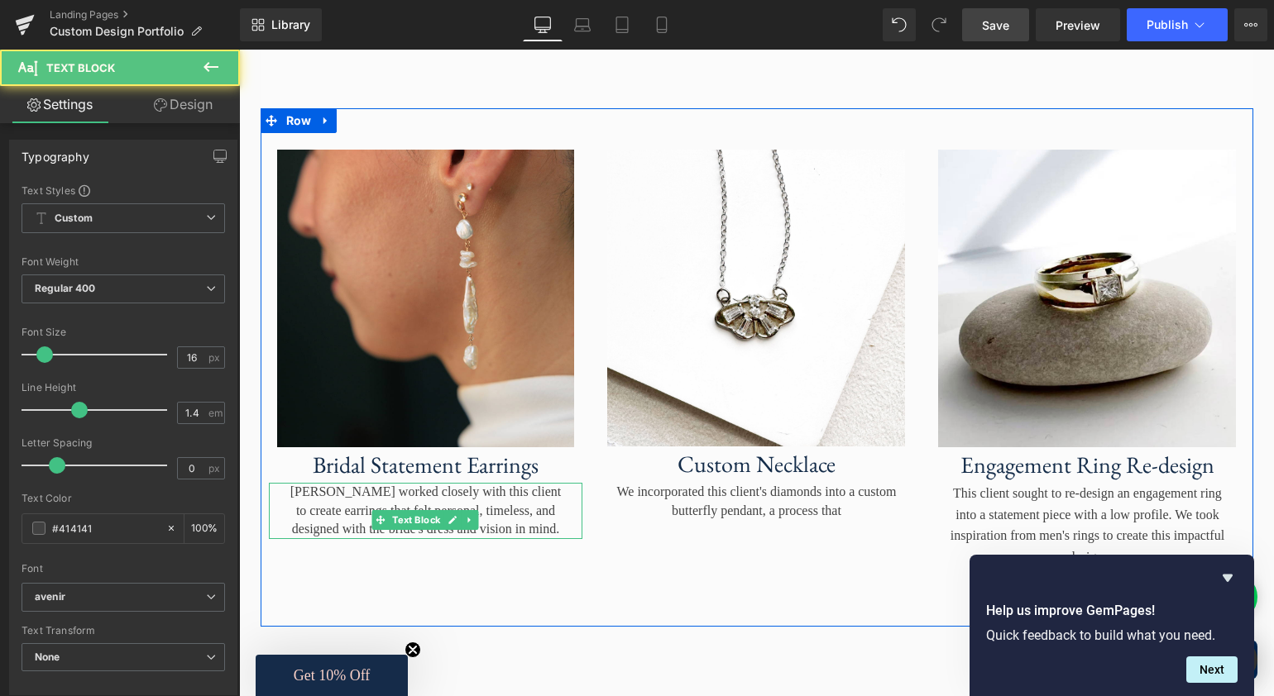
click at [538, 536] on div "Sarah worked closely with this client to create earrings that felt personal, ti…" at bounding box center [426, 510] width 314 height 55
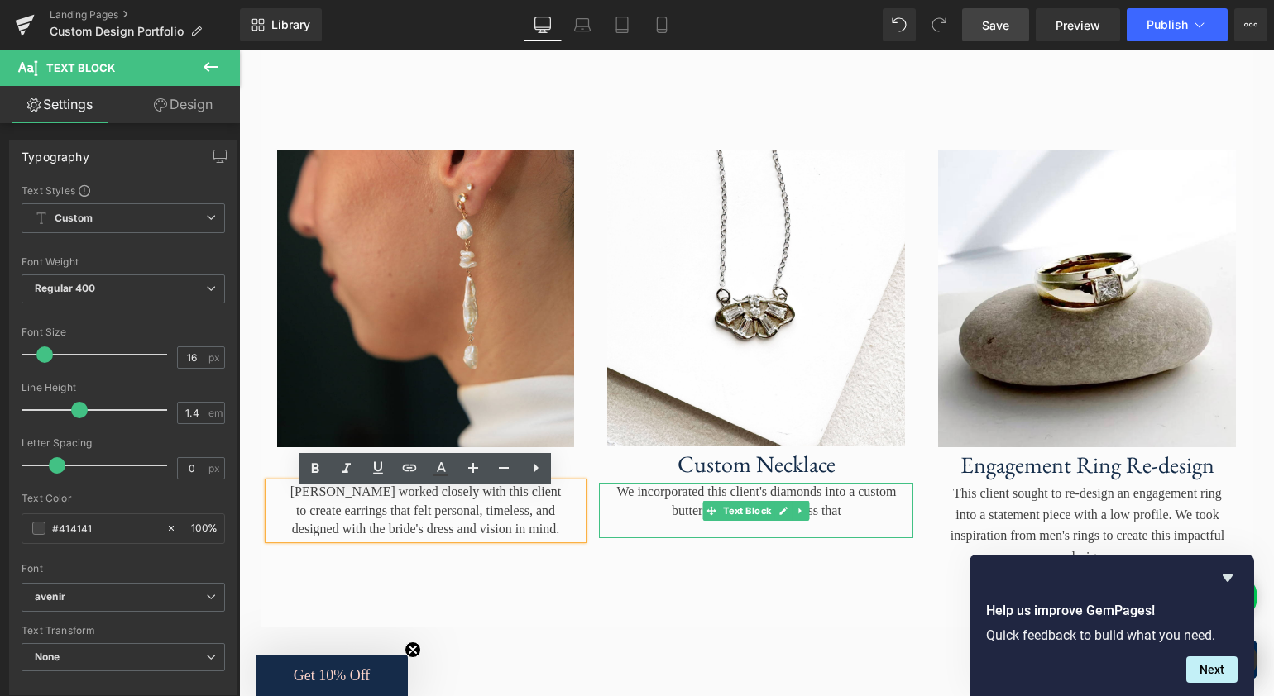
click at [695, 513] on p "We incorporated this client's diamonds into a custom butterfly pendant, a proce…" at bounding box center [755, 501] width 281 height 37
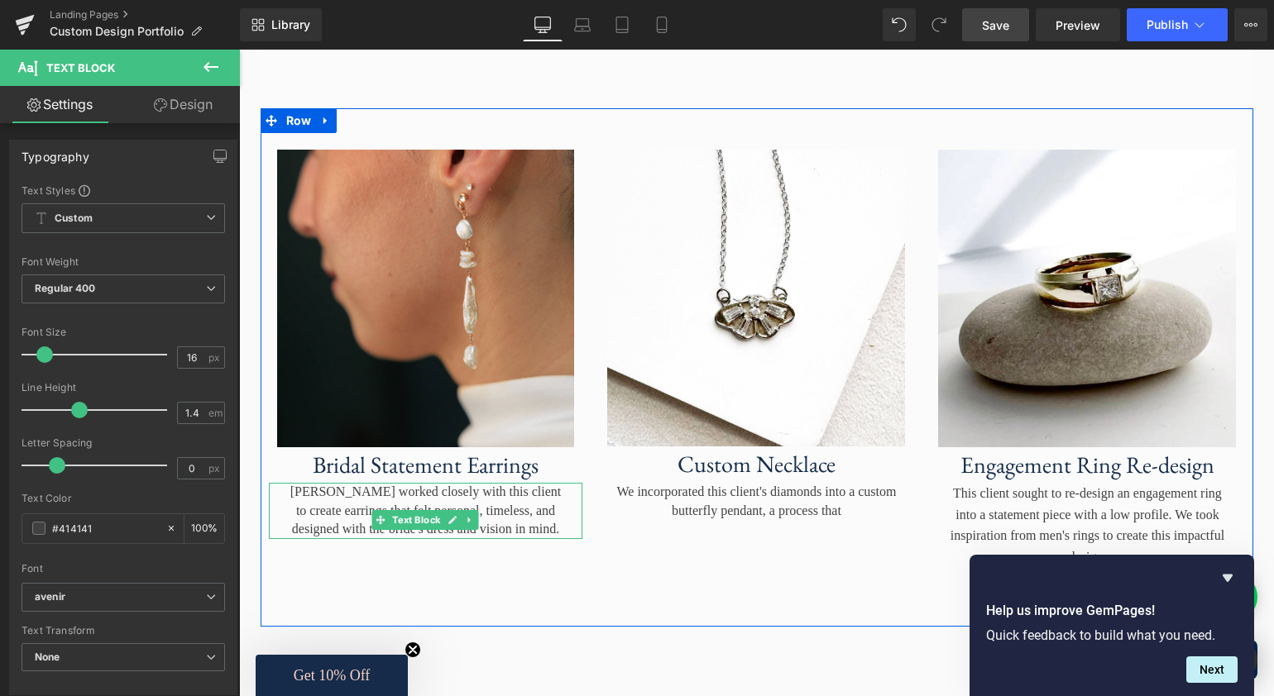
click at [328, 503] on div "Sarah worked closely with this client to create earrings that felt personal, ti…" at bounding box center [426, 510] width 314 height 55
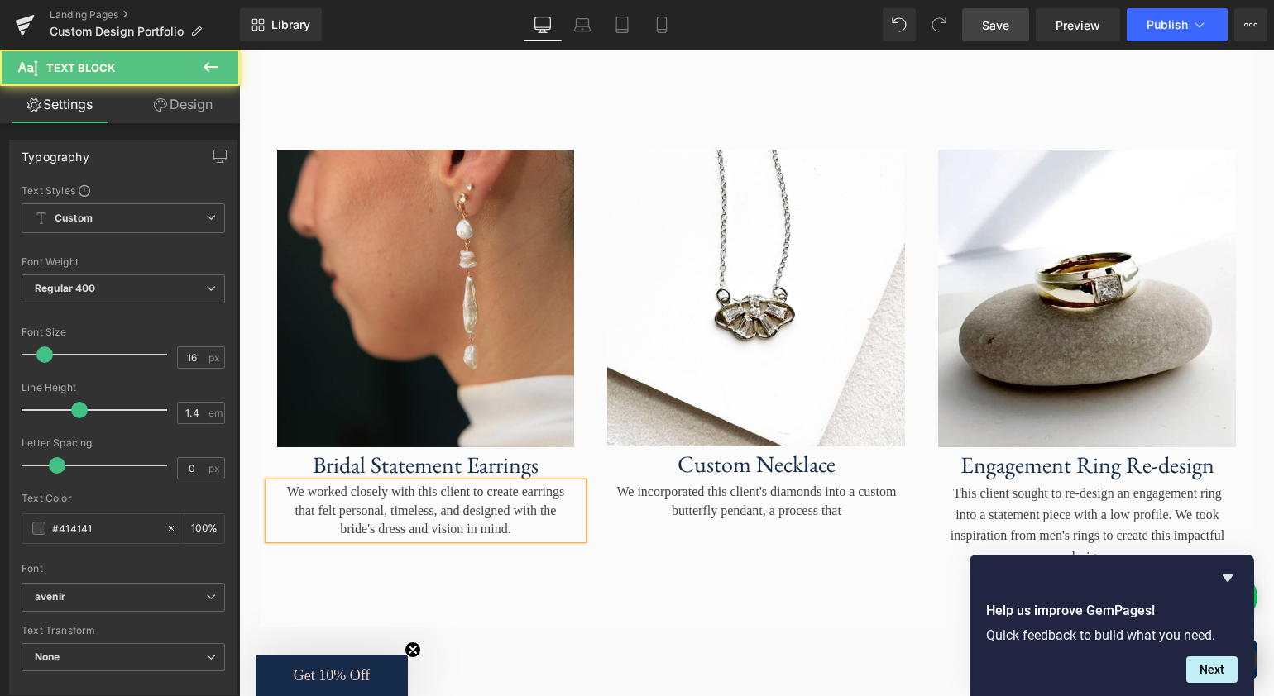
click at [548, 521] on div "We worked closely with this client to create earrings that felt personal, timel…" at bounding box center [426, 510] width 314 height 55
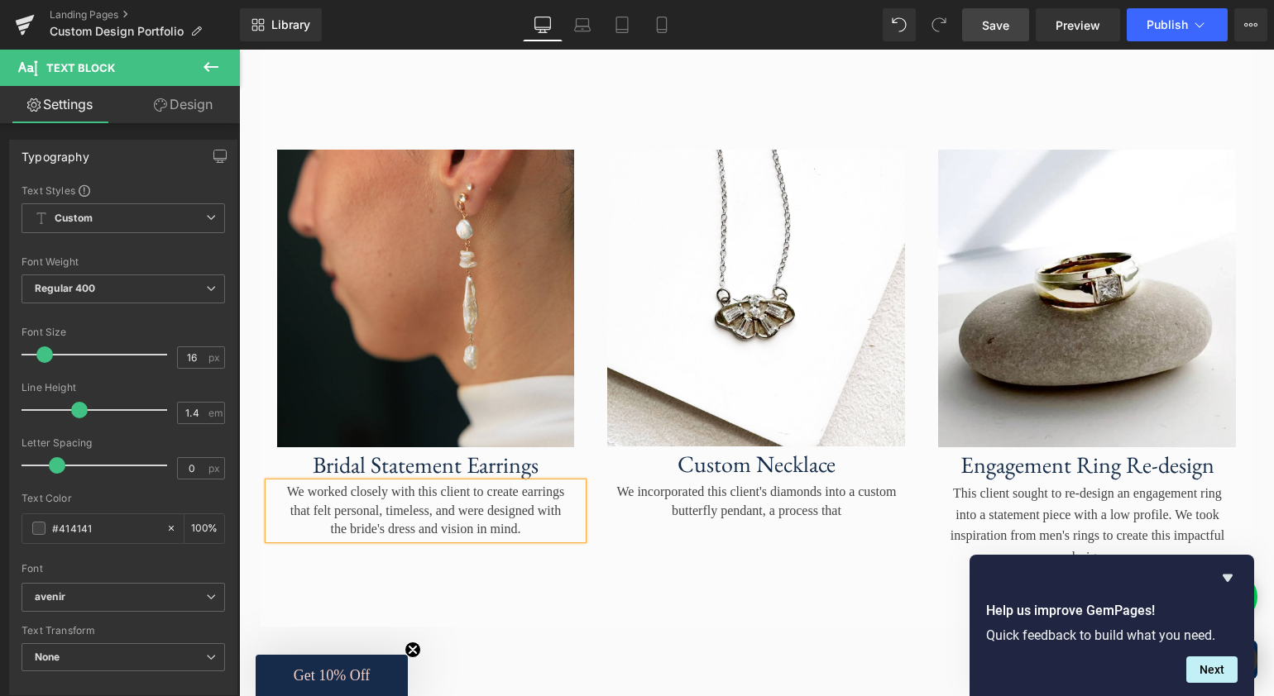
click at [451, 521] on div "We worked closely with this client to create earrings that felt personal, timel…" at bounding box center [426, 510] width 314 height 55
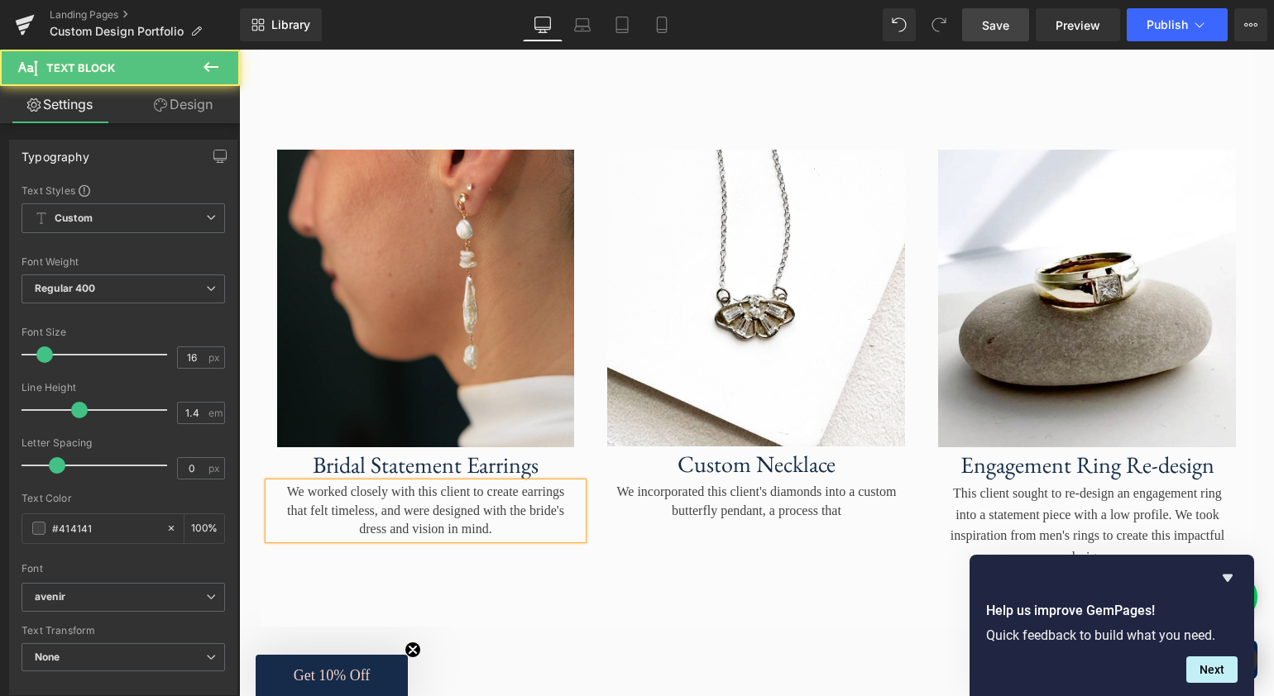
click at [448, 520] on div "We worked closely with this client to create earrings that felt timeless, and w…" at bounding box center [426, 510] width 314 height 55
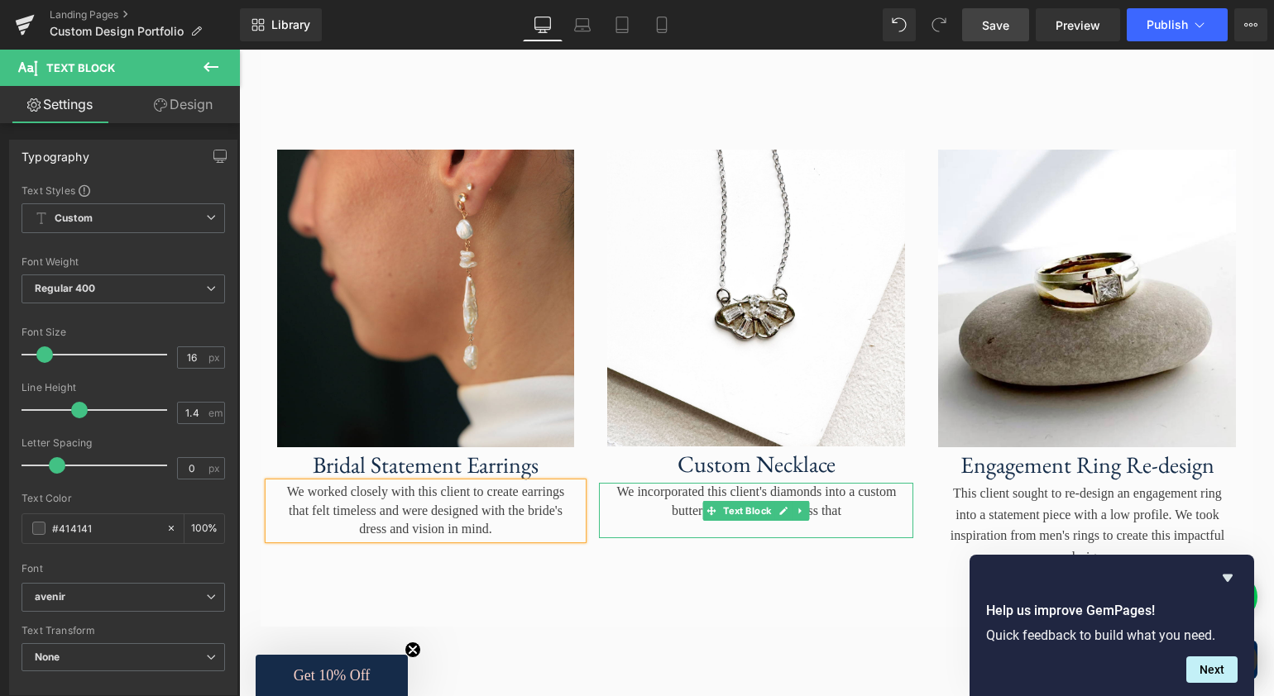
click at [876, 512] on p "We incorporated this client's diamonds into a custom butterfly pendant, a proce…" at bounding box center [755, 501] width 281 height 37
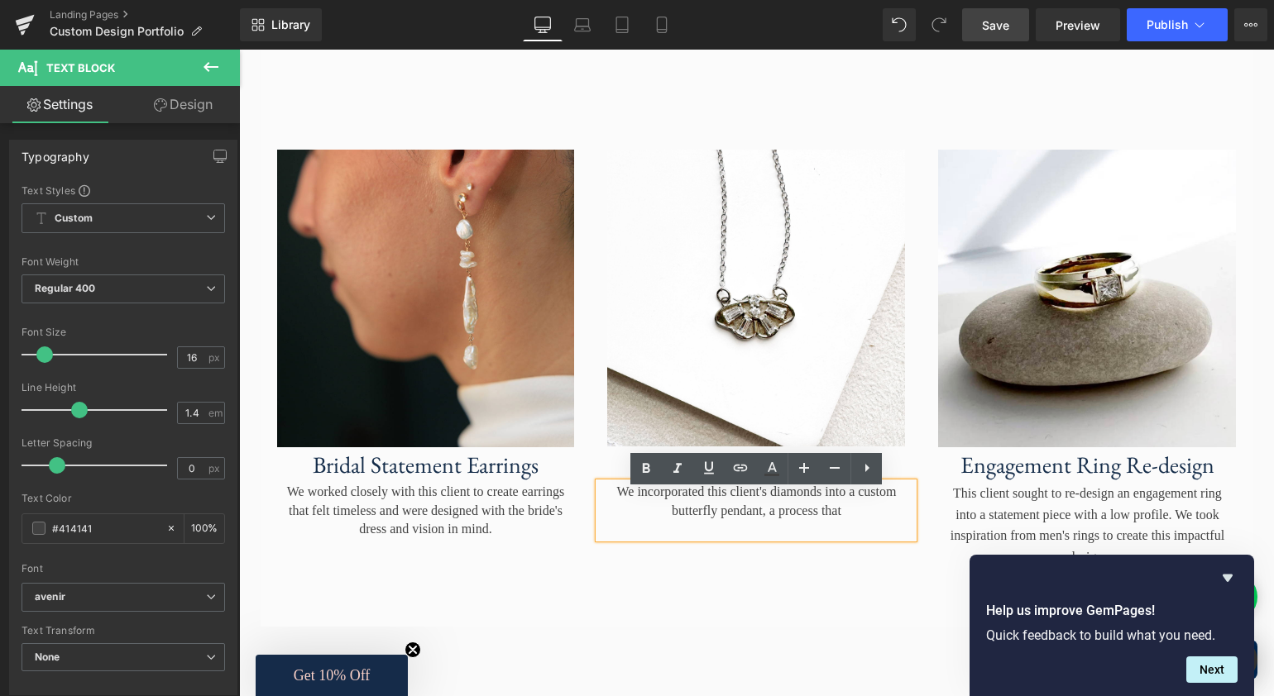
click at [1001, 25] on span "Save" at bounding box center [995, 25] width 27 height 17
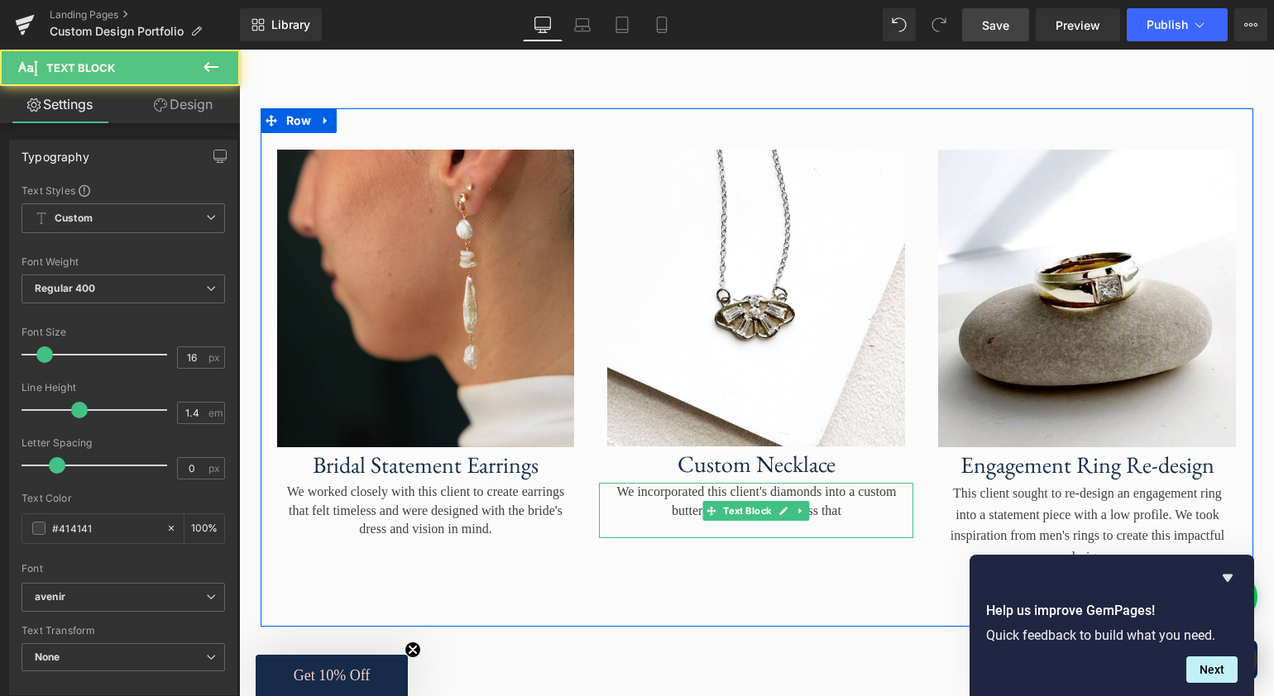
click at [849, 518] on p "We incorporated this client's diamonds into a custom butterfly pendant, a proce…" at bounding box center [755, 501] width 281 height 37
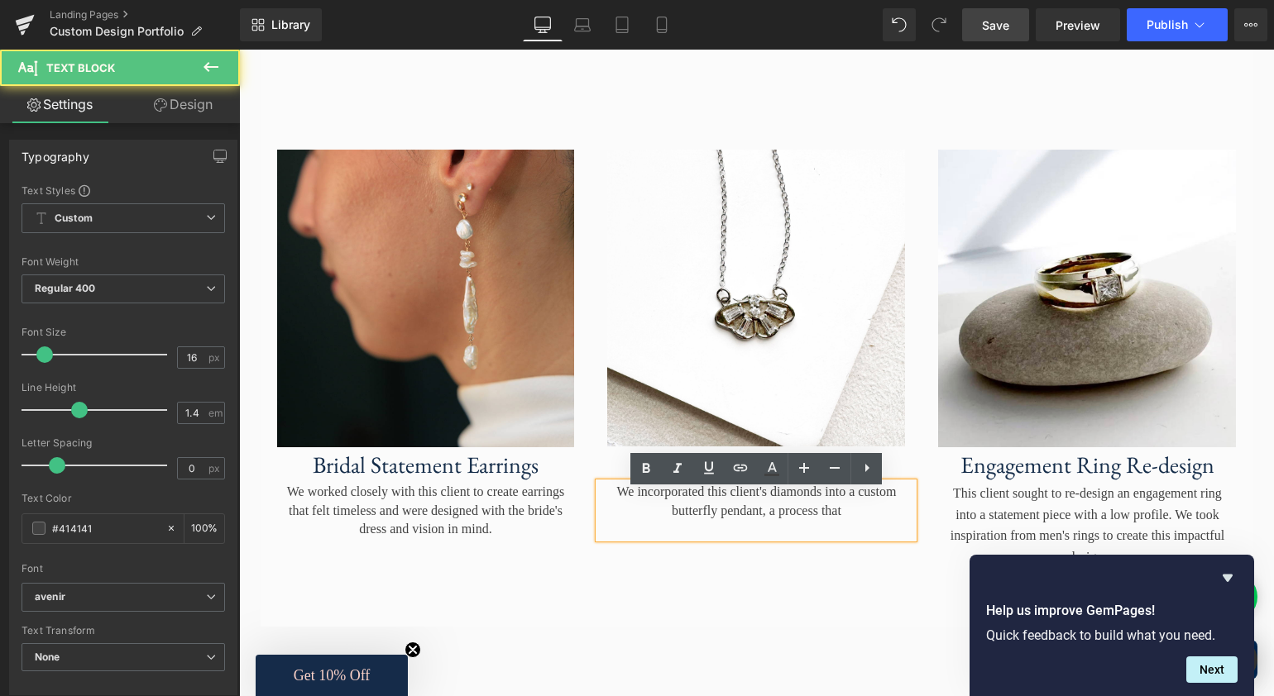
click at [624, 502] on p "We incorporated this client's diamonds into a custom butterfly pendant, a proce…" at bounding box center [755, 501] width 281 height 37
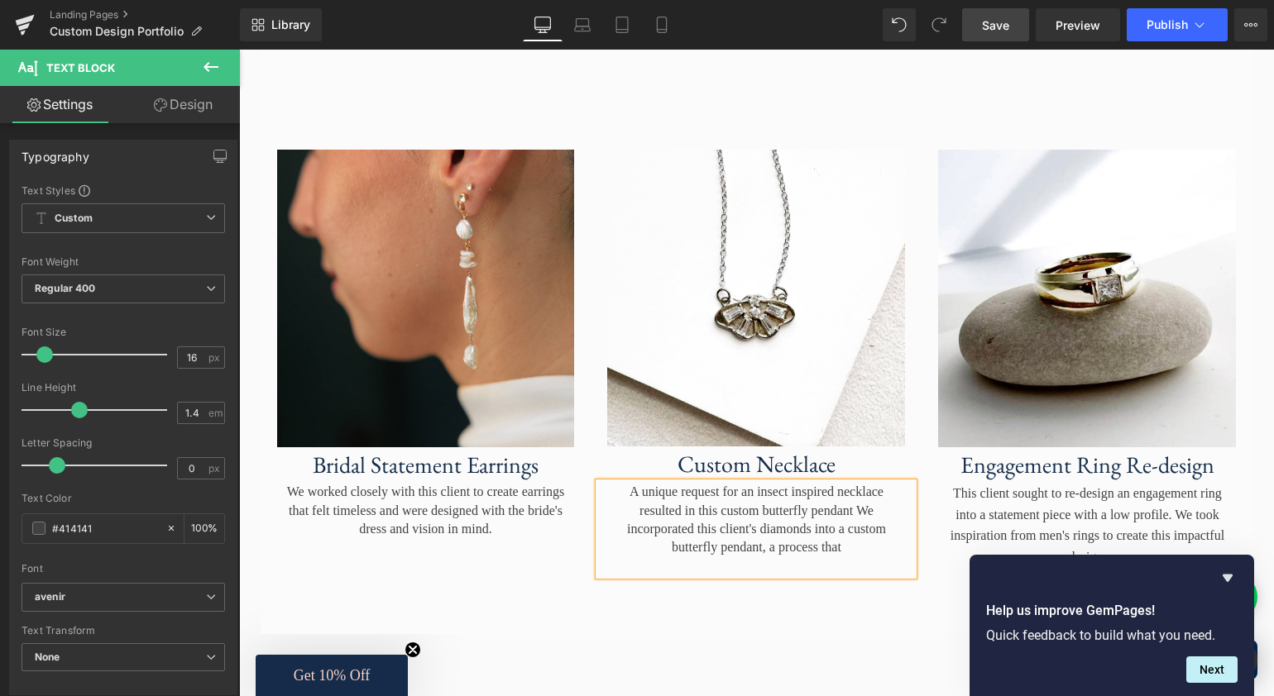
click at [748, 540] on p "A unique request for an insect inspired necklace resulted in this custom butter…" at bounding box center [755, 520] width 281 height 74
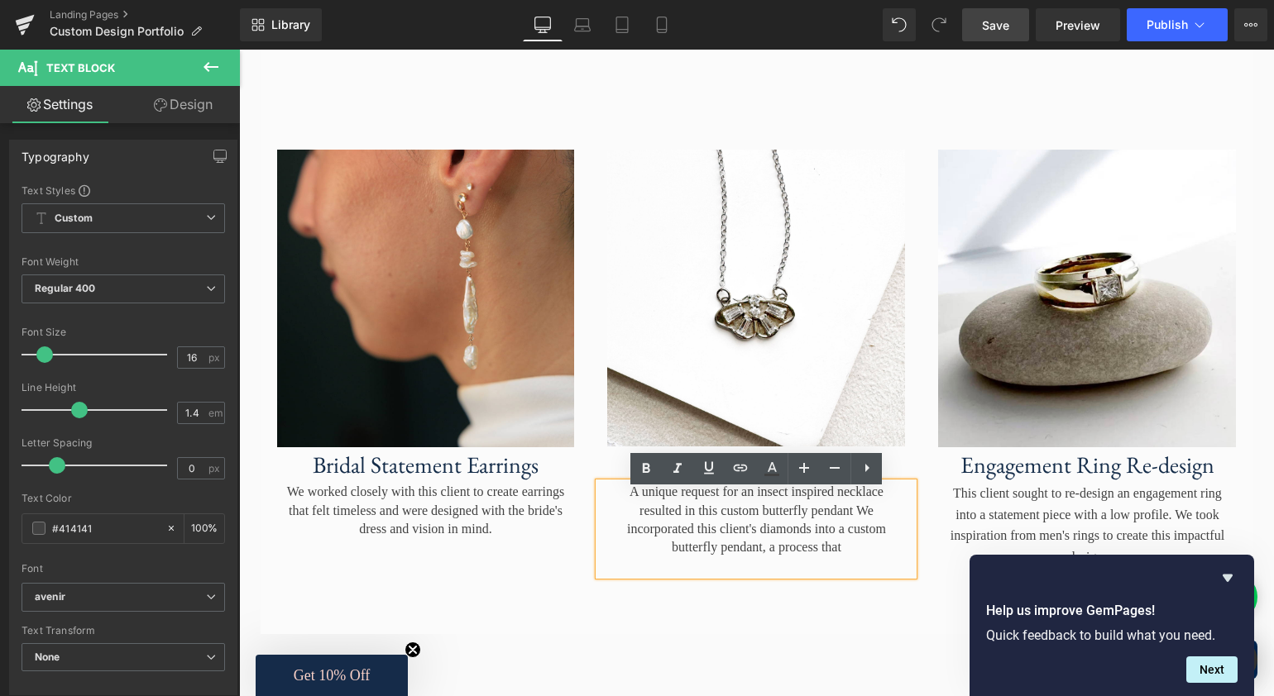
click at [738, 557] on p "A unique request for an insect inspired necklace resulted in this custom butter…" at bounding box center [755, 520] width 281 height 74
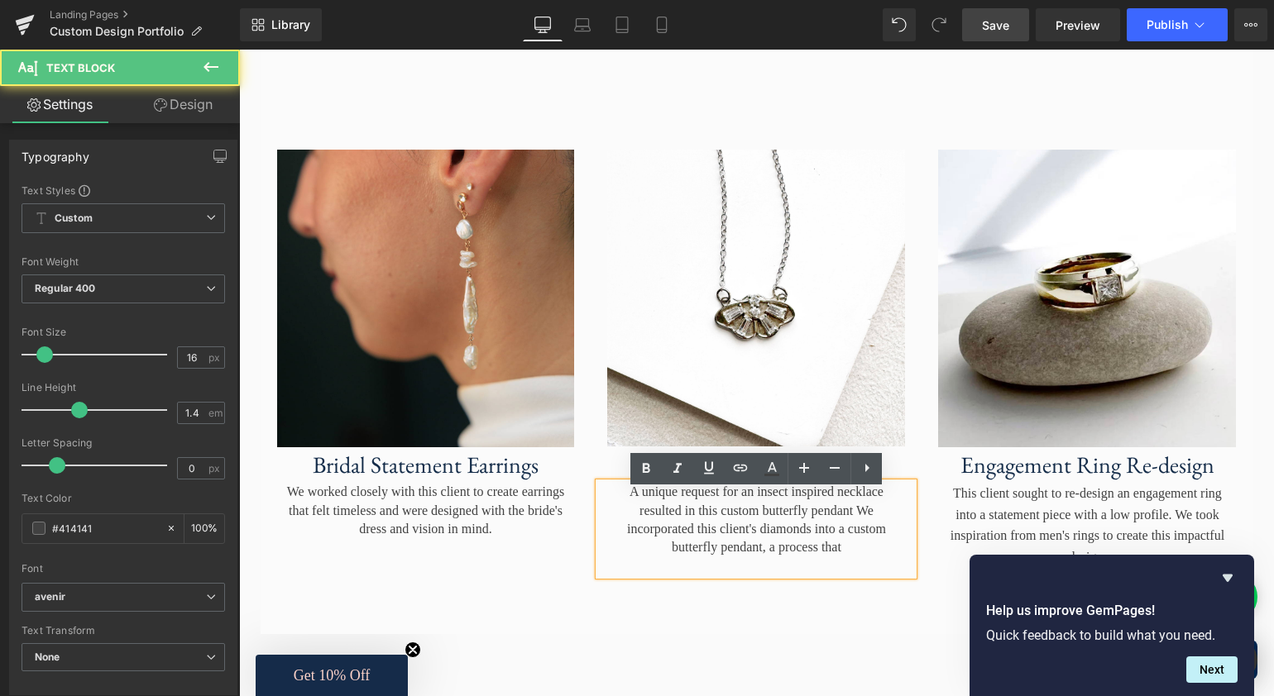
click at [703, 538] on p "A unique request for an insect inspired necklace resulted in this custom butter…" at bounding box center [755, 520] width 281 height 74
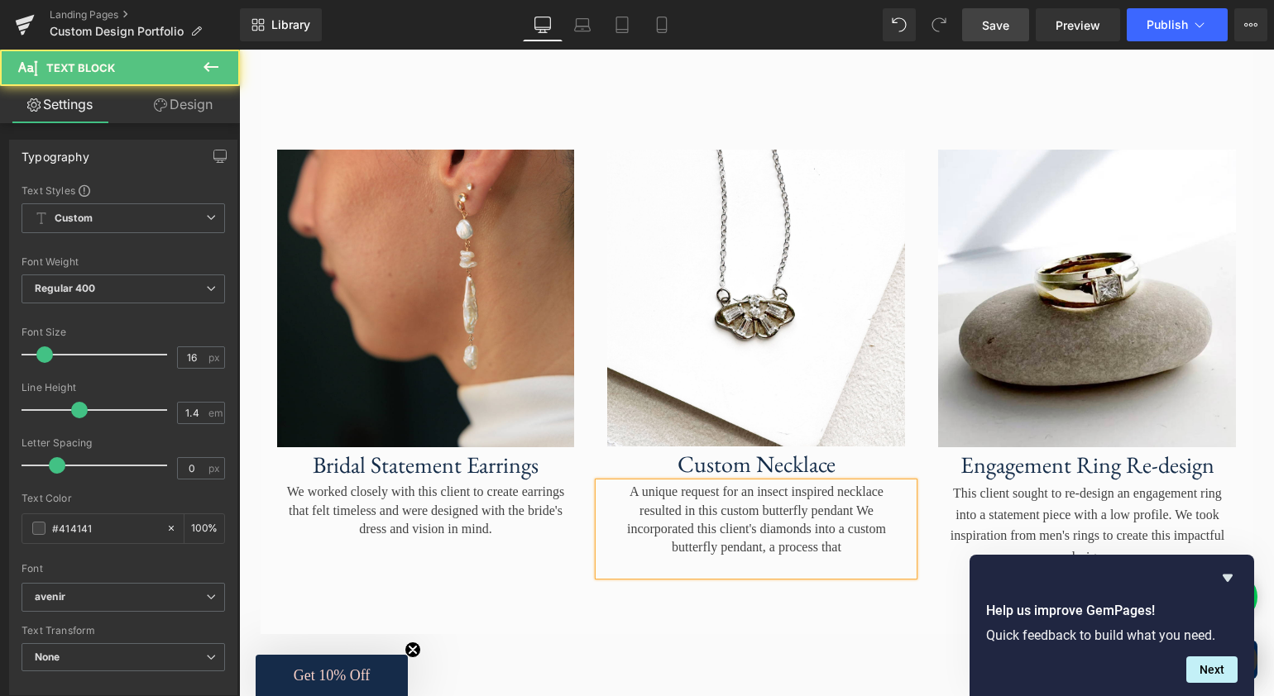
click at [878, 522] on p "A unique request for an insect inspired necklace resulted in this custom butter…" at bounding box center [755, 520] width 281 height 74
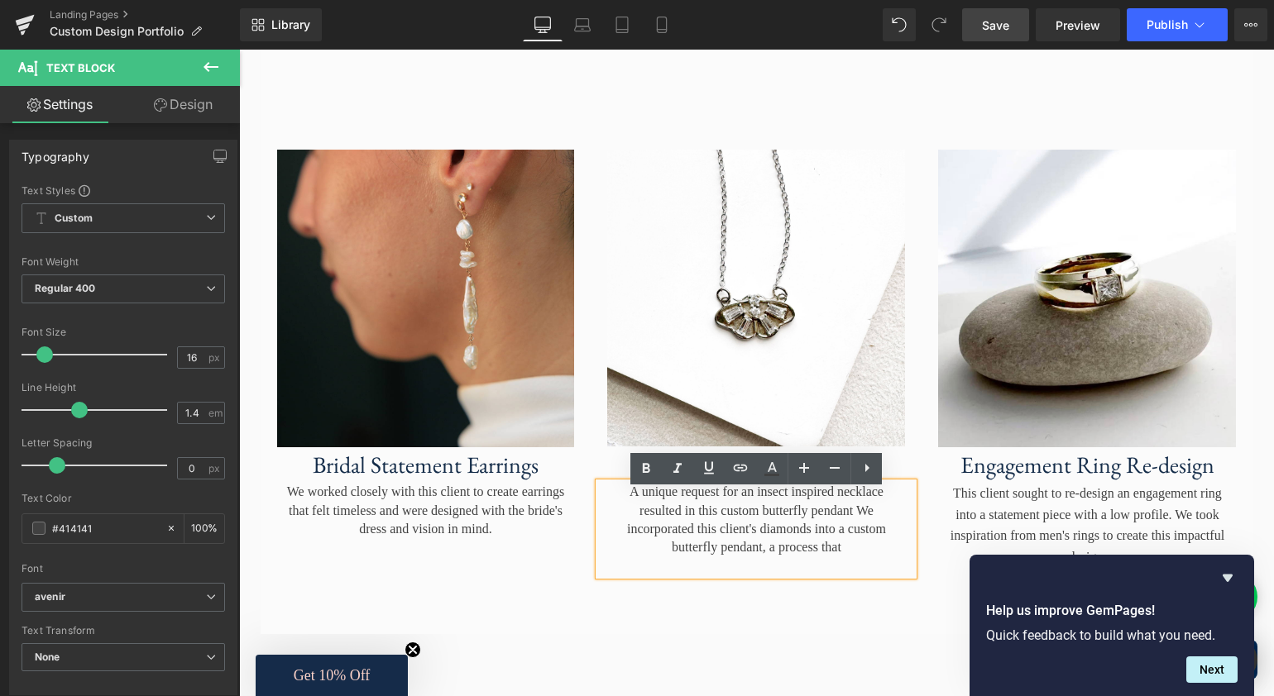
click at [873, 541] on p "A unique request for an insect inspired necklace resulted in this custom butter…" at bounding box center [755, 520] width 281 height 74
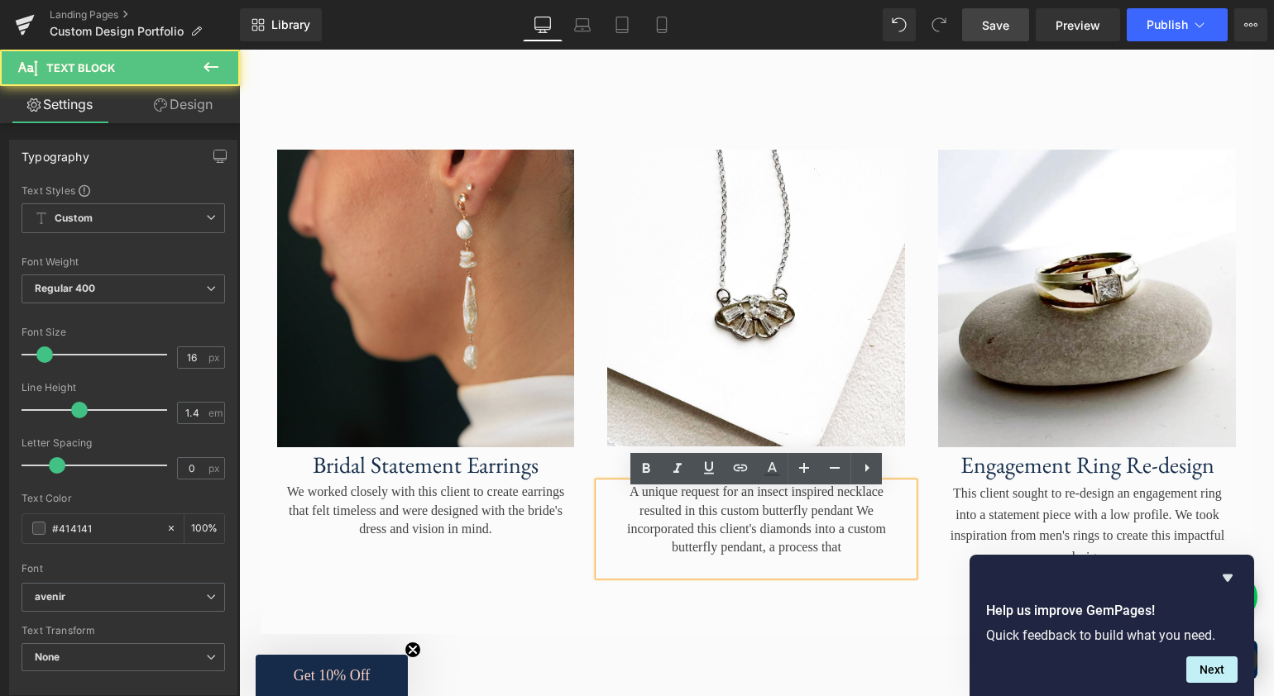
click at [701, 540] on p "A unique request for an insect inspired necklace resulted in this custom butter…" at bounding box center [755, 520] width 281 height 74
click at [720, 540] on p "A unique request for an insect inspired necklace resulted in this custom butter…" at bounding box center [755, 520] width 281 height 74
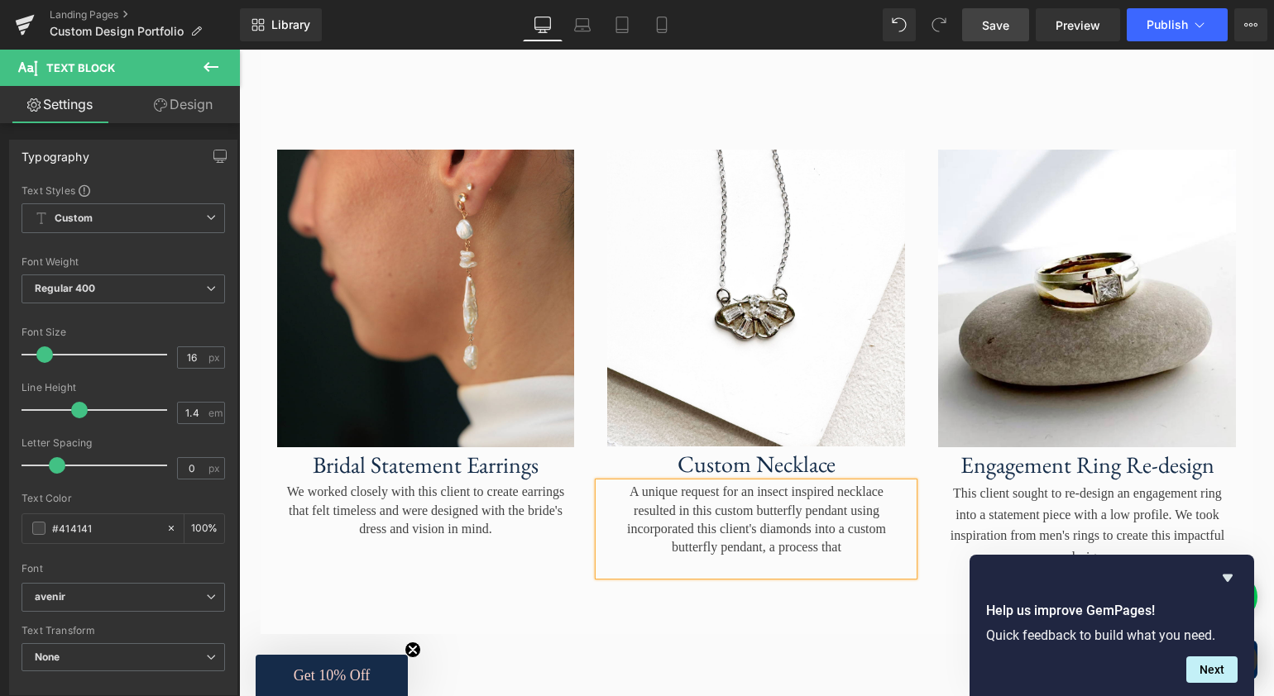
click at [833, 538] on p "A unique request for an insect inspired necklace resulted in this custom butter…" at bounding box center [755, 520] width 281 height 74
drag, startPoint x: 878, startPoint y: 556, endPoint x: 844, endPoint y: 543, distance: 35.6
click at [844, 543] on p "A unique request for an insect inspired necklace resulted in this custom butter…" at bounding box center [755, 520] width 281 height 74
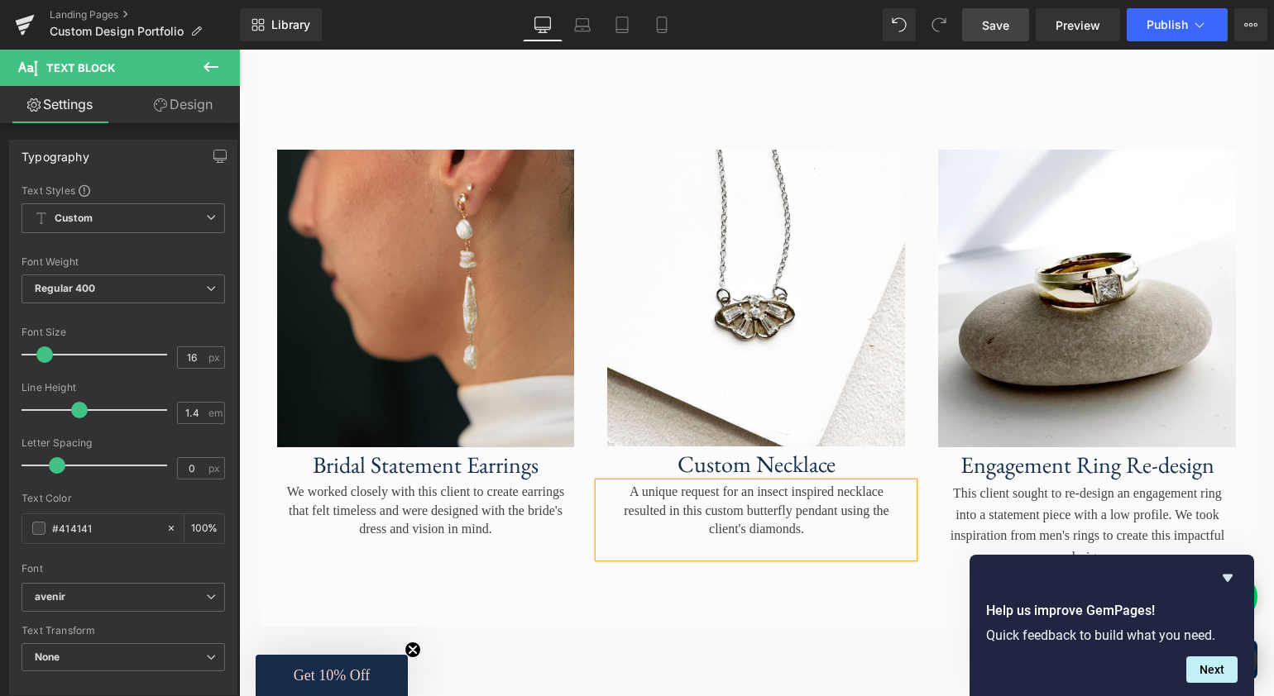
click at [701, 537] on p "A unique request for an insect inspired necklace resulted in this custom butter…" at bounding box center [755, 510] width 281 height 55
click at [882, 538] on p "A unique request for an insect inspired necklace resulted in this custom butter…" at bounding box center [755, 510] width 281 height 55
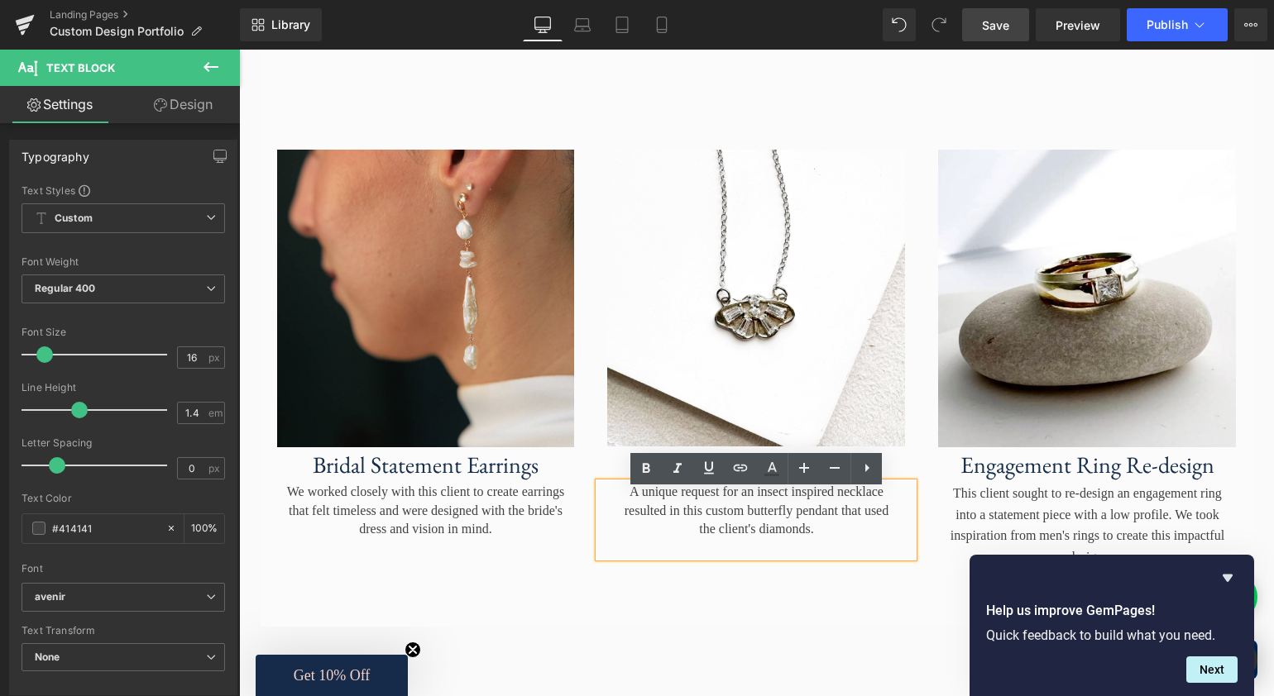
click at [1000, 19] on span "Save" at bounding box center [995, 25] width 27 height 17
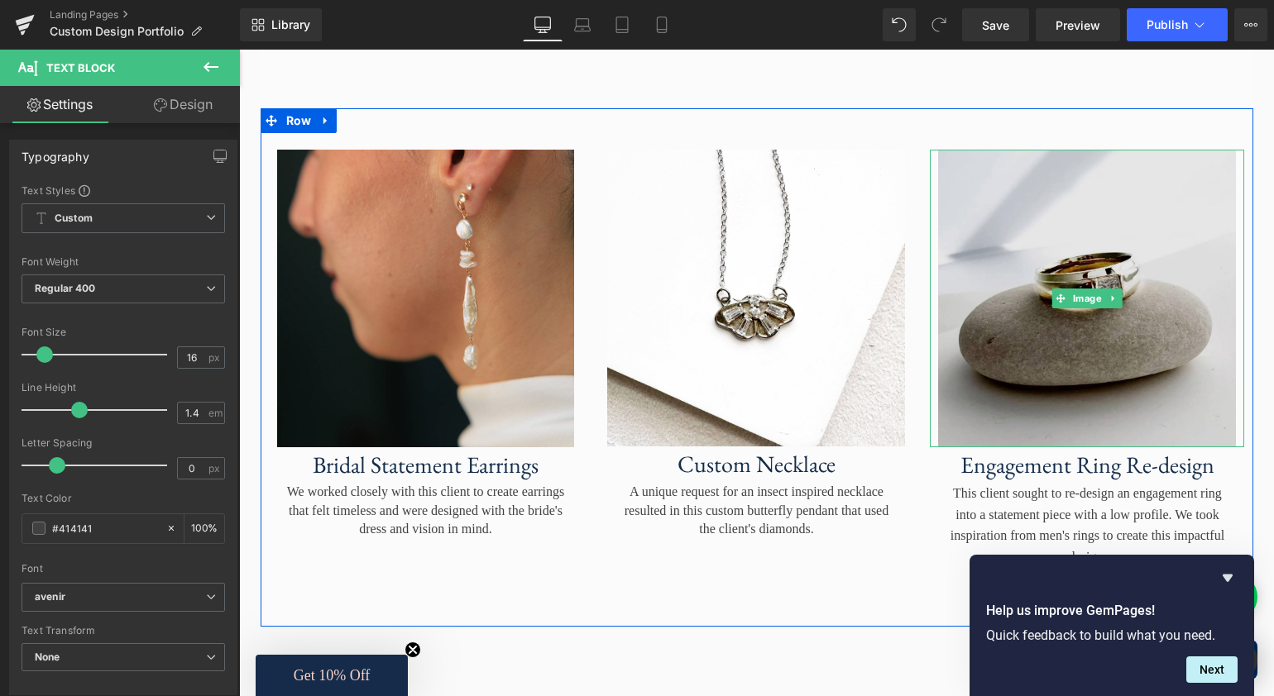
click at [1058, 255] on img at bounding box center [1087, 299] width 314 height 298
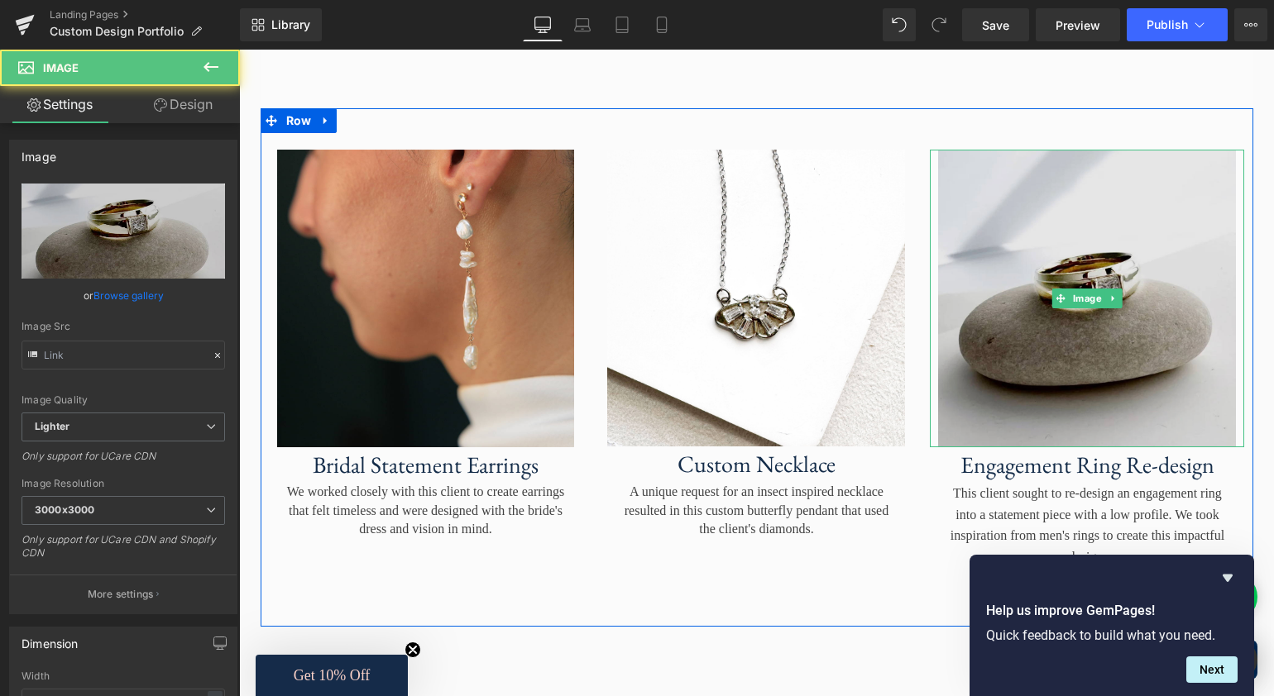
type input "https://ucarecdn.com/e4fdc86f-9ec7-4712-a560-515844cff32f/-/format/auto/-/previ…"
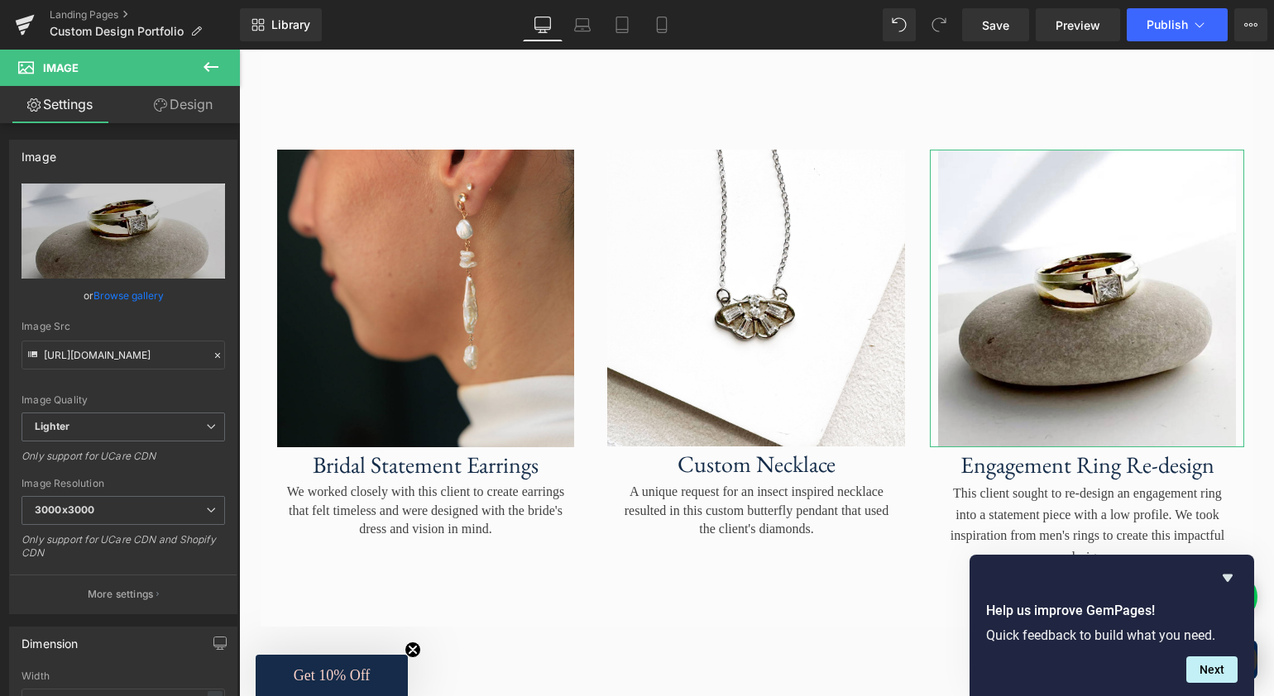
click at [120, 299] on link "Browse gallery" at bounding box center [128, 295] width 70 height 29
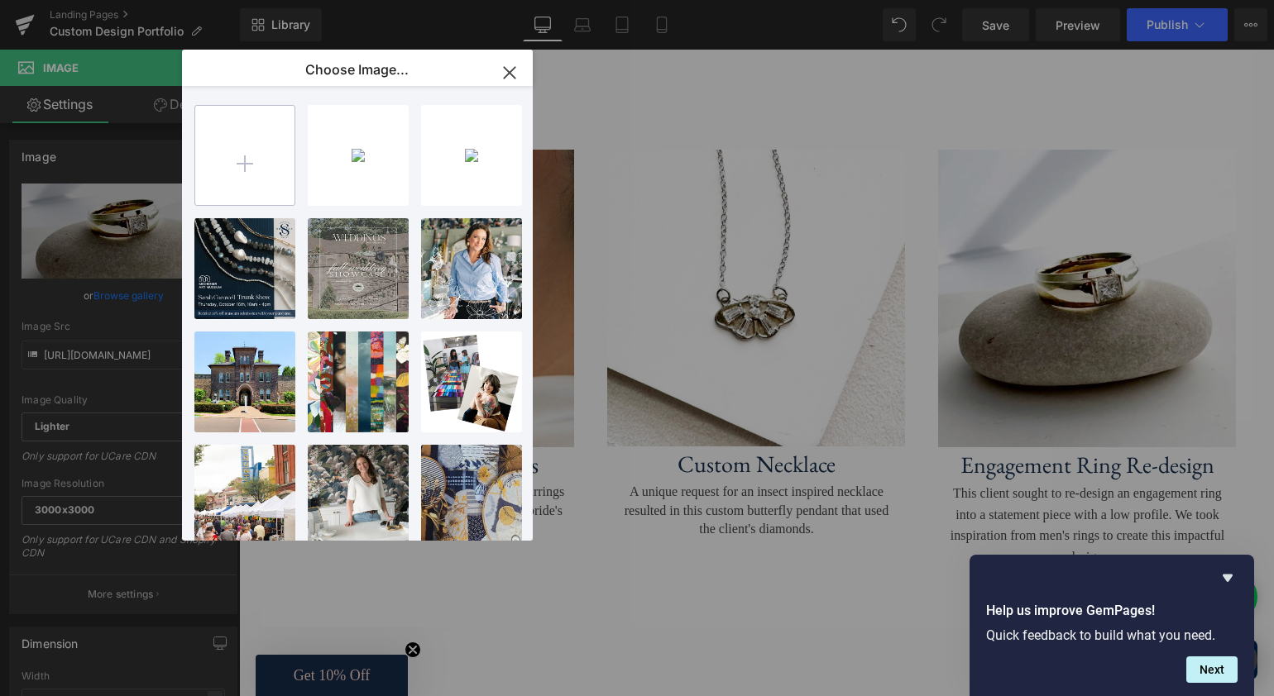
click at [247, 159] on input "file" at bounding box center [244, 155] width 99 height 99
type input "C:\fakepath\bridal necklace_sq.jpg"
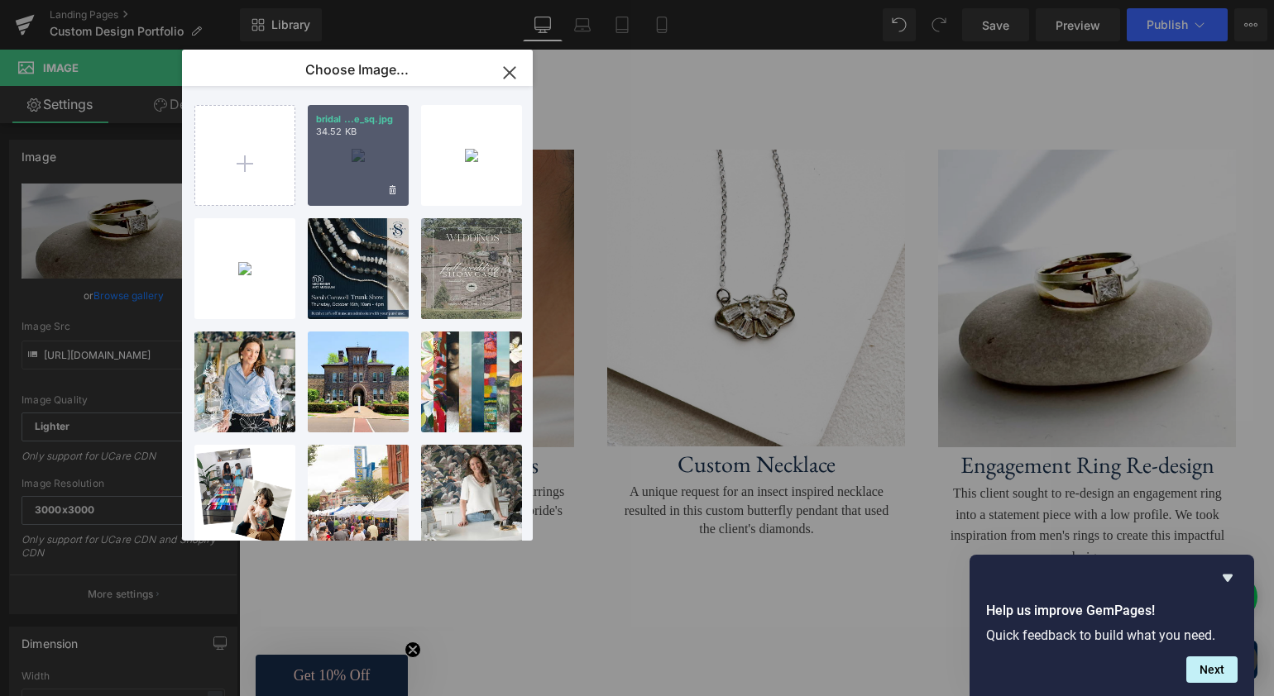
click at [382, 169] on div "bridal ...e_sq.jpg 34.52 KB" at bounding box center [358, 155] width 101 height 101
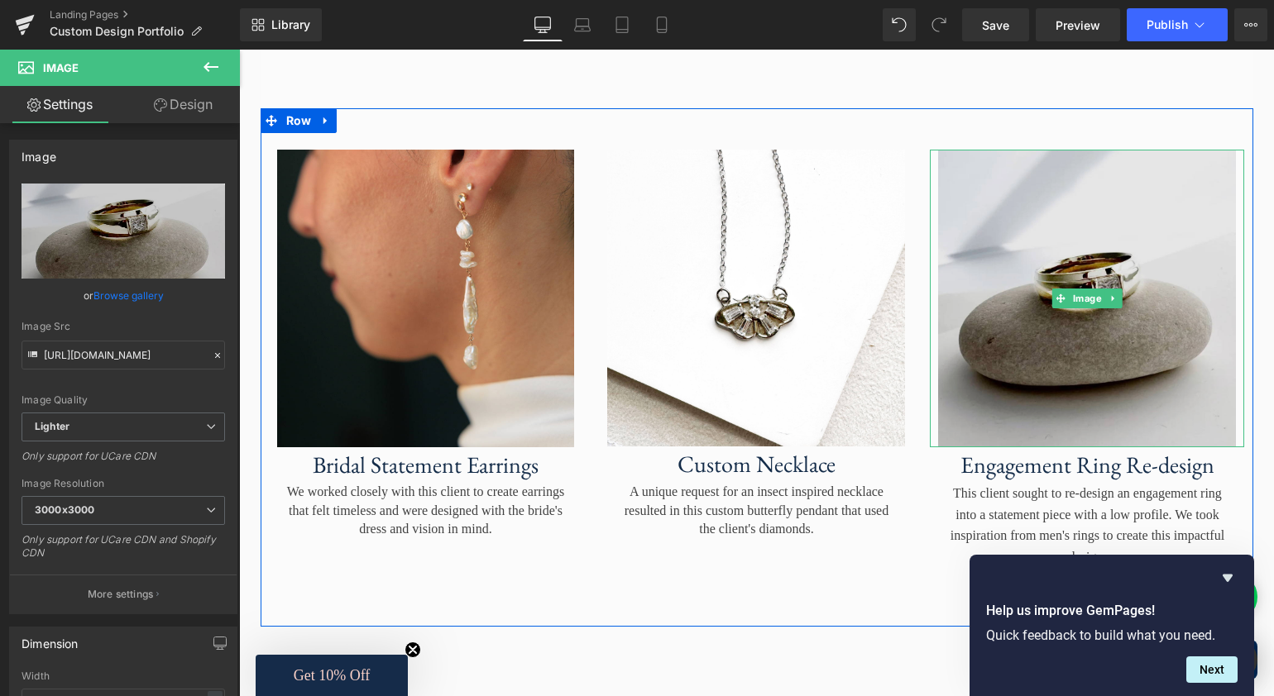
click at [1031, 245] on img at bounding box center [1087, 299] width 314 height 298
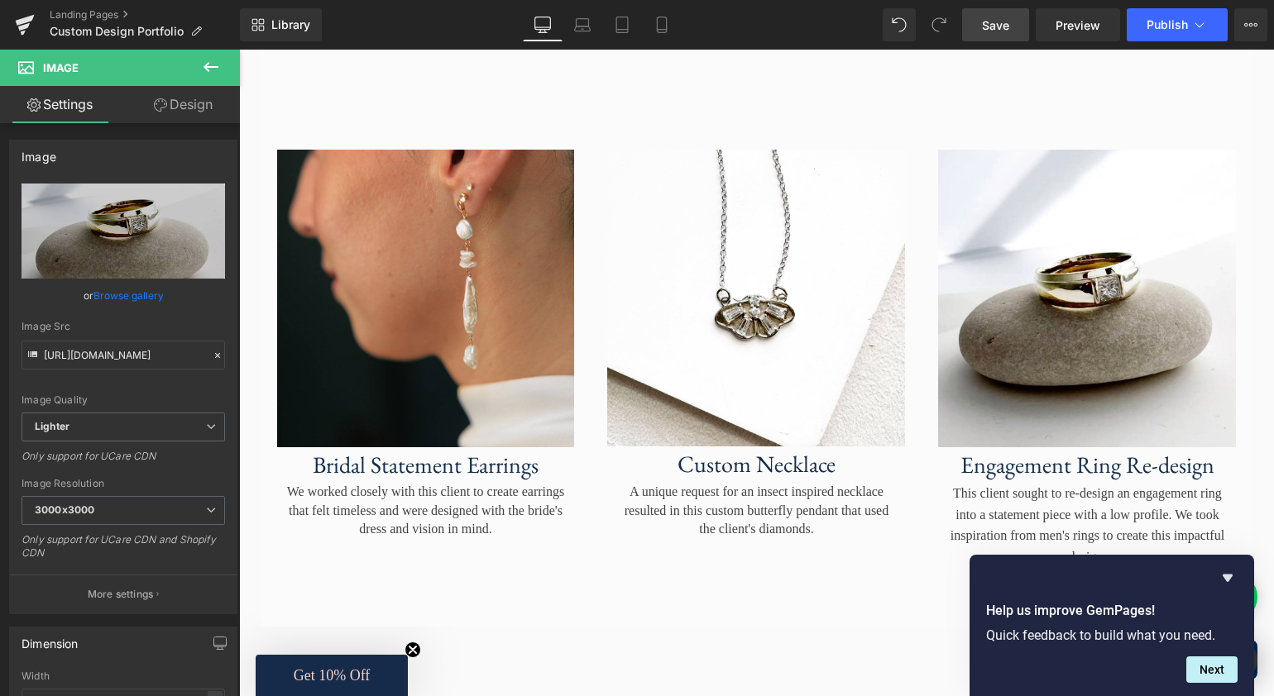
click at [993, 29] on span "Save" at bounding box center [995, 25] width 27 height 17
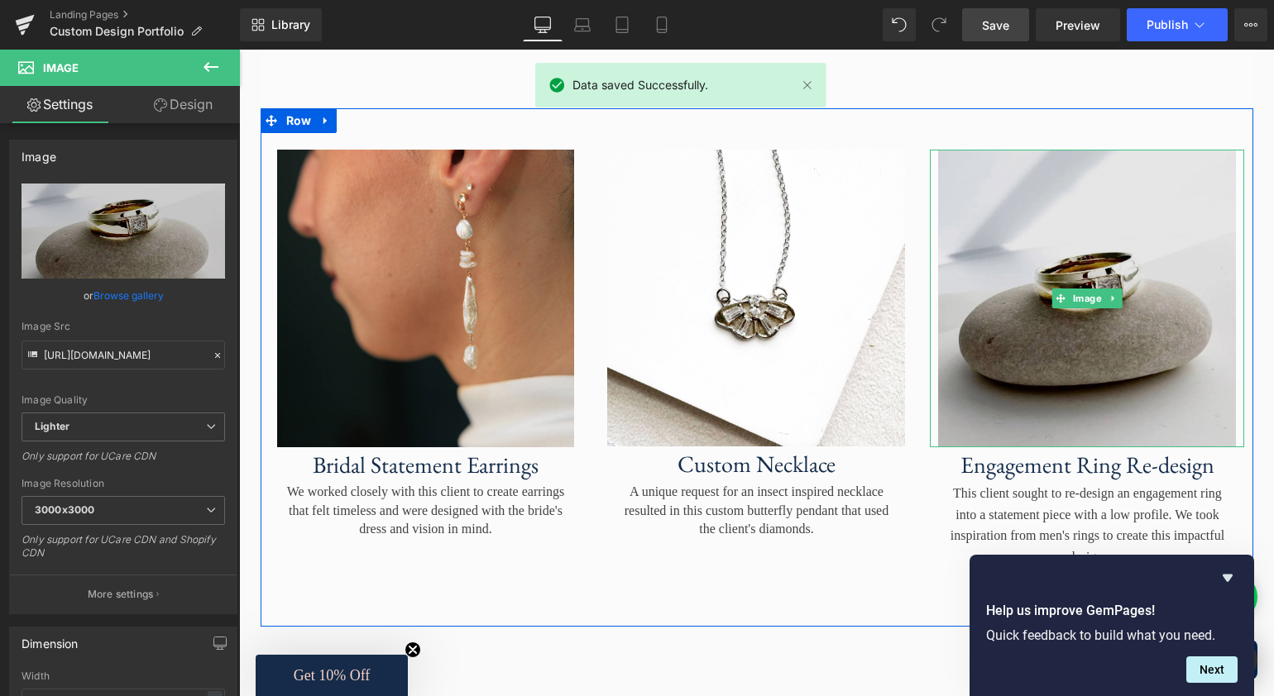
click at [1000, 240] on img at bounding box center [1087, 299] width 314 height 298
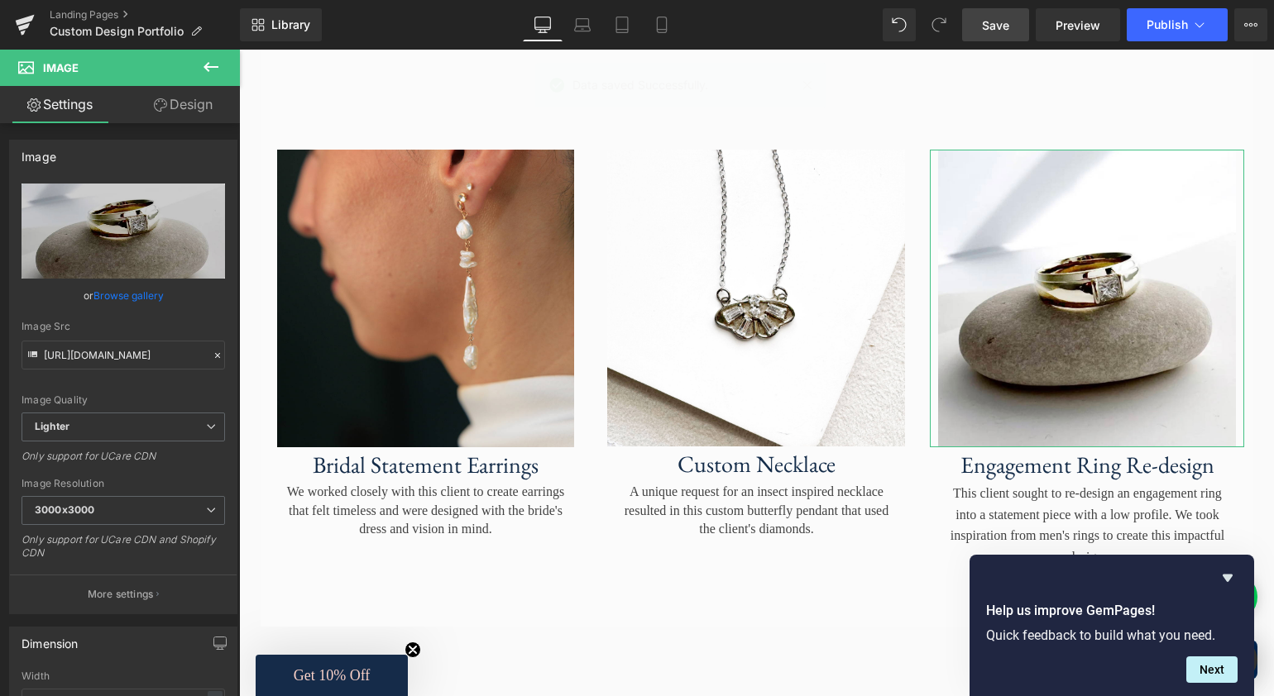
click at [131, 297] on link "Browse gallery" at bounding box center [128, 295] width 70 height 29
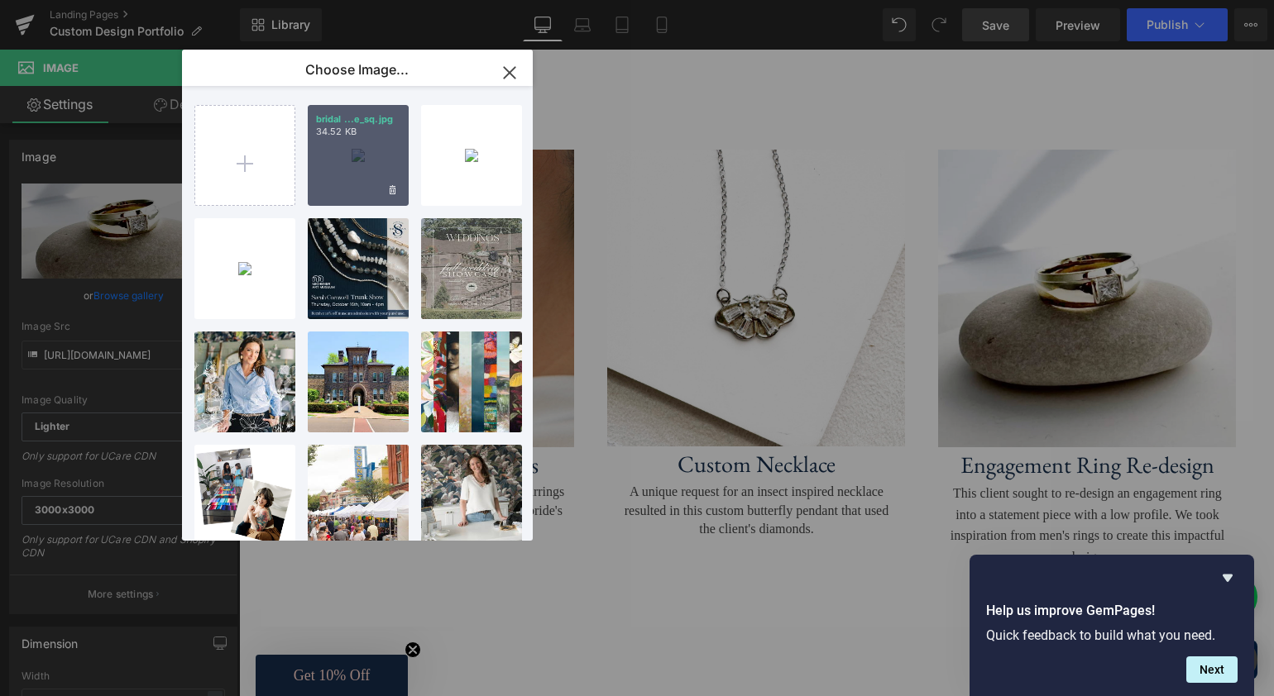
click at [363, 175] on div "bridal ...e_sq.jpg 34.52 KB" at bounding box center [358, 155] width 101 height 101
type input "https://ucarecdn.com/7e20bff2-42a4-4c3c-99b3-33c1cb265903/-/format/auto/-/previ…"
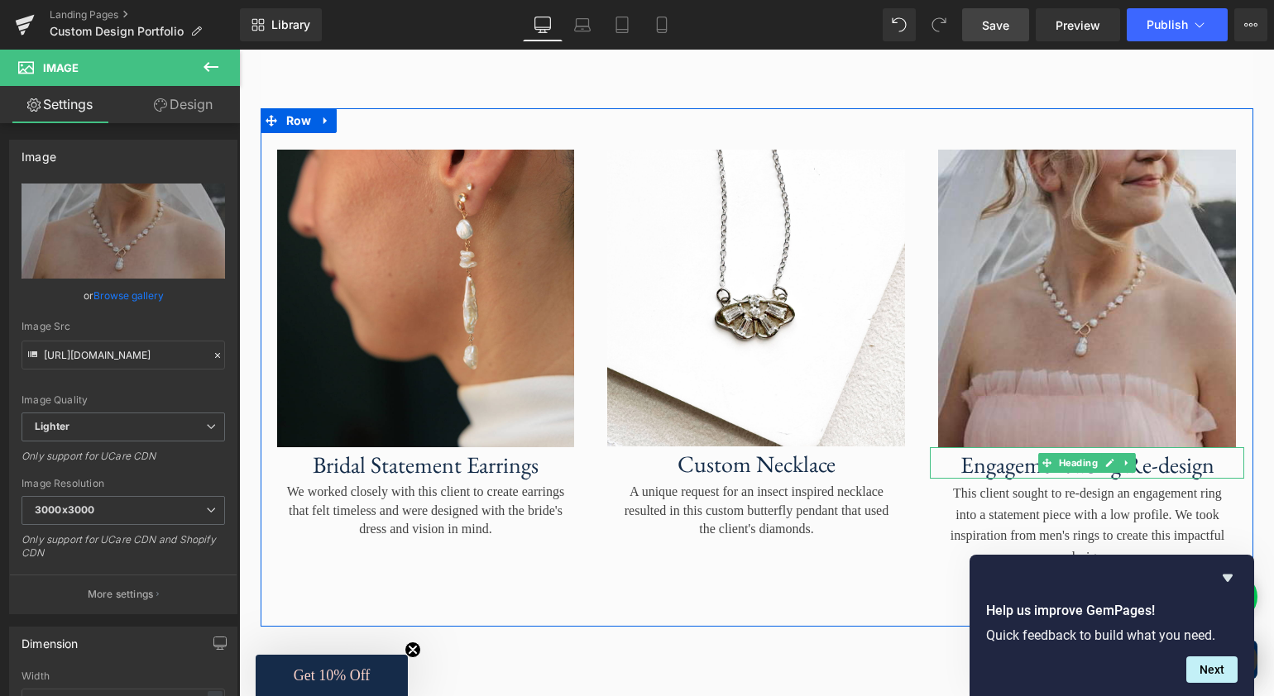
click at [1168, 476] on h3 "Engagement Ring Re-design" at bounding box center [1087, 466] width 314 height 28
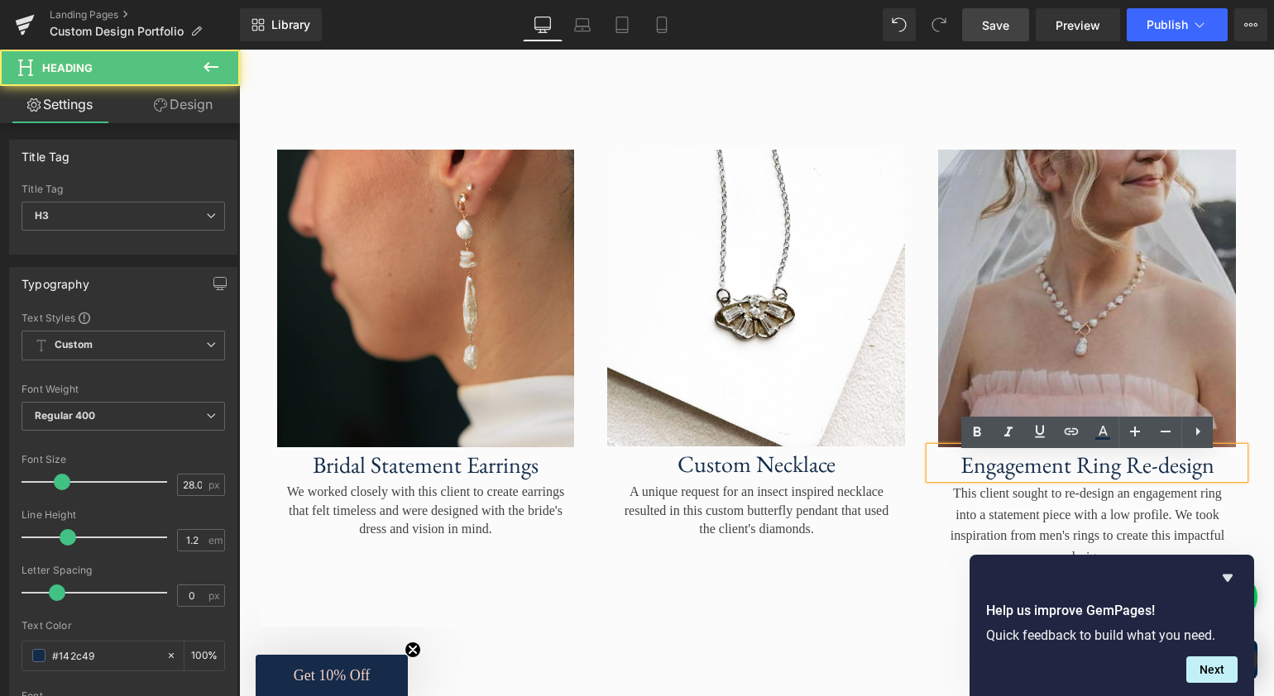
click at [1182, 476] on h3 "Engagement Ring Re-design" at bounding box center [1087, 466] width 314 height 28
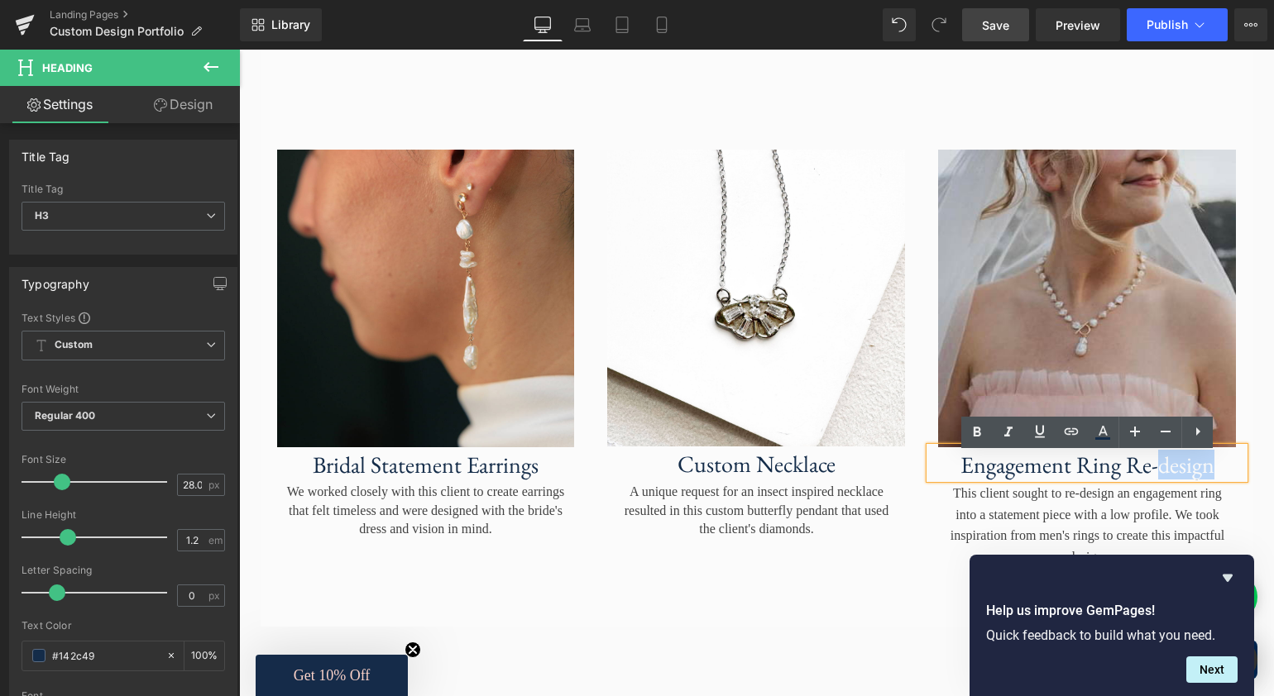
click at [1182, 476] on h3 "Engagement Ring Re-design" at bounding box center [1087, 466] width 314 height 28
drag, startPoint x: 1214, startPoint y: 476, endPoint x: 974, endPoint y: 483, distance: 240.0
click at [974, 480] on h3 "Engagement Ring Re-design" at bounding box center [1087, 466] width 314 height 28
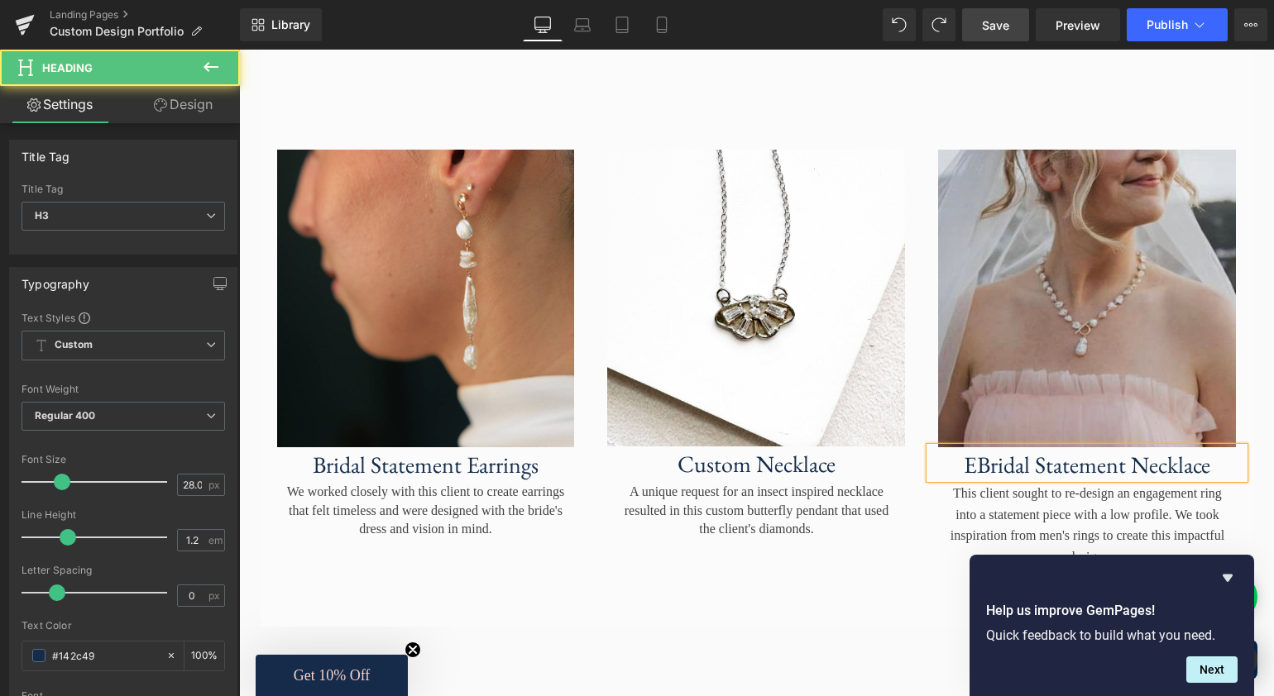
click at [977, 480] on h3 "EBridal Statement Necklace" at bounding box center [1087, 466] width 314 height 28
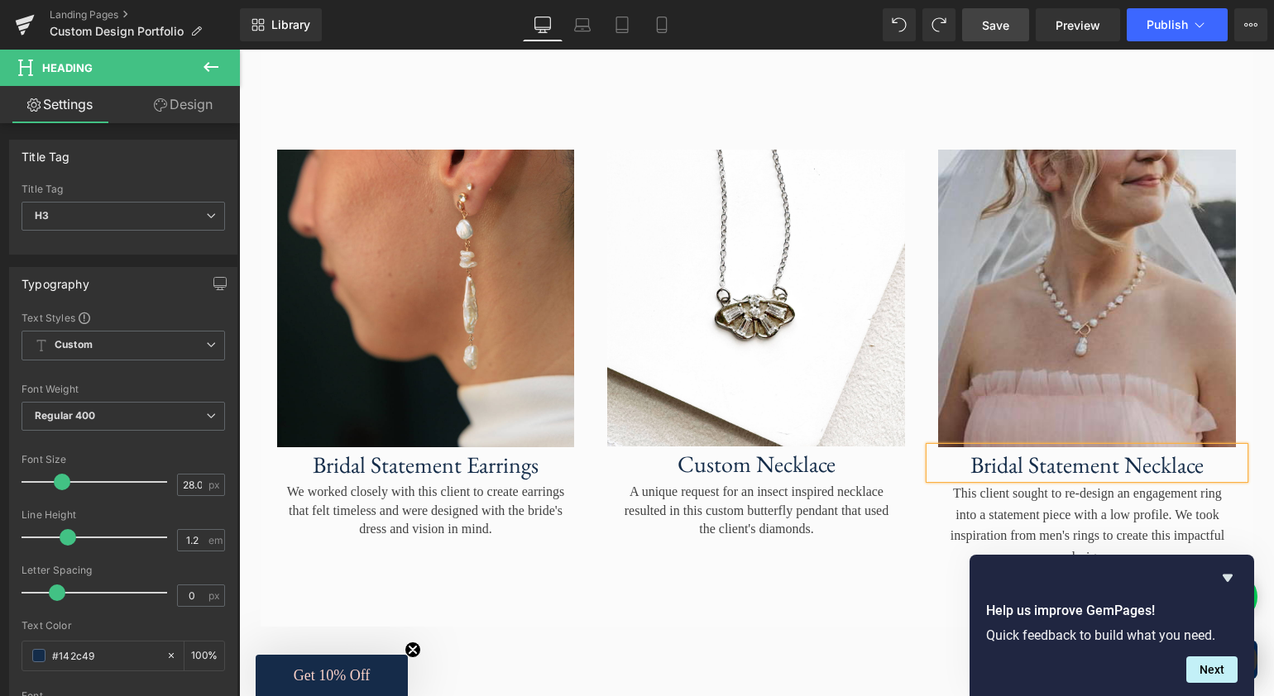
click at [994, 30] on span "Save" at bounding box center [995, 25] width 27 height 17
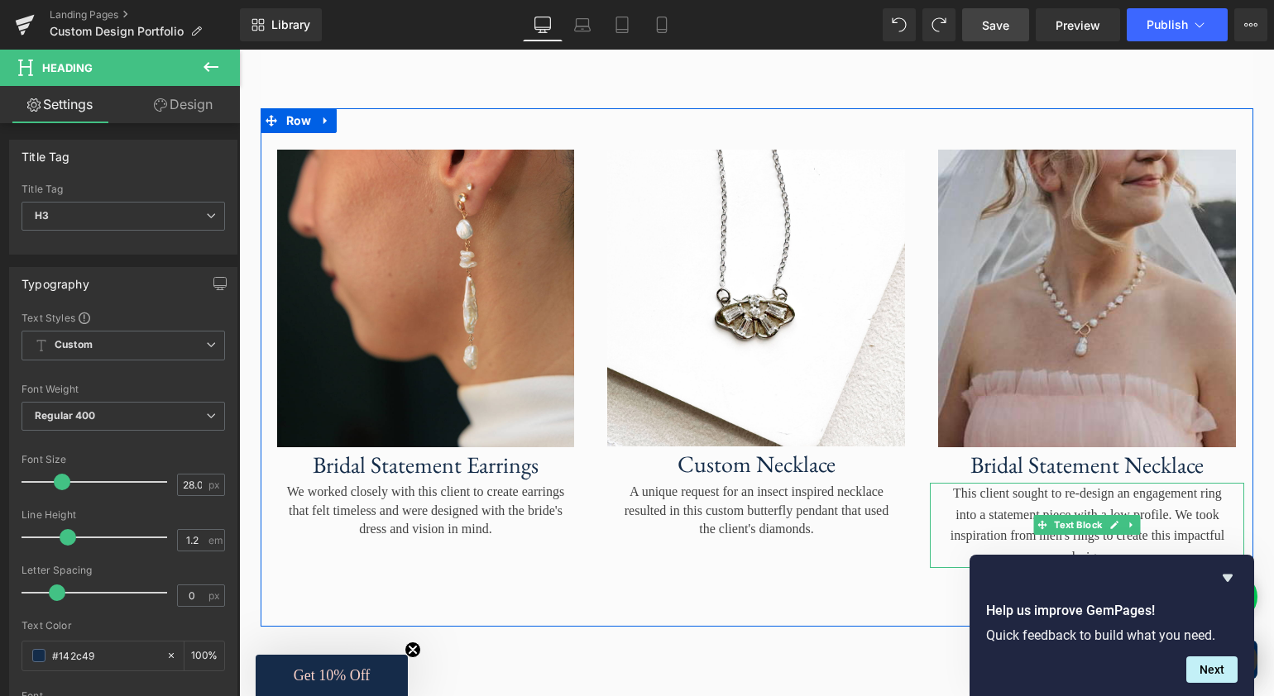
click at [1164, 529] on p "This client sought to re-design an engagement ring into a statement piece with …" at bounding box center [1086, 525] width 281 height 84
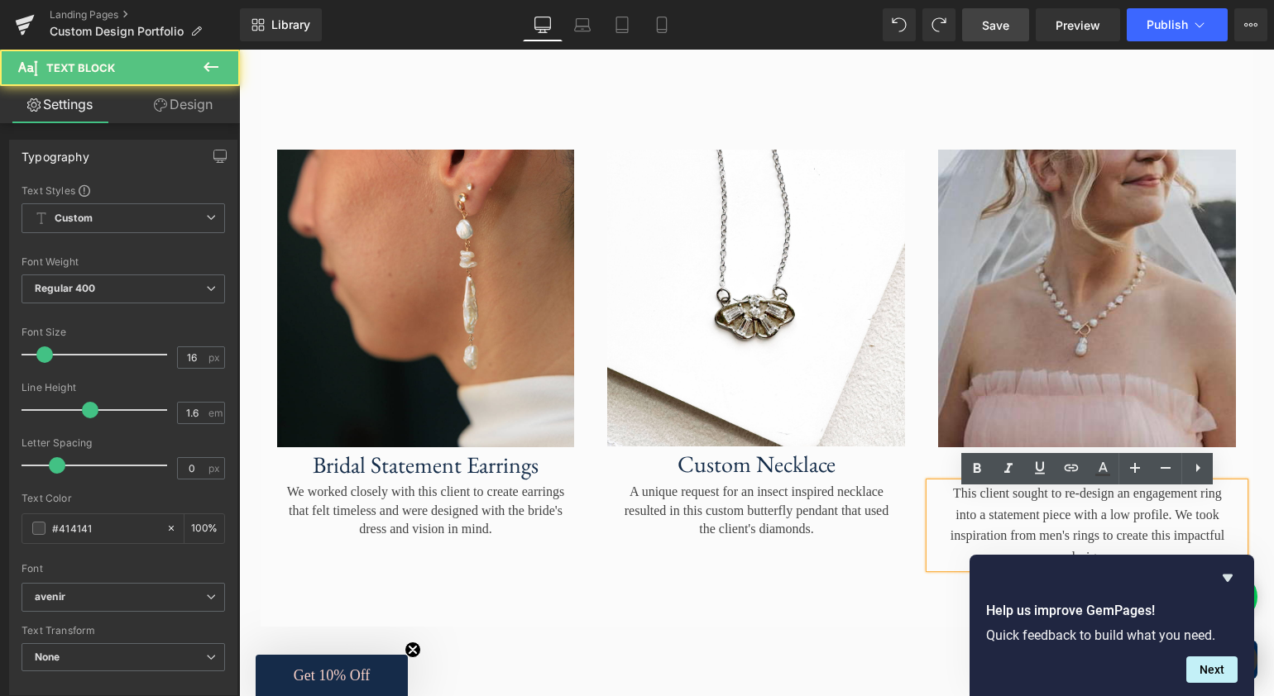
click at [1172, 523] on p "This client sought to re-design an engagement ring into a statement piece with …" at bounding box center [1086, 525] width 281 height 84
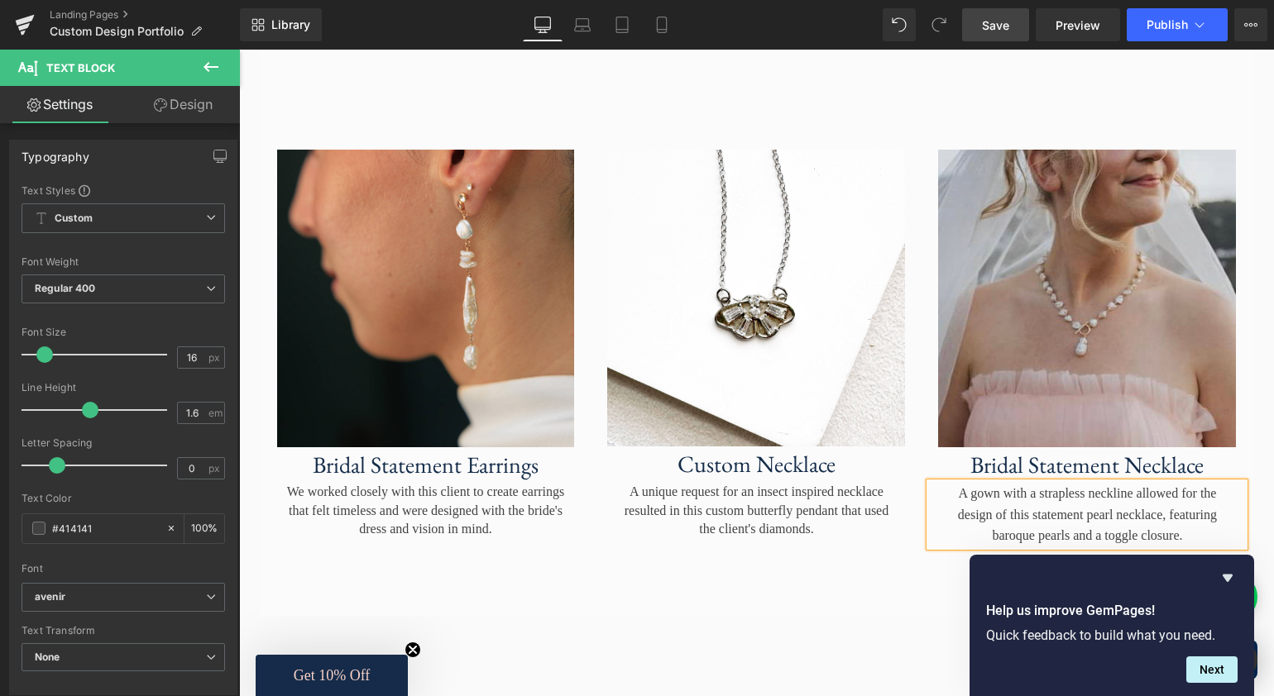
click at [1001, 26] on span "Save" at bounding box center [995, 25] width 27 height 17
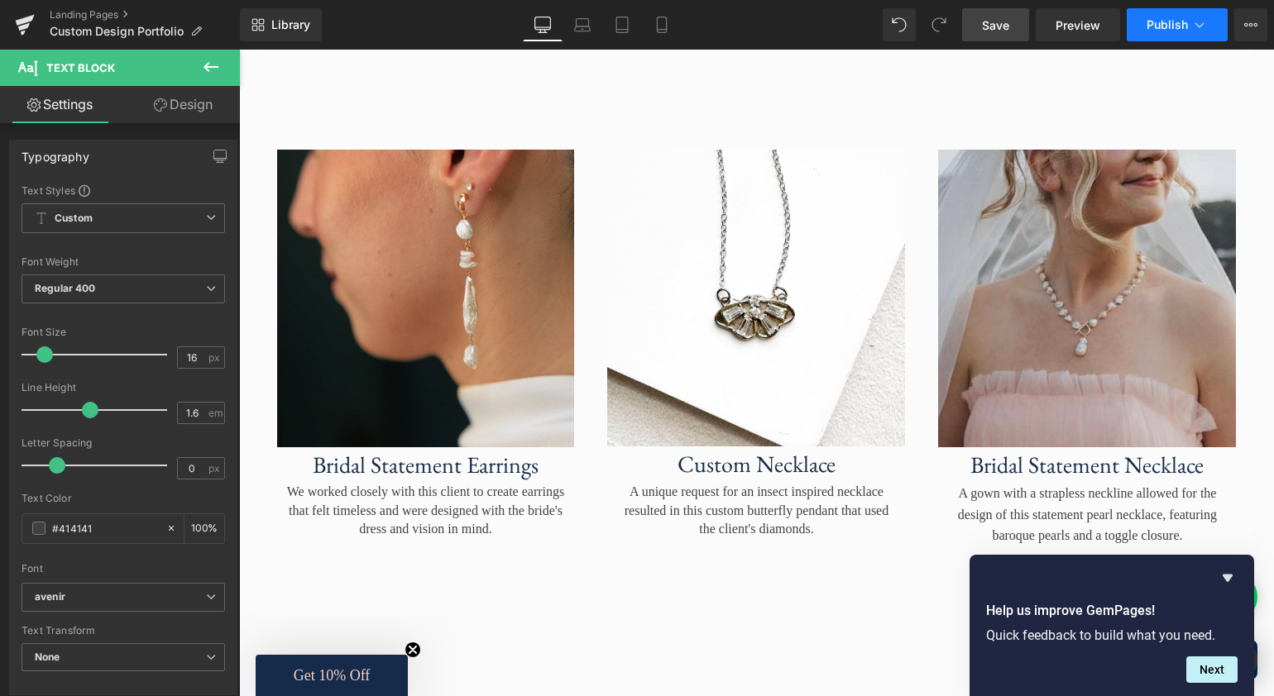
click at [1204, 26] on icon at bounding box center [1199, 25] width 17 height 17
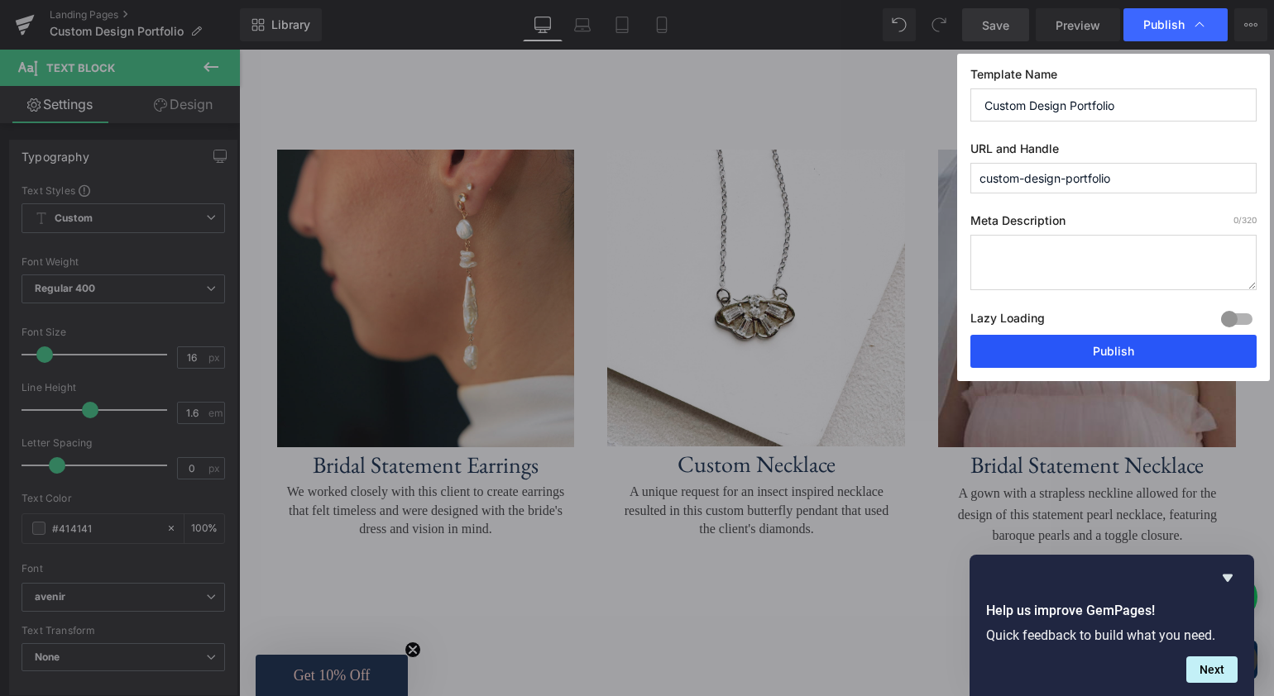
click at [1117, 352] on button "Publish" at bounding box center [1113, 351] width 286 height 33
